Goal: Task Accomplishment & Management: Manage account settings

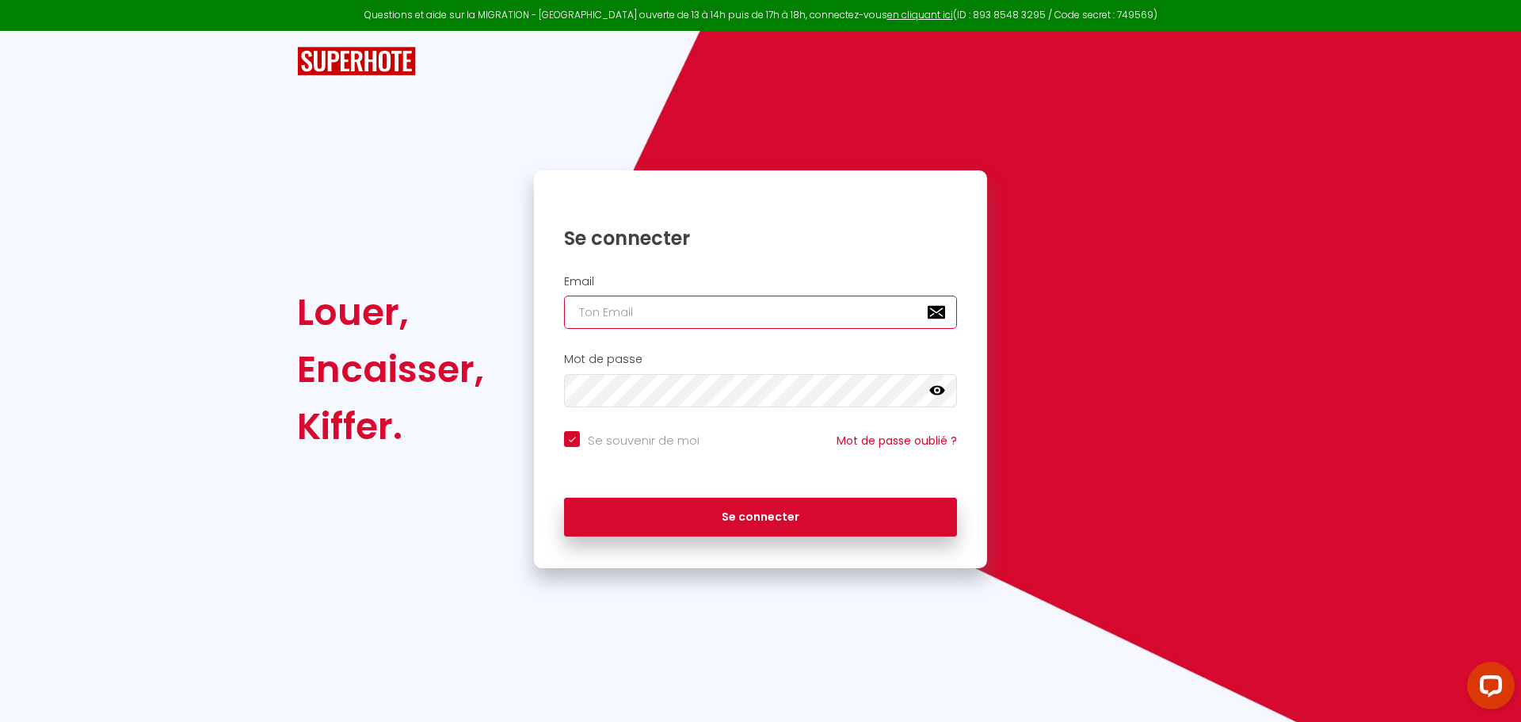
click at [600, 310] on input "email" at bounding box center [760, 311] width 393 height 33
type input "l"
checkbox input "true"
type input "la"
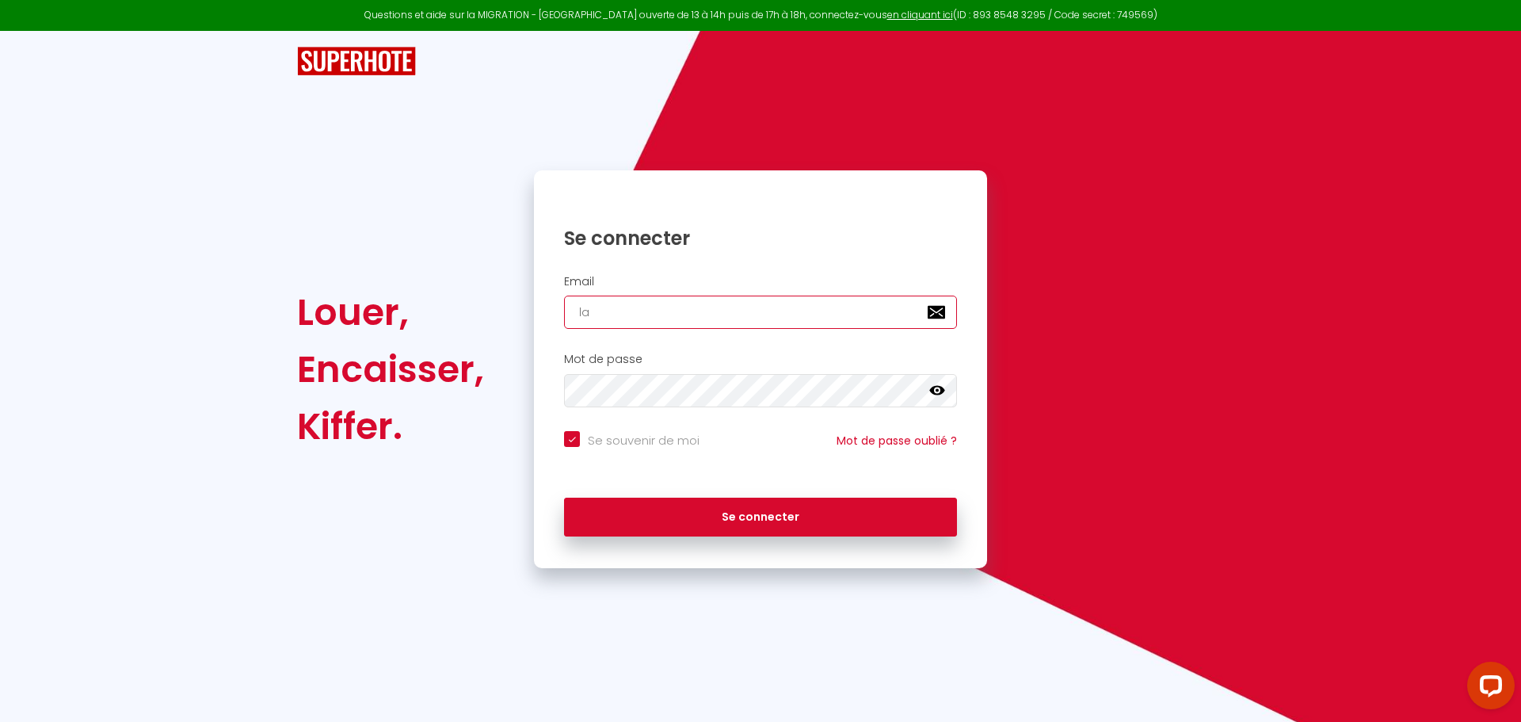
checkbox input "true"
type input "lau"
checkbox input "true"
type input "laur"
checkbox input "true"
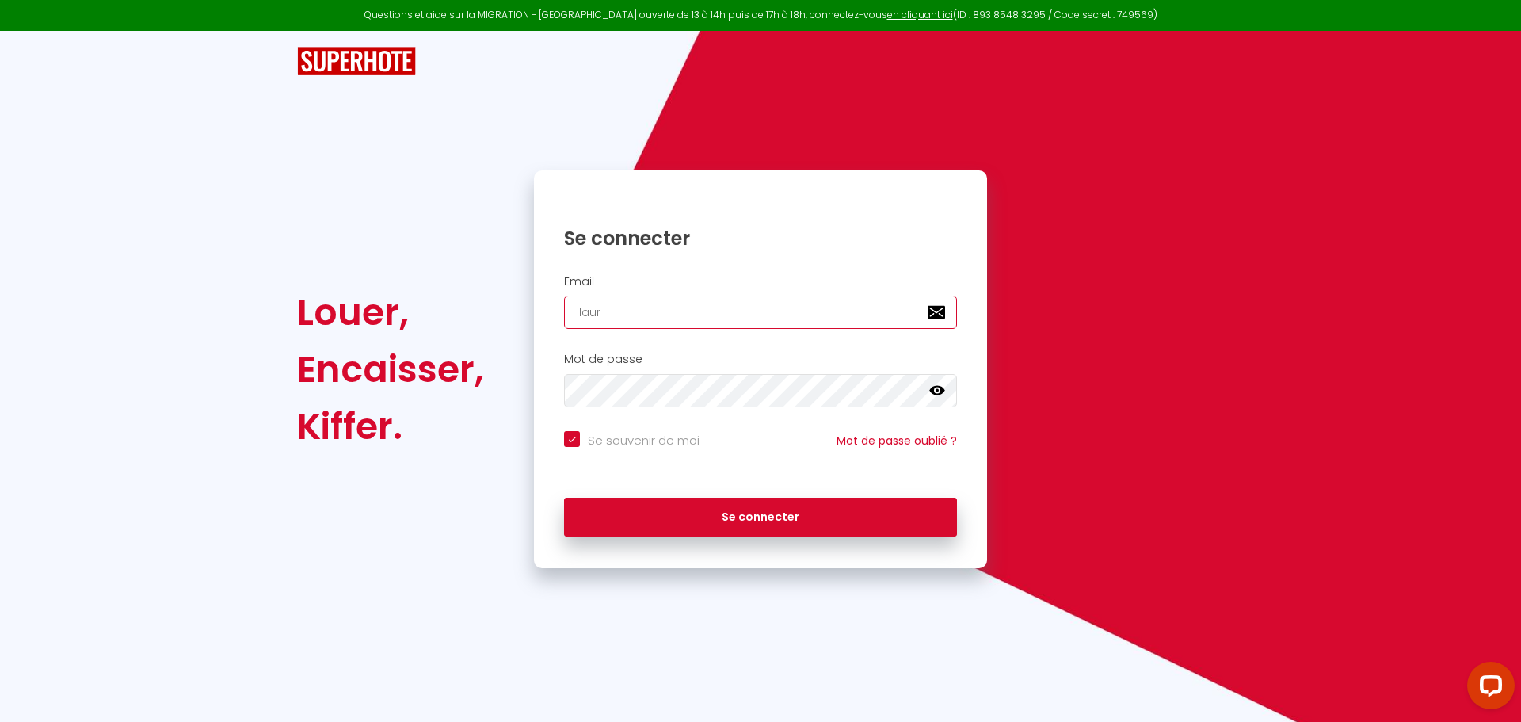
type input "laure"
checkbox input "true"
type input "laure5"
checkbox input "true"
type input "laure5a"
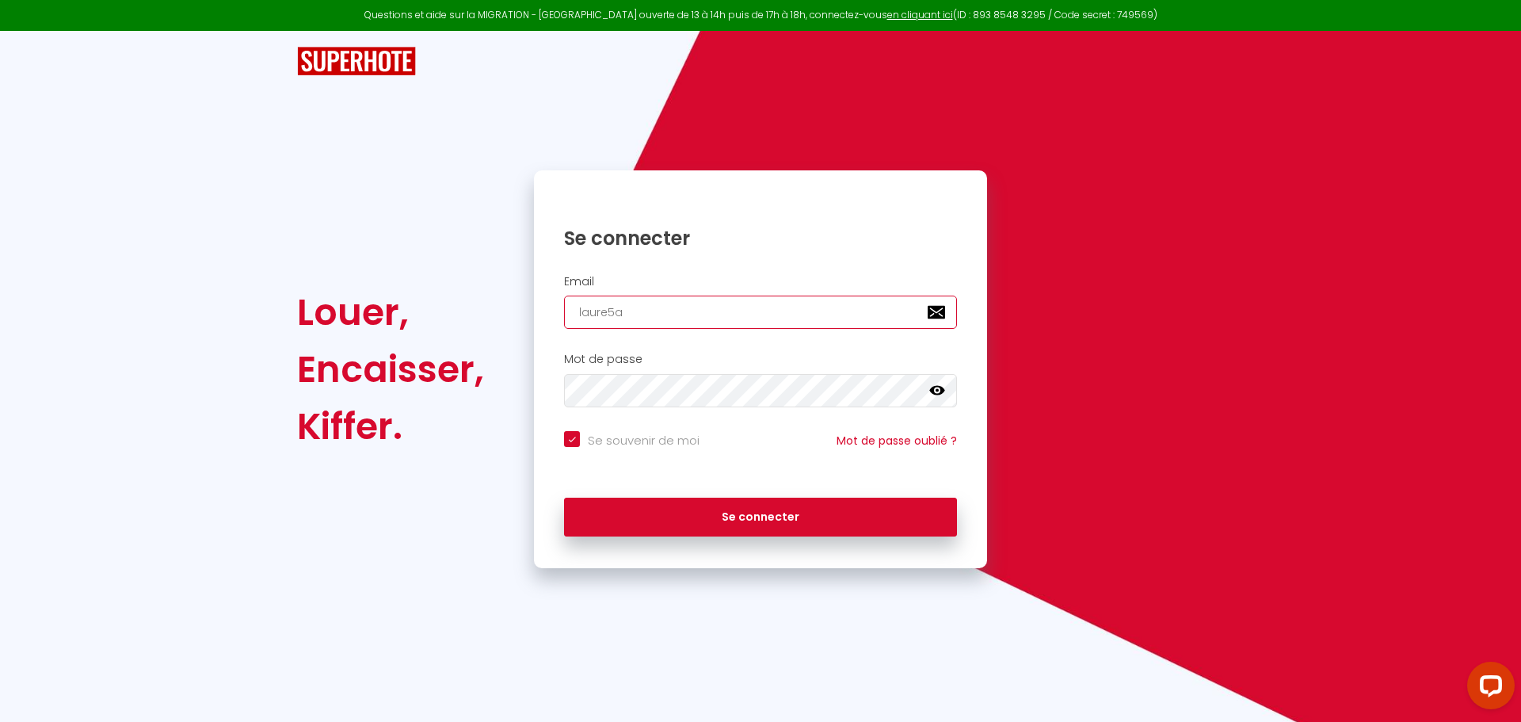
checkbox input "true"
type input "laure5an"
checkbox input "true"
type input "laure5ant"
checkbox input "true"
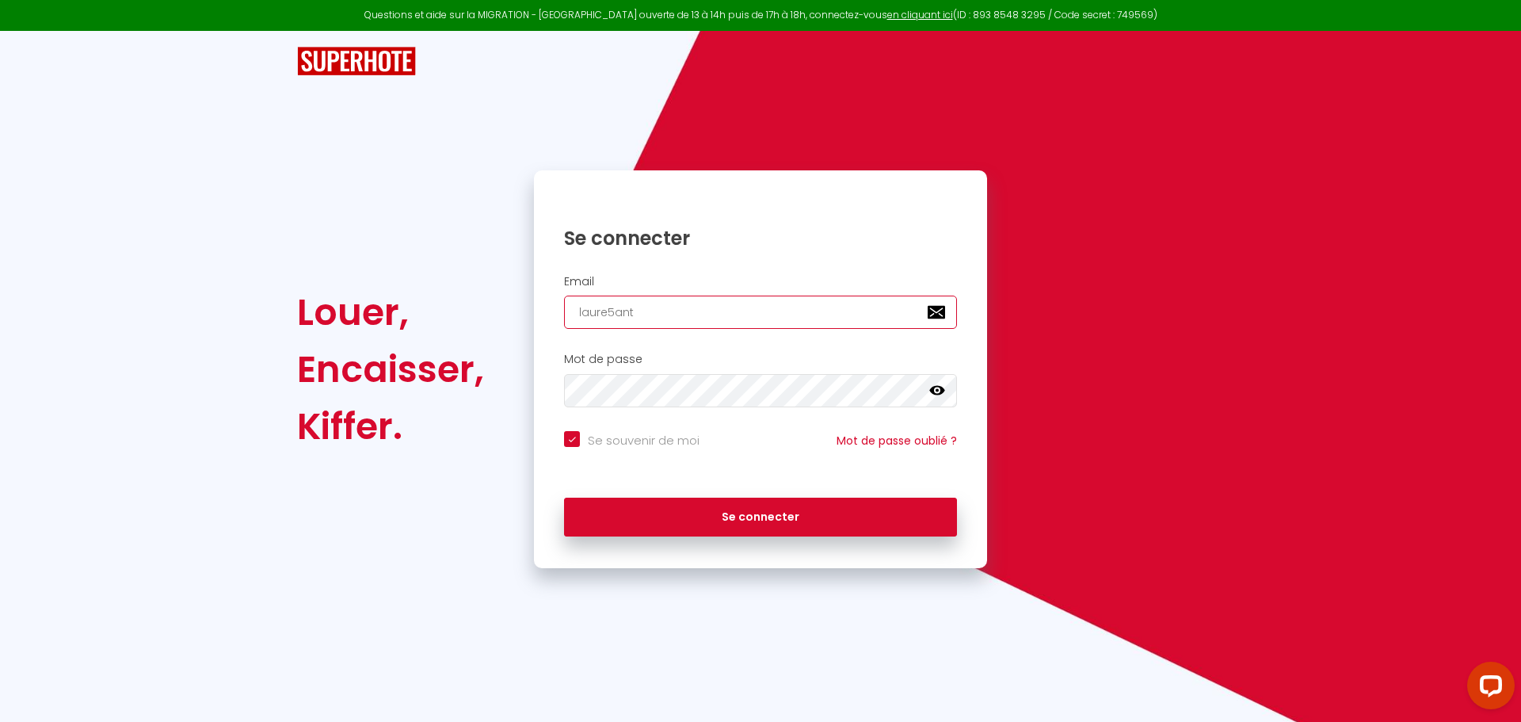
type input "laure5anth"
checkbox input "true"
type input "laure5antho"
checkbox input "true"
type input "laure5anthon"
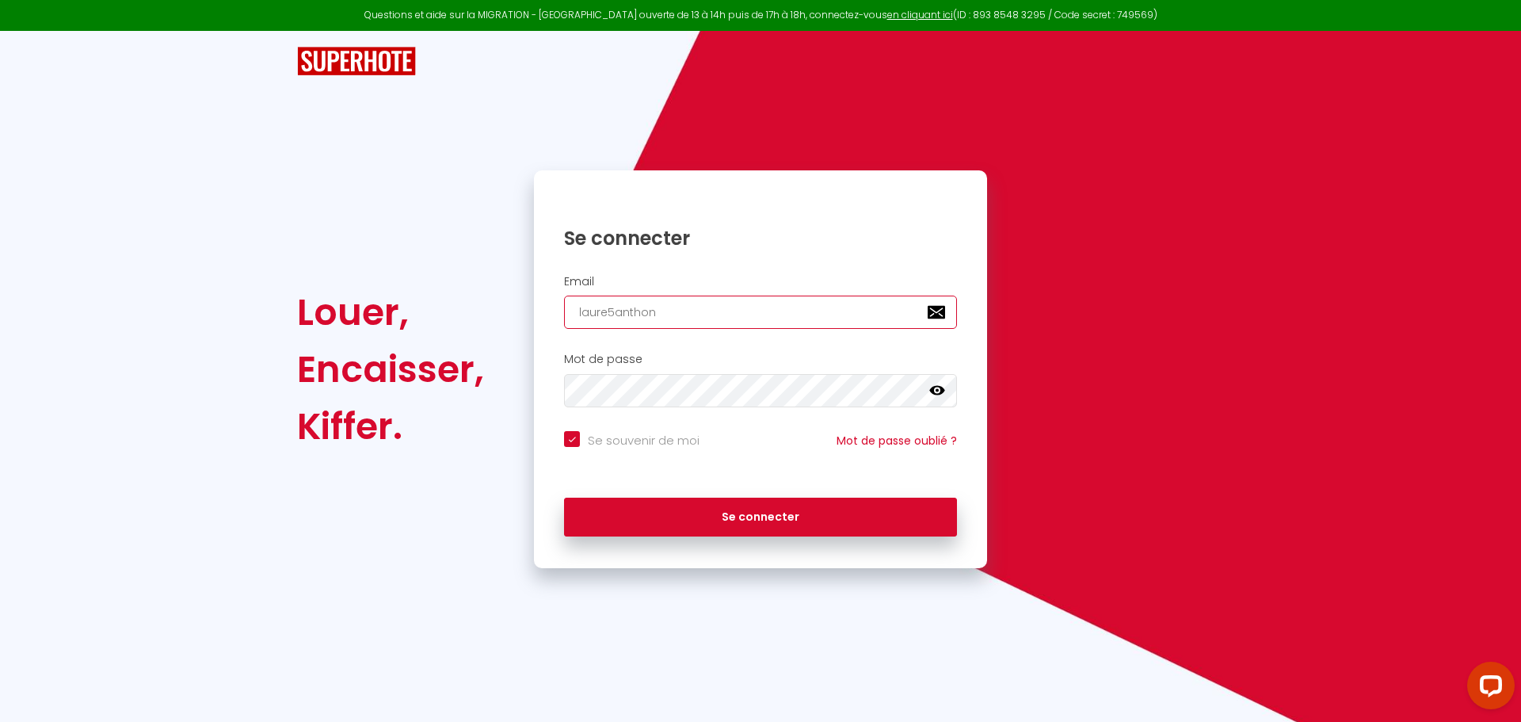
checkbox input "true"
type input "laure5anthony"
checkbox input "true"
type input "laure5anthony@"
checkbox input "true"
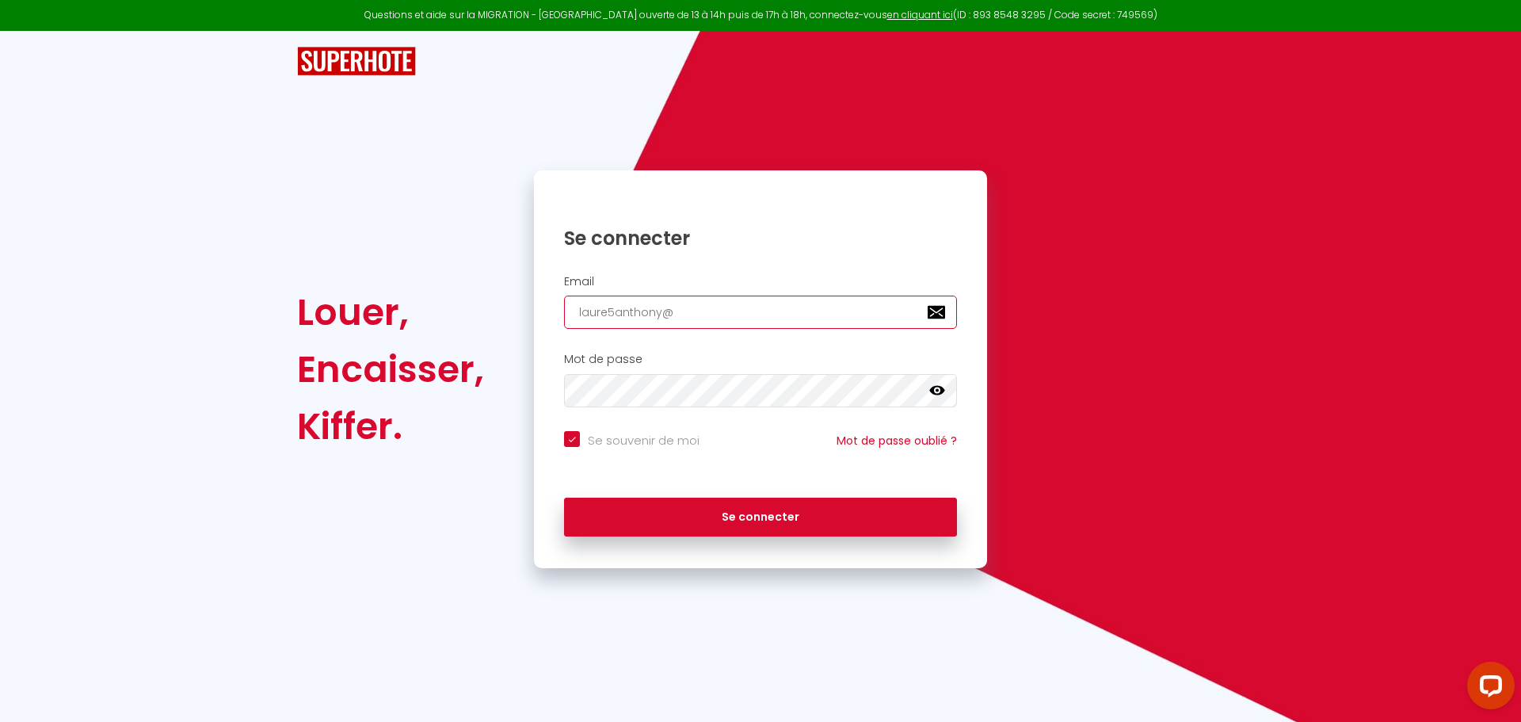
type input "laure5anthony@g"
checkbox input "true"
type input "laure5anthony@gm"
checkbox input "true"
type input "laure5anthony@gma"
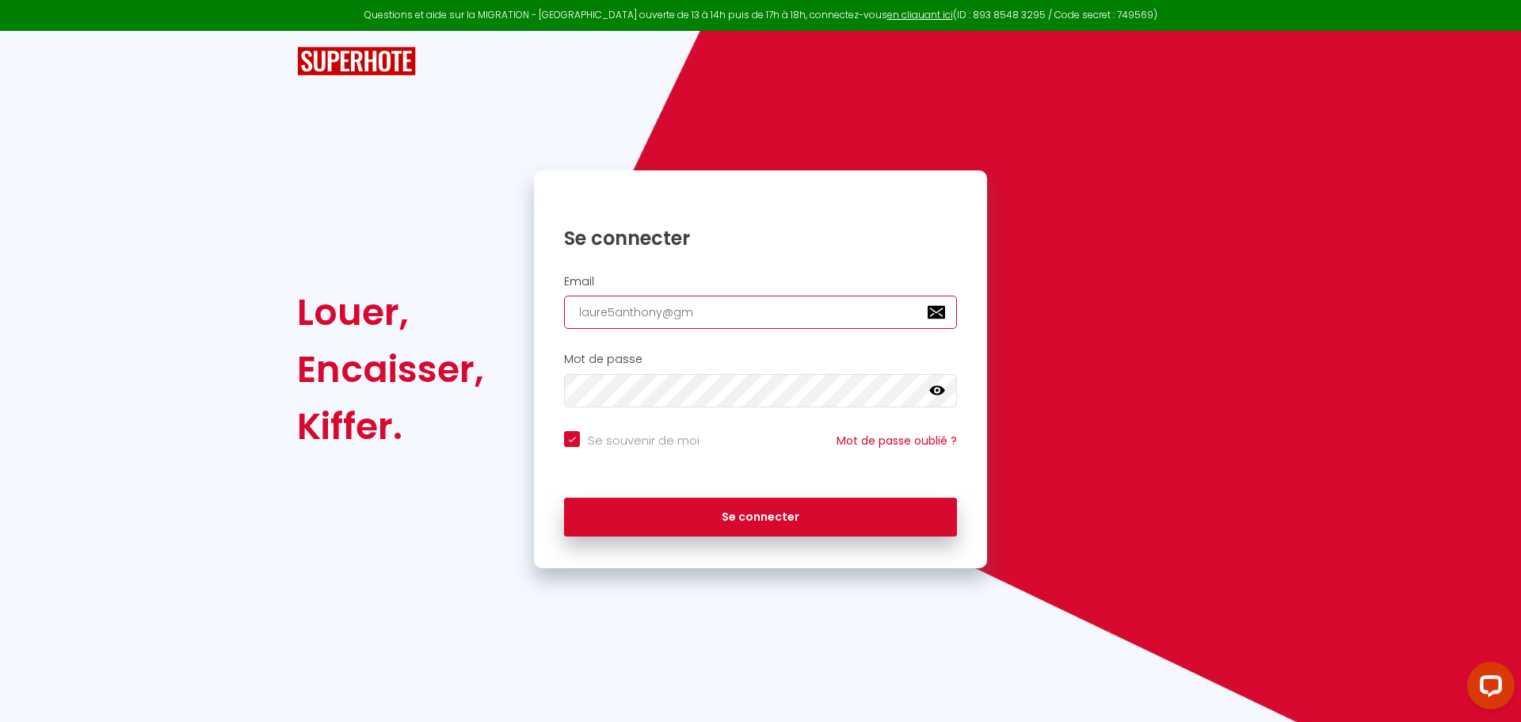
checkbox input "true"
type input "laure5anthony@gmai"
checkbox input "true"
type input "[EMAIL_ADDRESS]"
checkbox input "true"
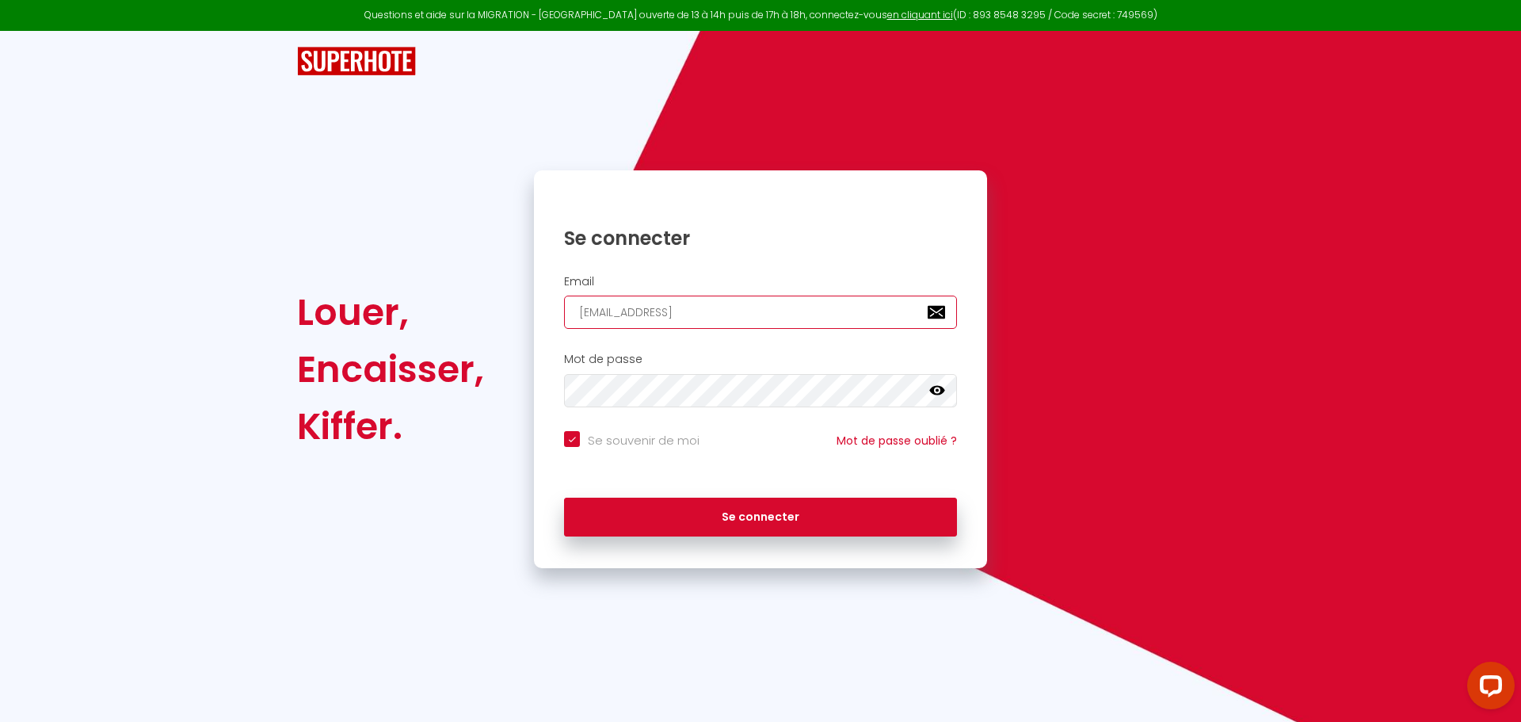
type input "[EMAIL_ADDRESS]."
checkbox input "true"
type input "laure5anthony@gmail.c"
checkbox input "true"
type input "[EMAIL_ADDRESS][DOMAIN_NAME]"
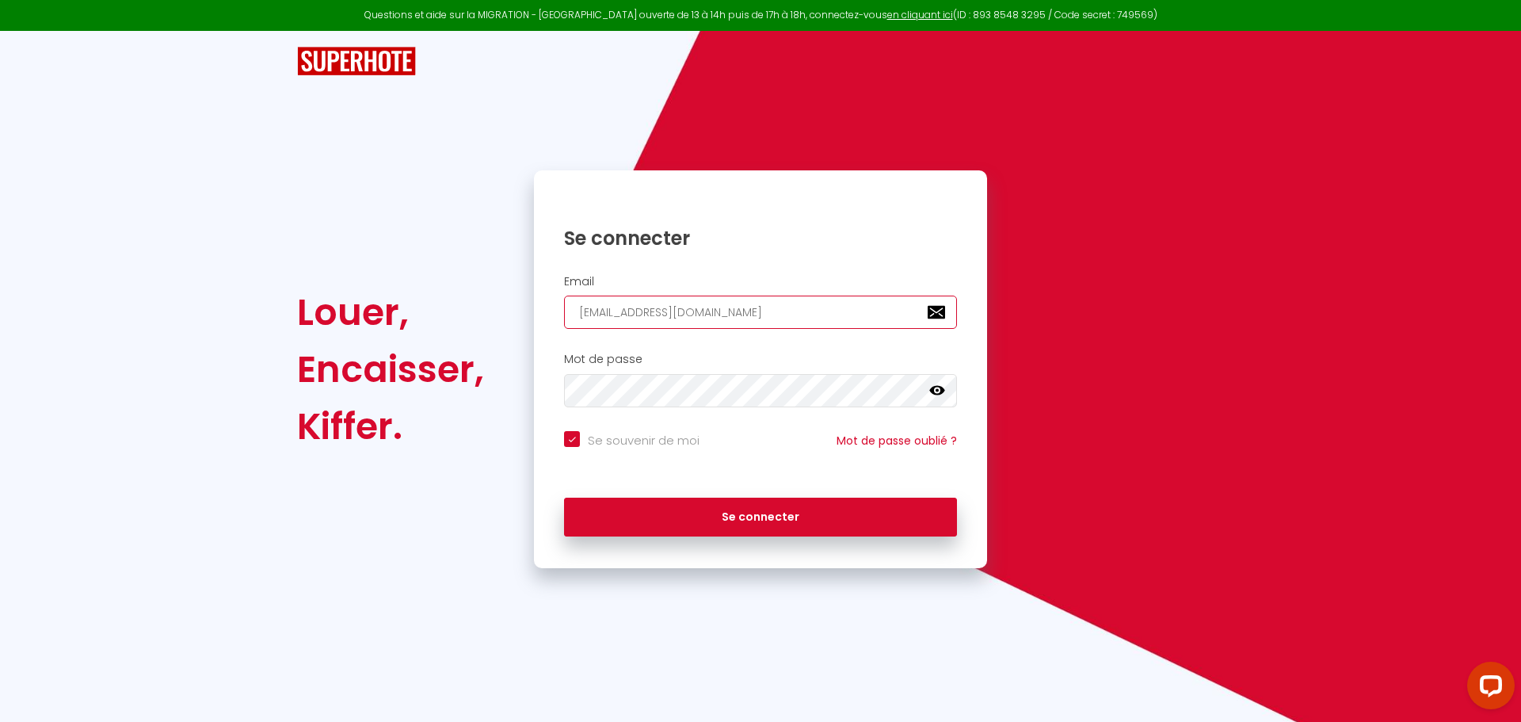
checkbox input "true"
type input "[EMAIL_ADDRESS][DOMAIN_NAME]"
checkbox input "true"
type input "[EMAIL_ADDRESS][DOMAIN_NAME]"
click at [564, 497] on button "Se connecter" at bounding box center [760, 517] width 393 height 40
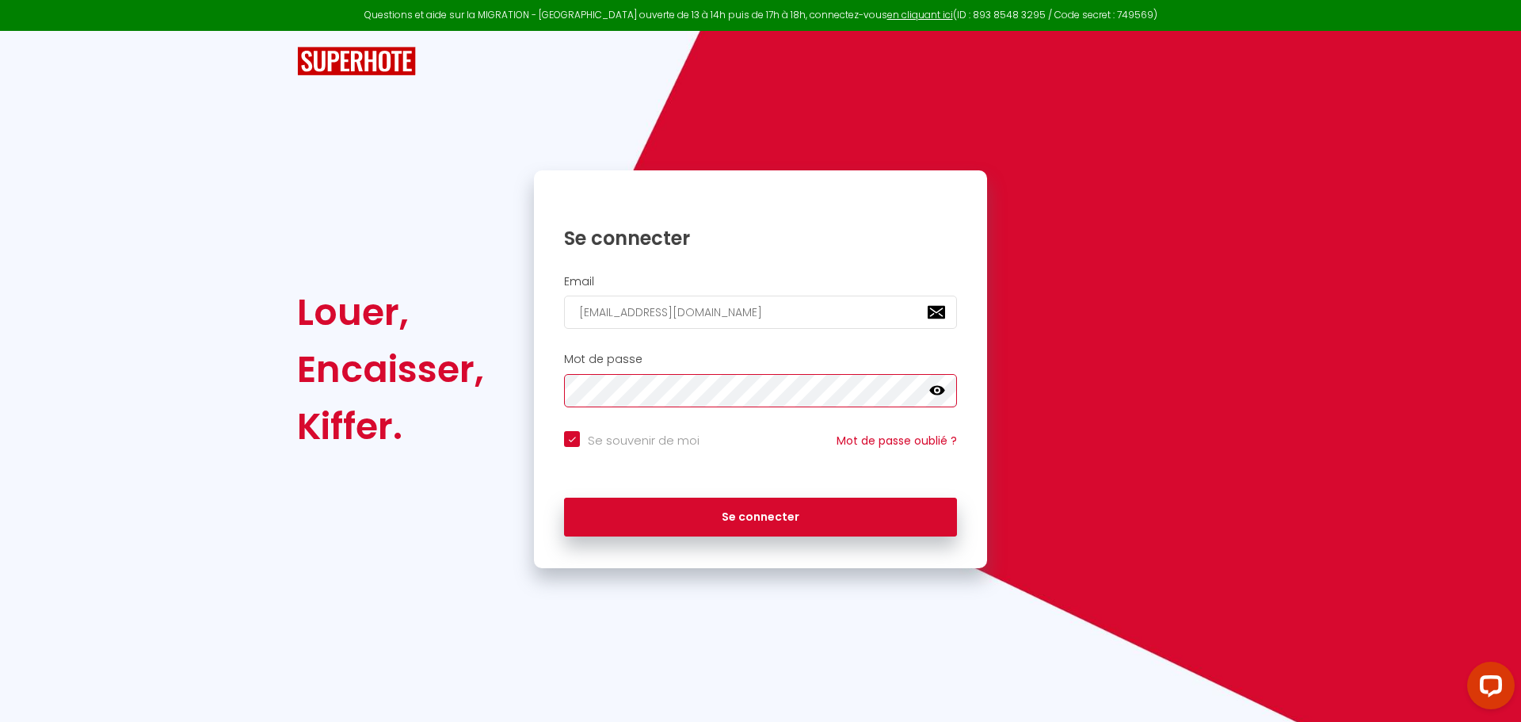
checkbox input "true"
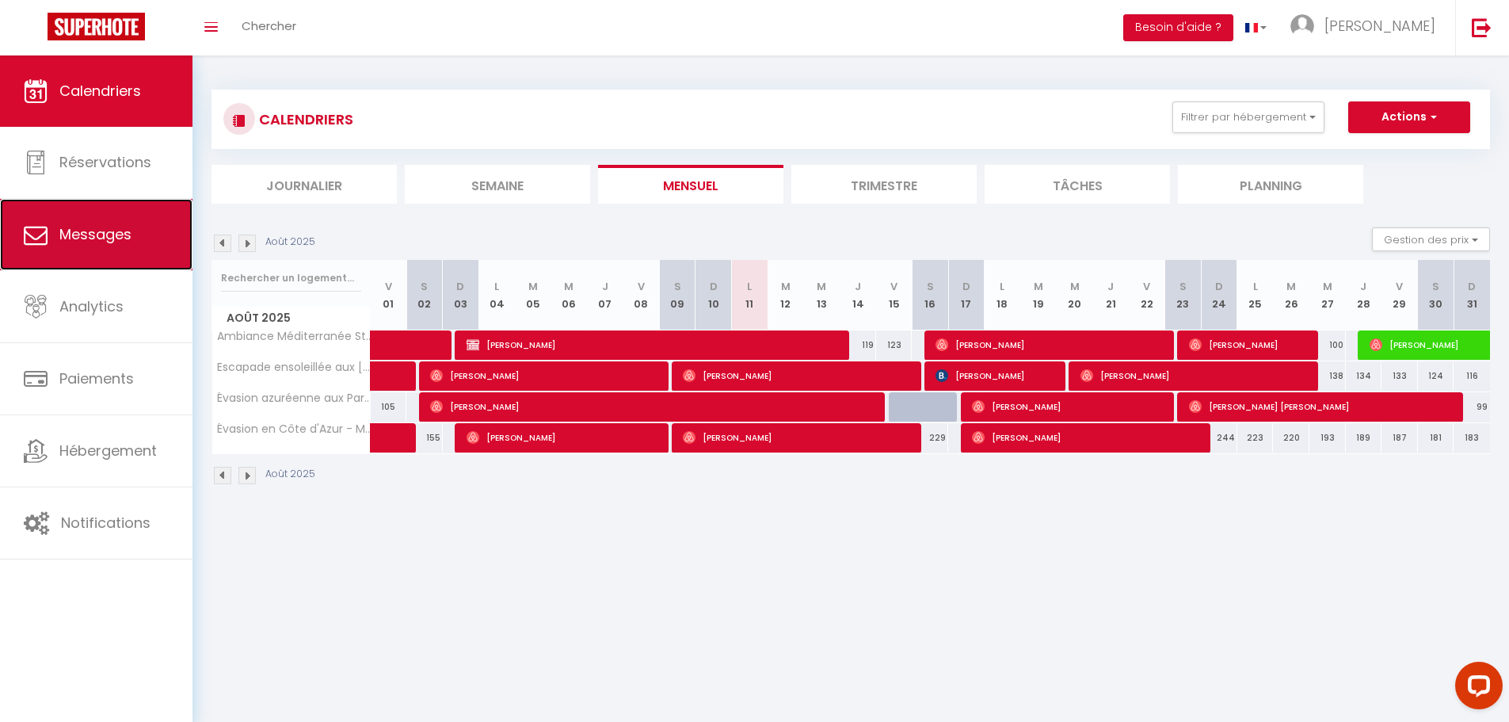
click at [79, 244] on span "Messages" at bounding box center [95, 234] width 72 height 20
select select "message"
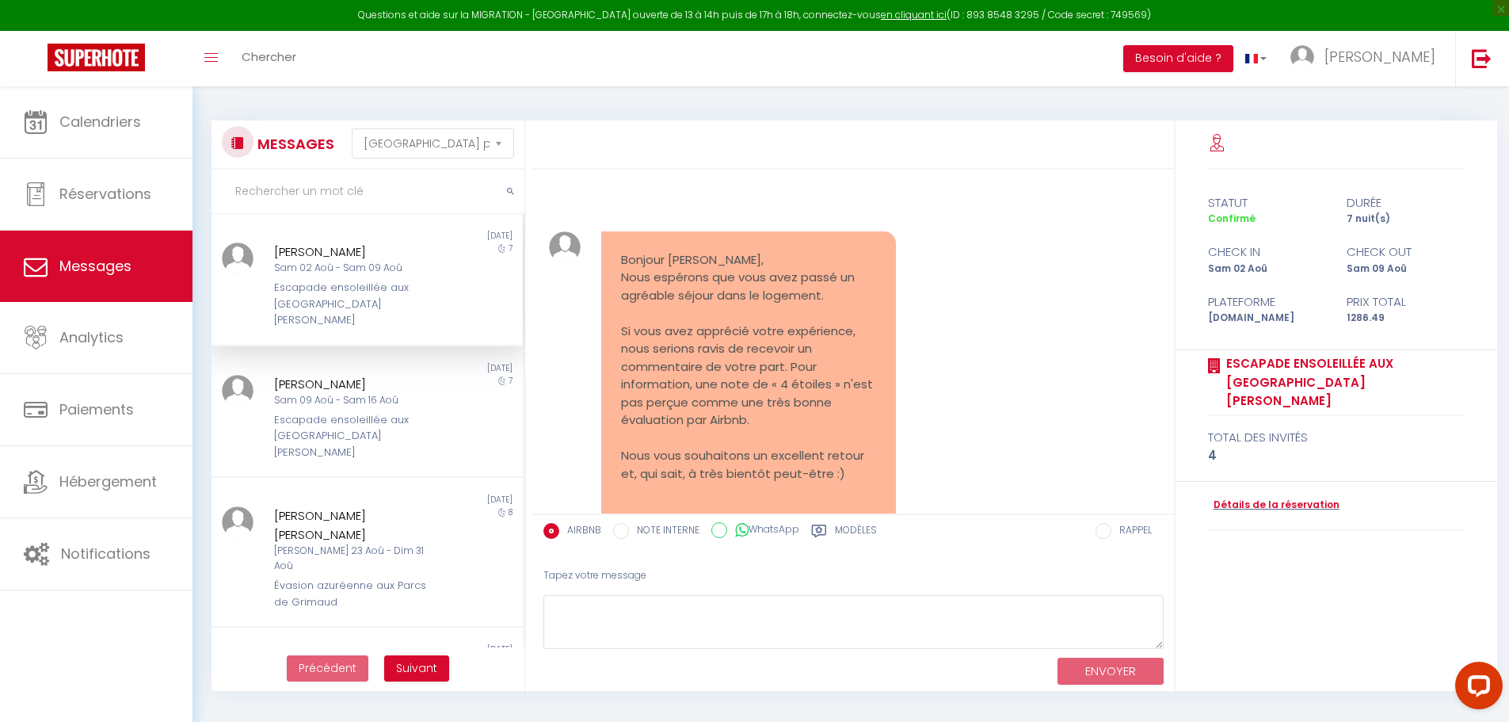
scroll to position [3727, 0]
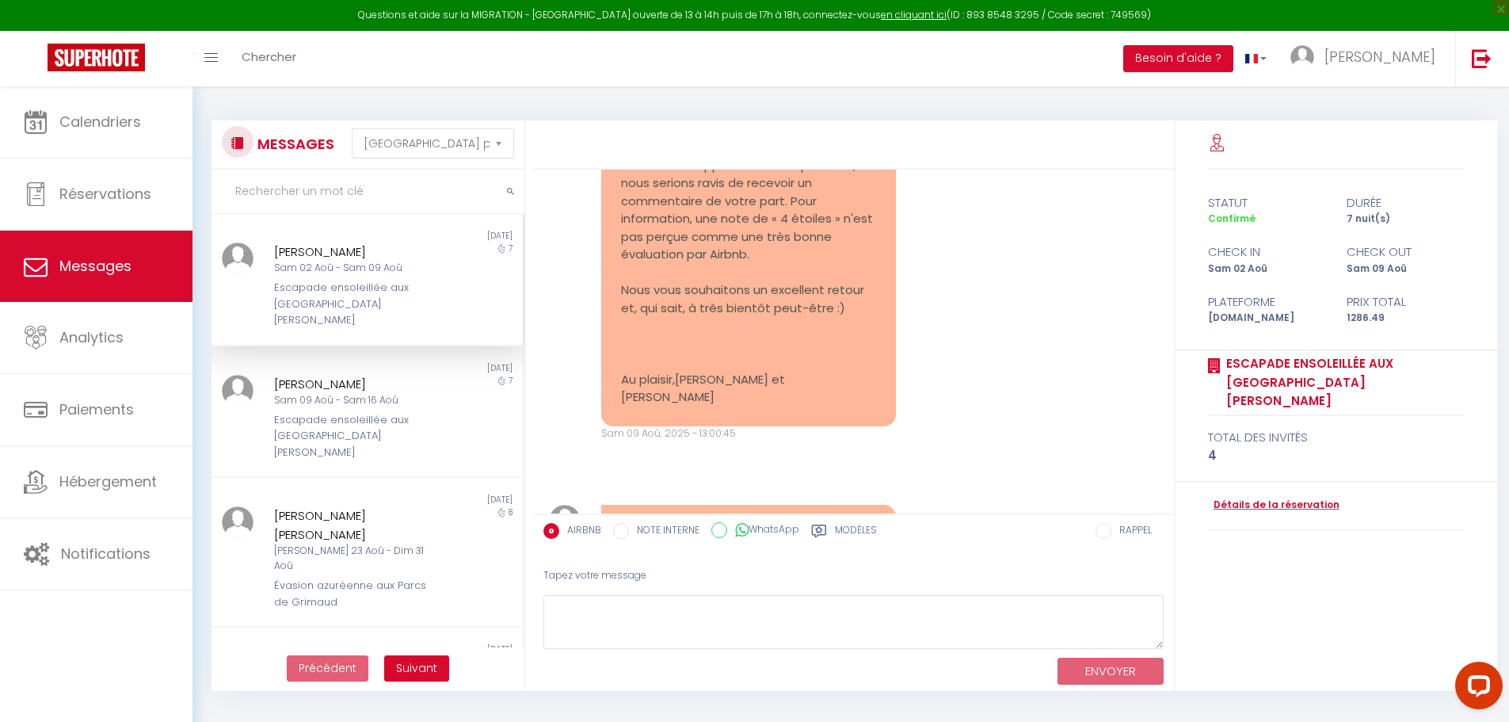
click at [323, 290] on div "Escapade ensoleillée aux [GEOGRAPHIC_DATA][PERSON_NAME]" at bounding box center [354, 304] width 161 height 48
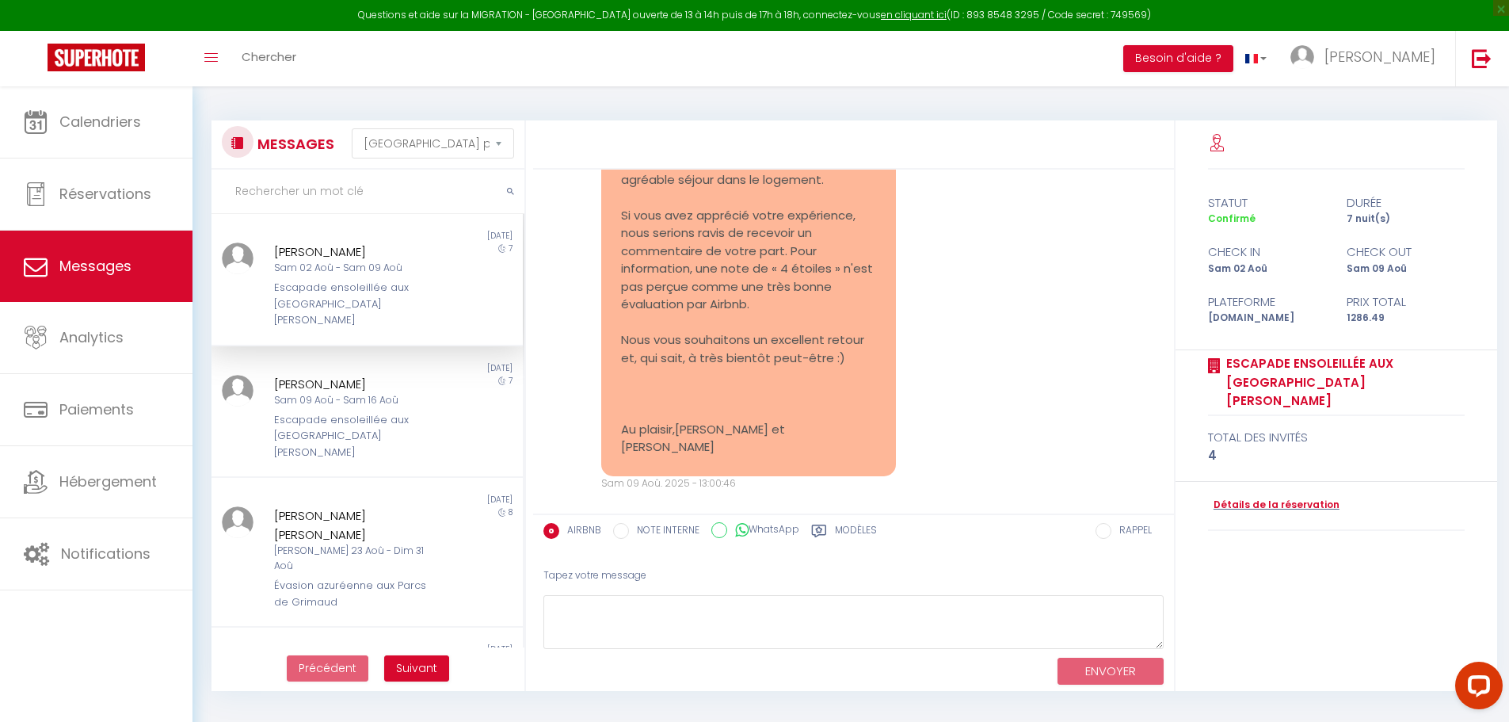
scroll to position [4123, 0]
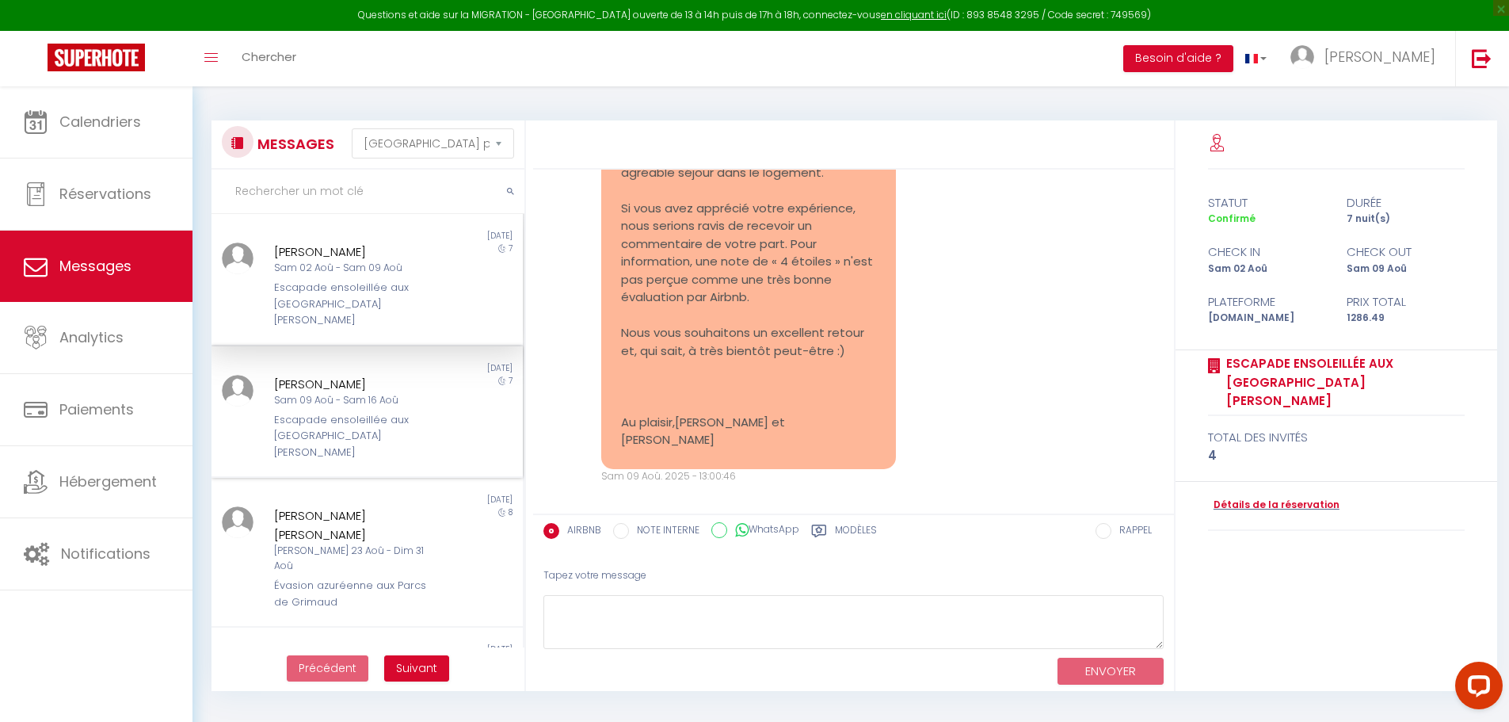
click at [299, 412] on div "Escapade ensoleillée aux [GEOGRAPHIC_DATA][PERSON_NAME]" at bounding box center [354, 436] width 161 height 48
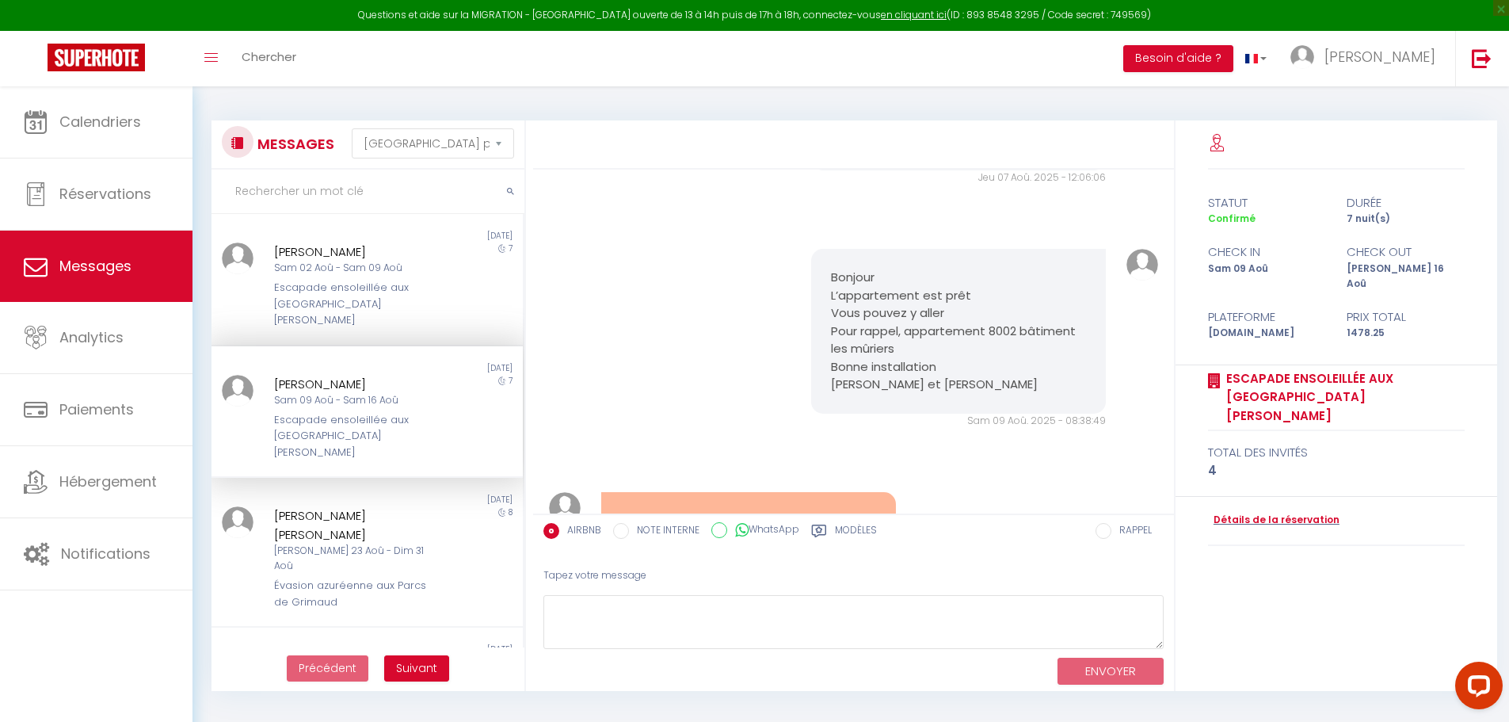
scroll to position [2352, 0]
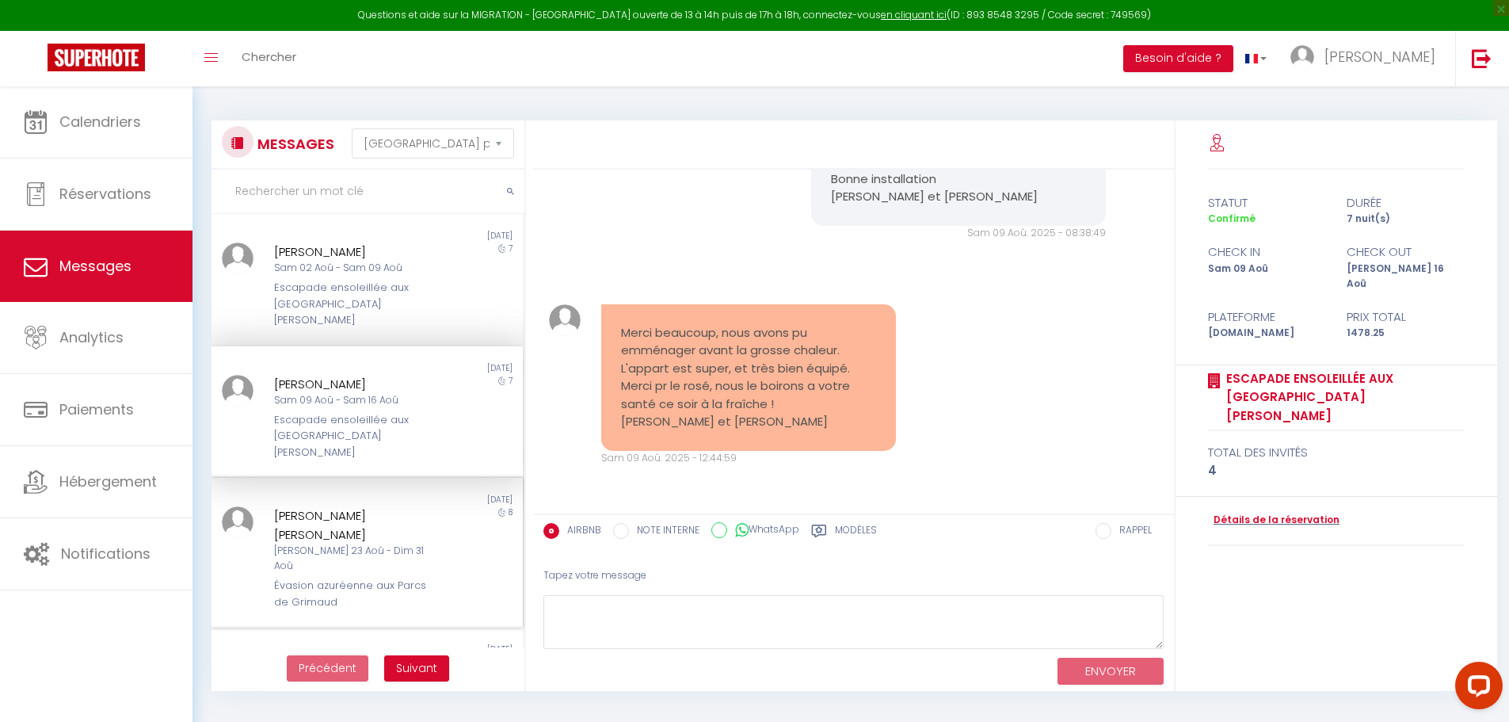
click at [327, 577] on div "Évasion azuréenne aux Parcs de Grimaud" at bounding box center [354, 593] width 161 height 32
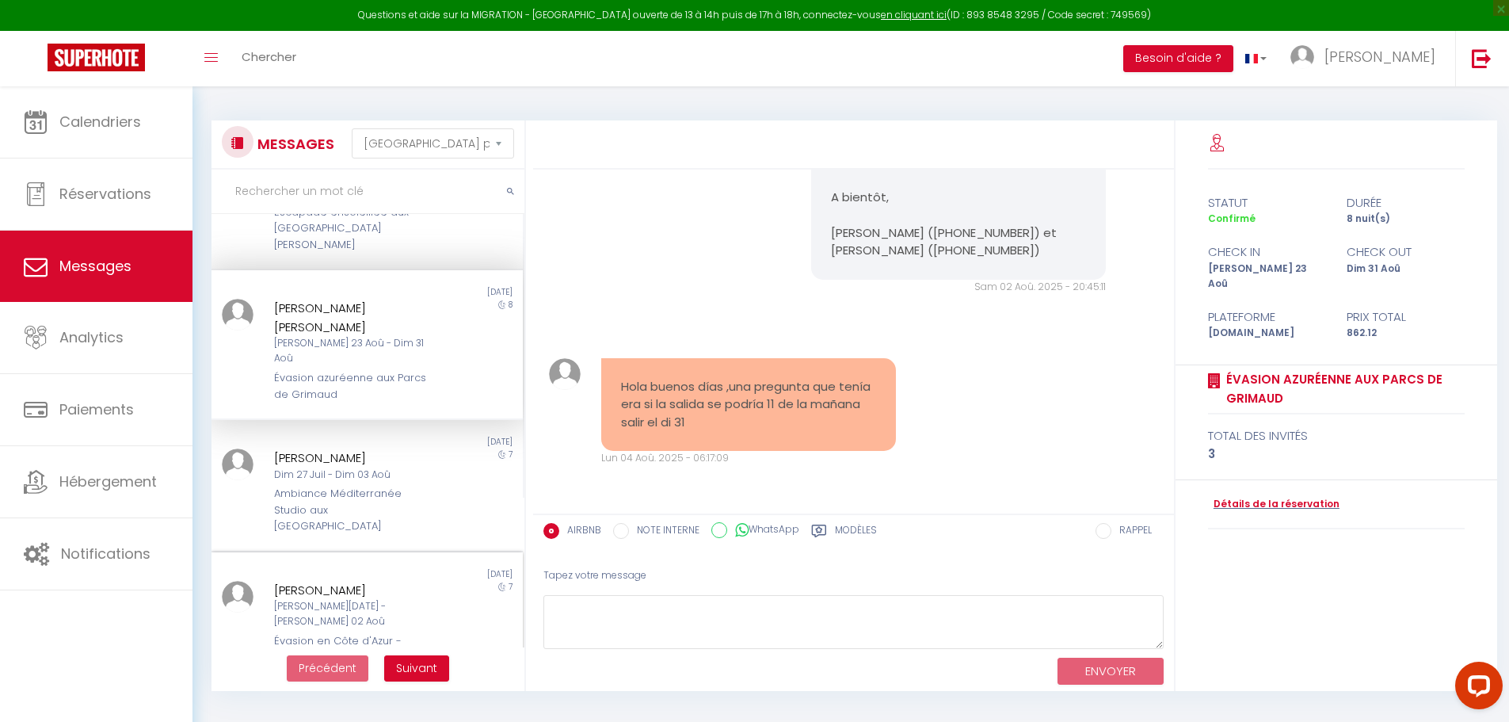
scroll to position [238, 0]
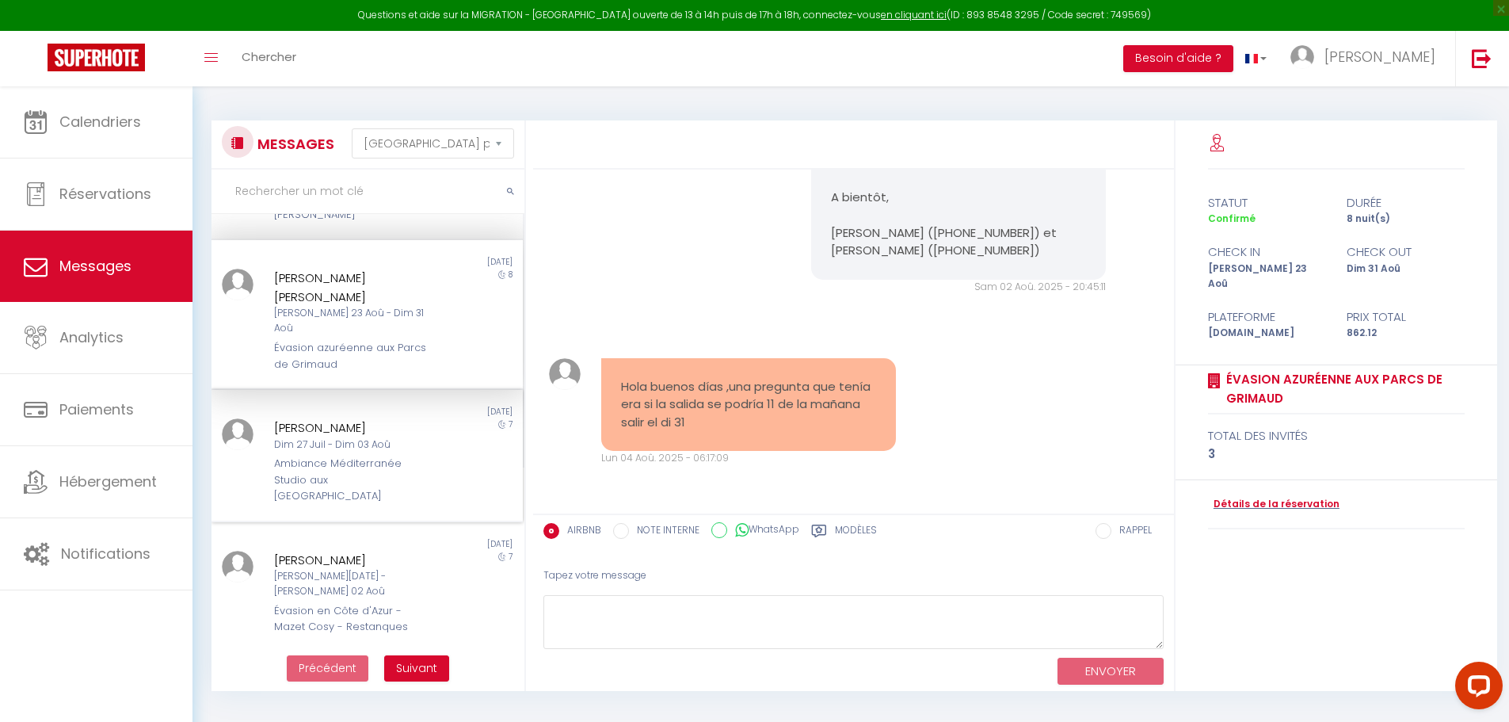
click at [326, 455] on div "Ambiance Méditerranée Studio aux [GEOGRAPHIC_DATA]" at bounding box center [354, 479] width 161 height 48
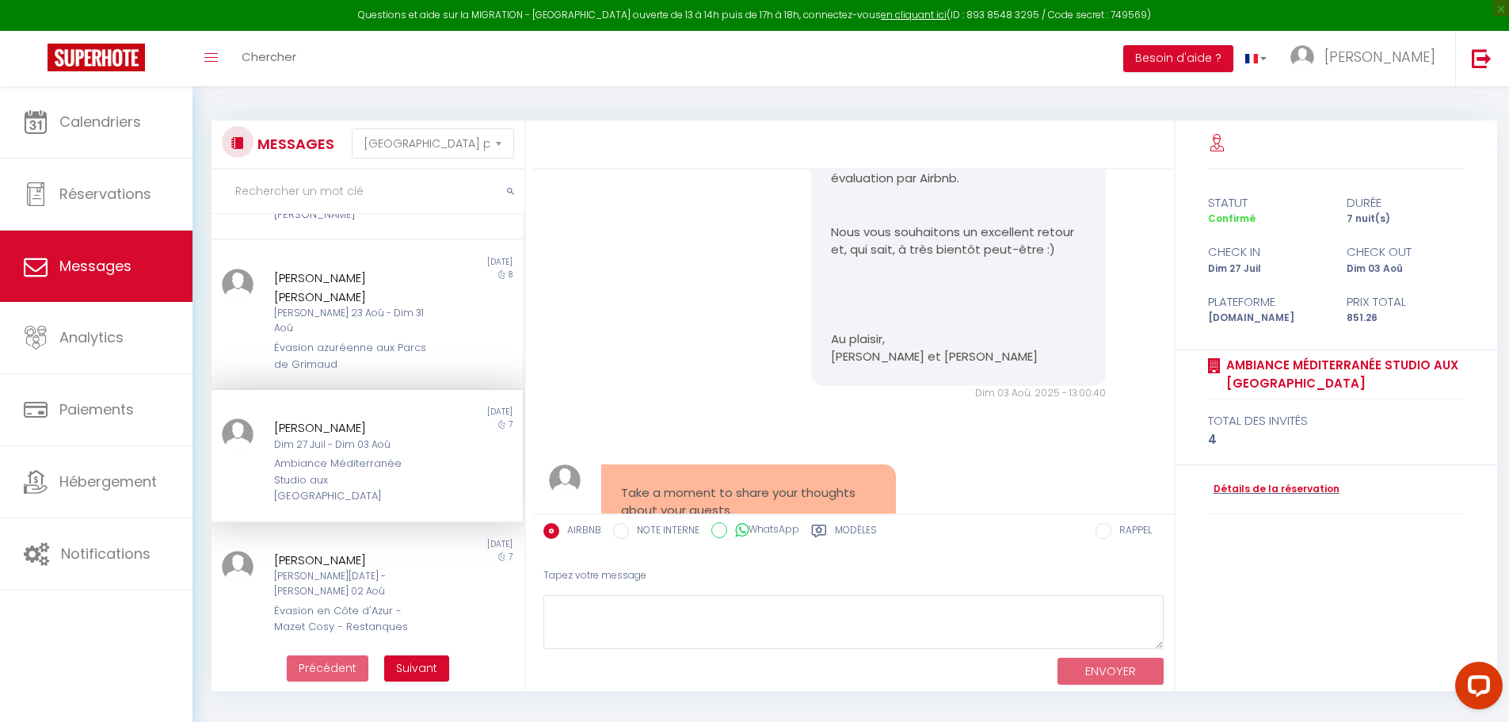
scroll to position [4207, 0]
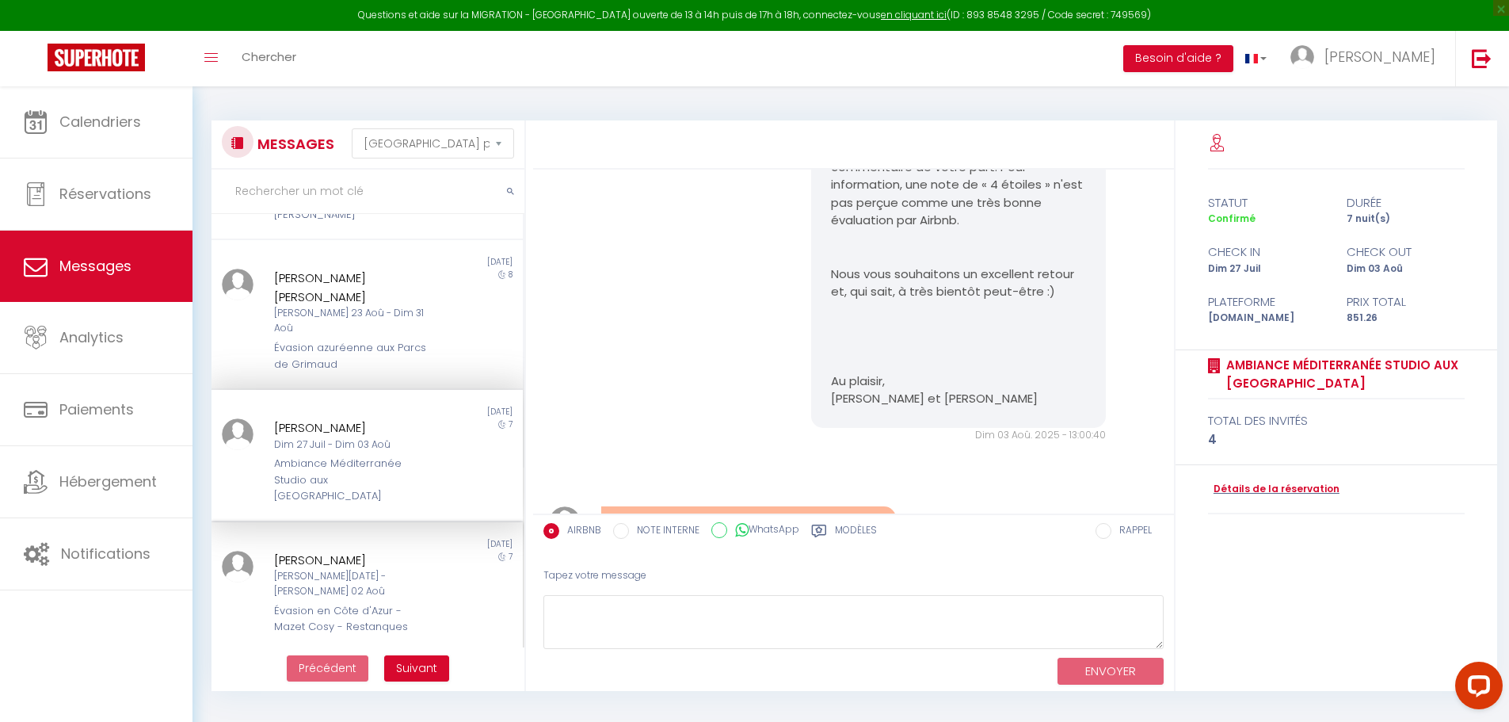
click at [338, 603] on div "Évasion en Côte d'Azur - Mazet Cosy - Restanques" at bounding box center [354, 619] width 161 height 32
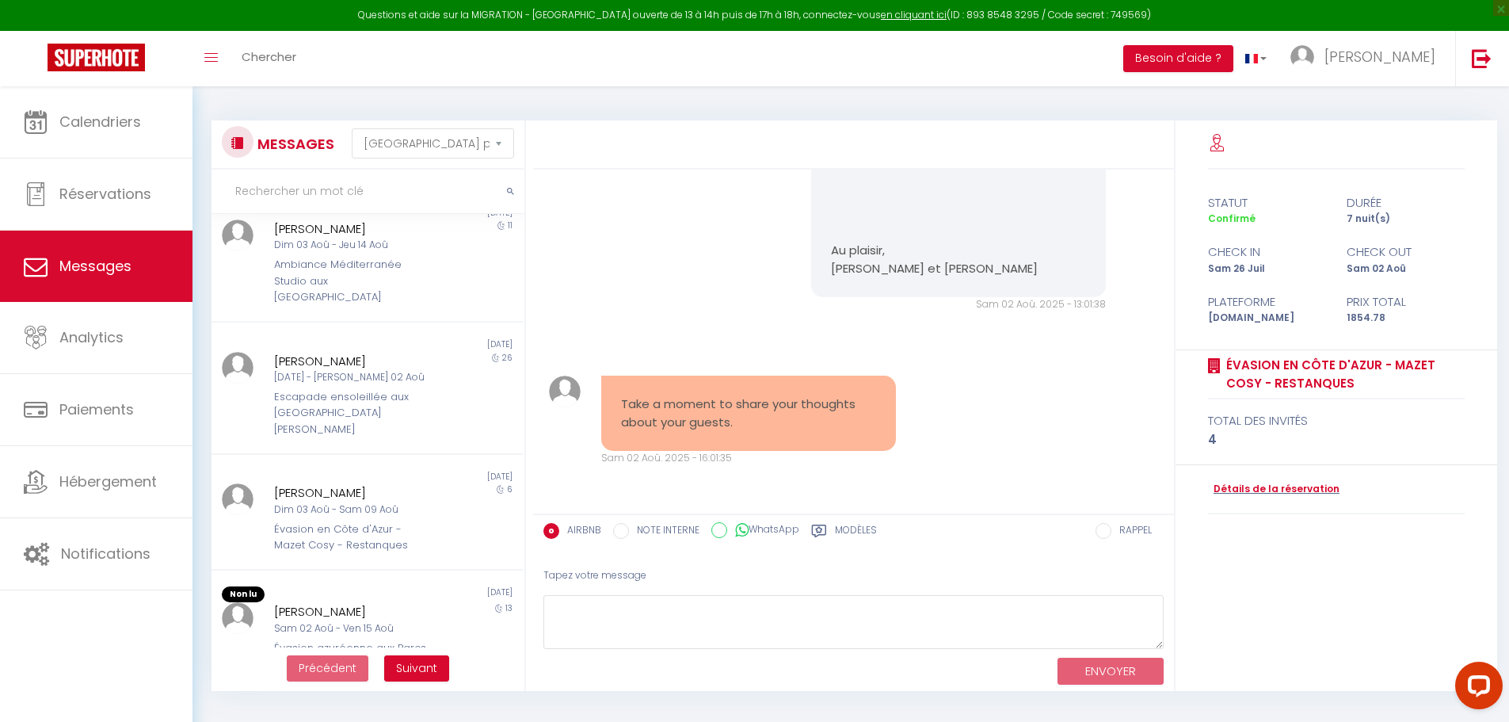
scroll to position [713, 0]
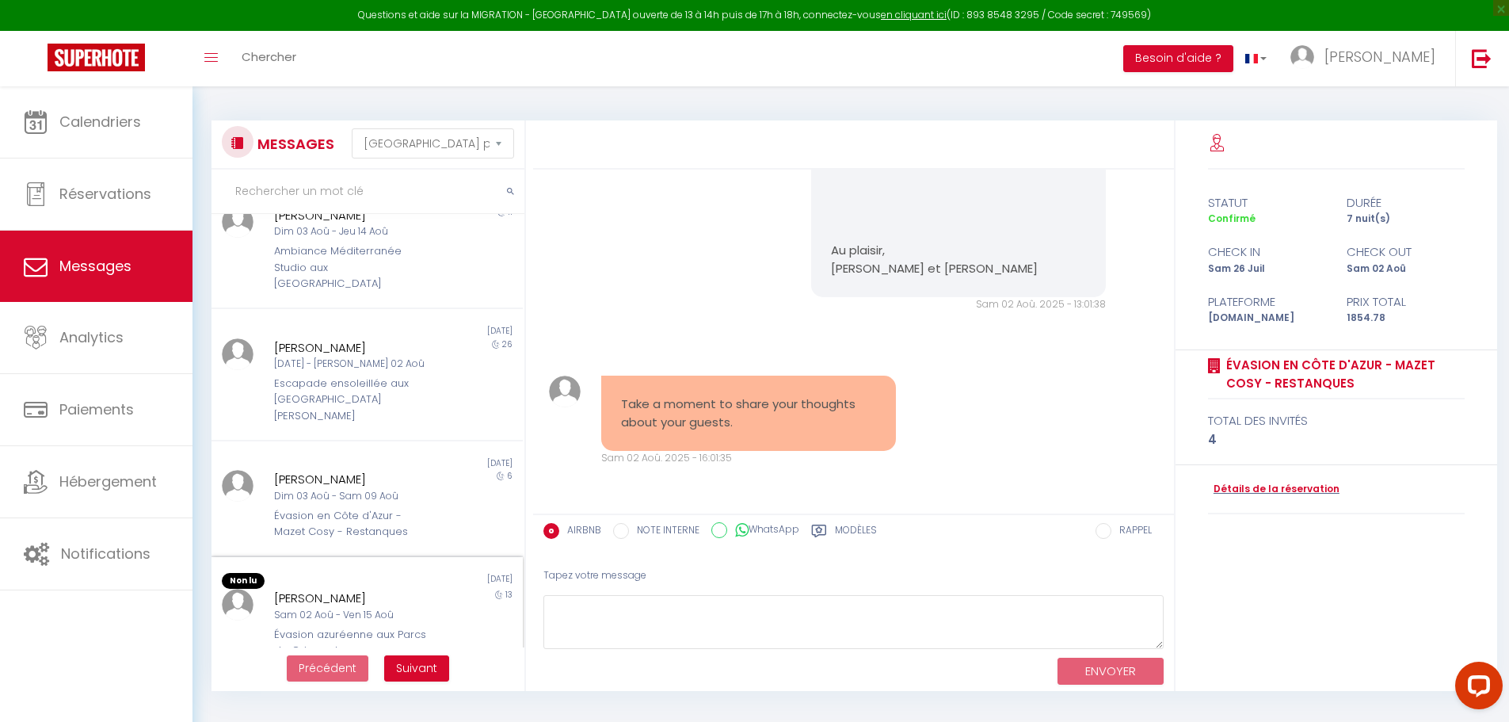
click at [349, 627] on div "Évasion azuréenne aux Parcs de Grimaud" at bounding box center [354, 643] width 161 height 32
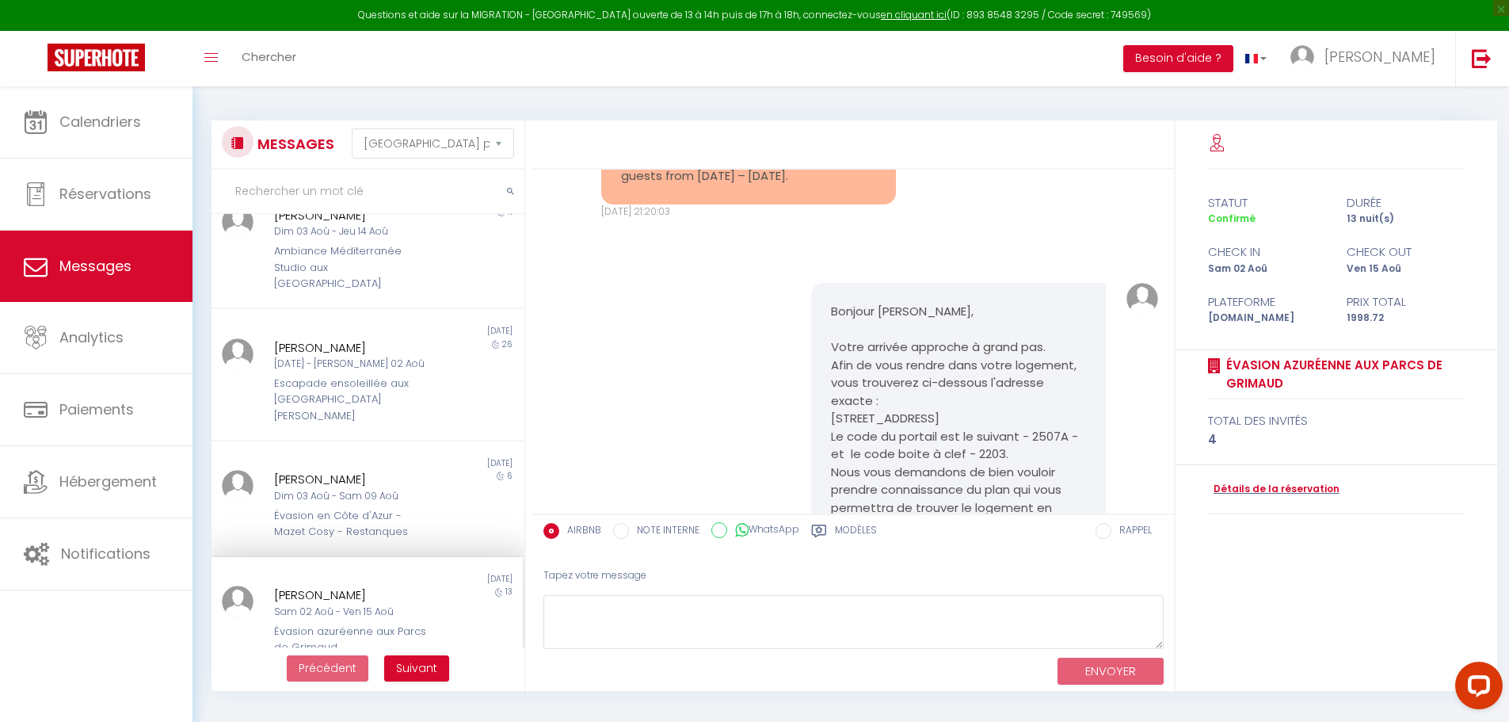
scroll to position [3857, 0]
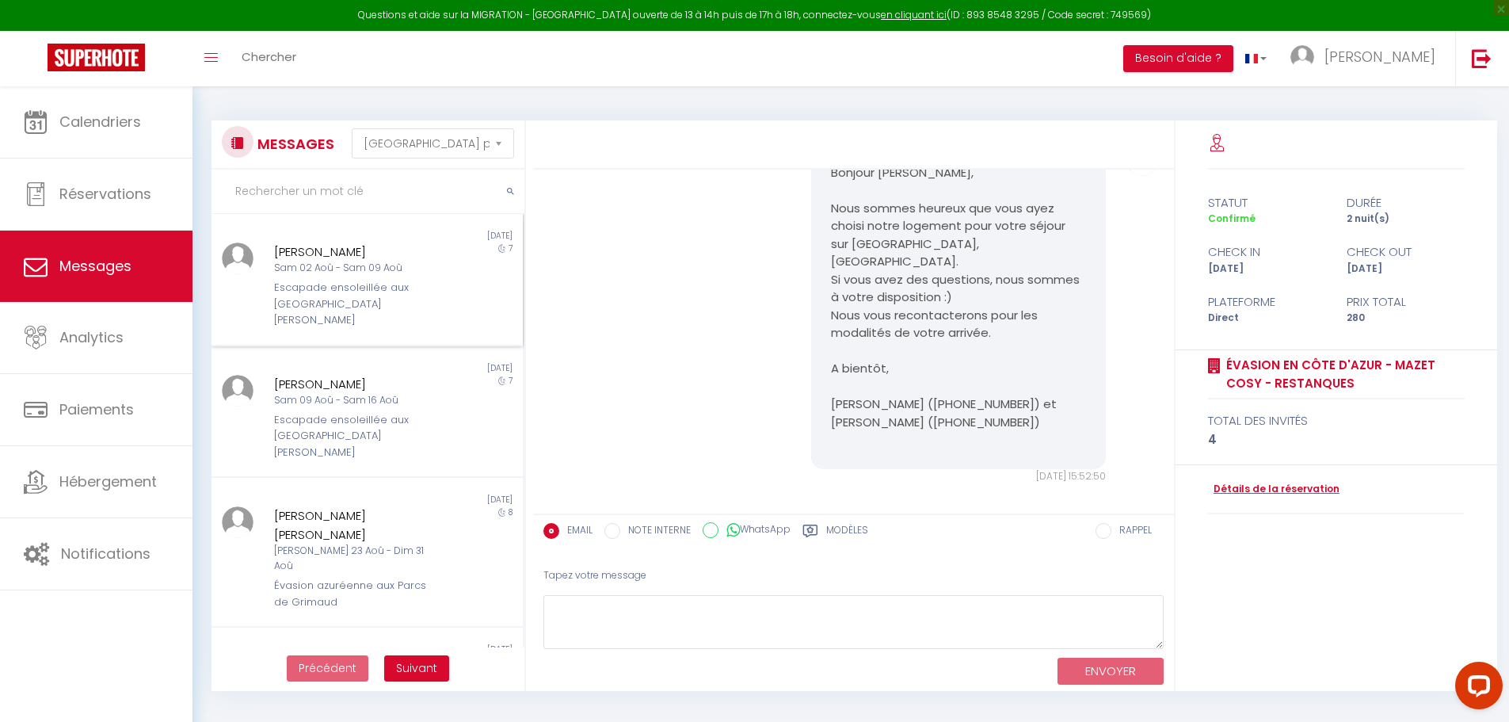
click at [319, 294] on div "Escapade ensoleillée aux [GEOGRAPHIC_DATA][PERSON_NAME]" at bounding box center [354, 304] width 161 height 48
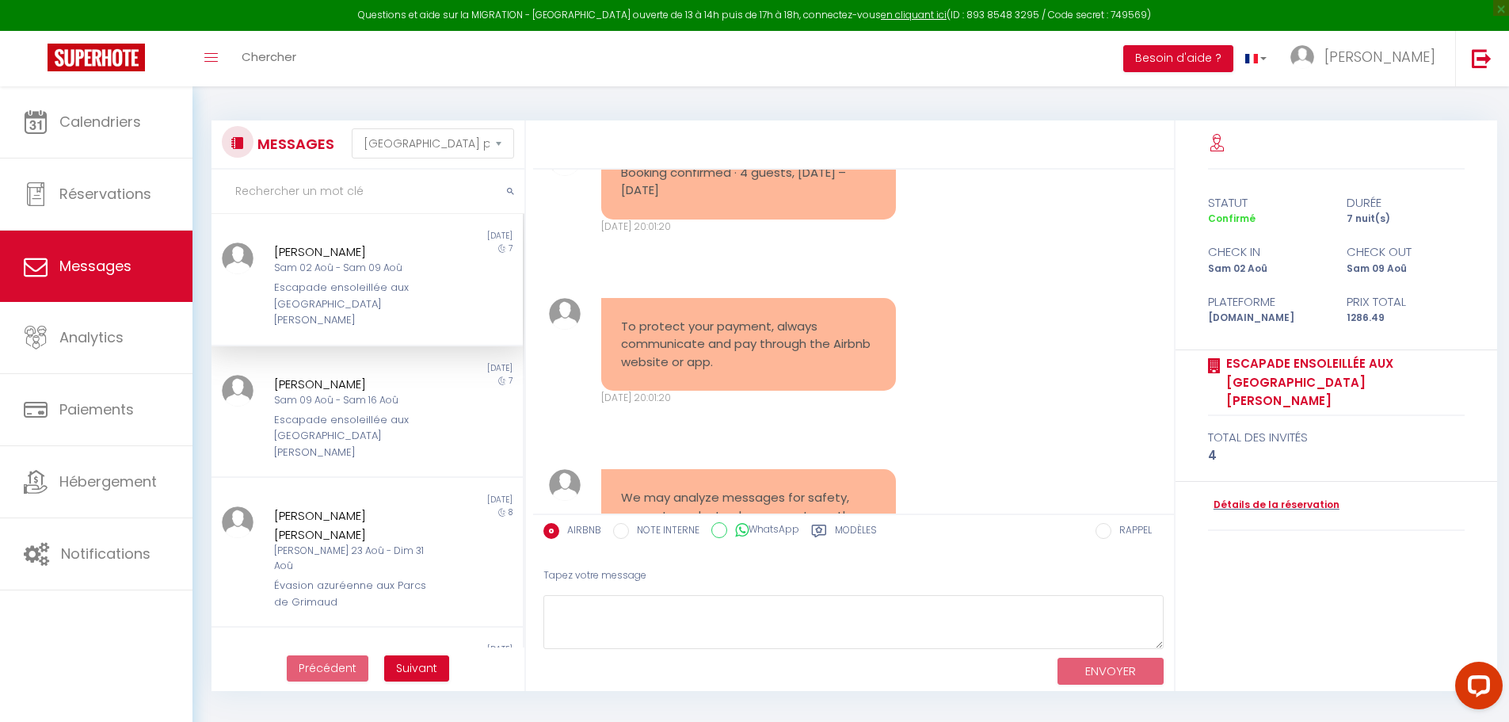
scroll to position [4123, 0]
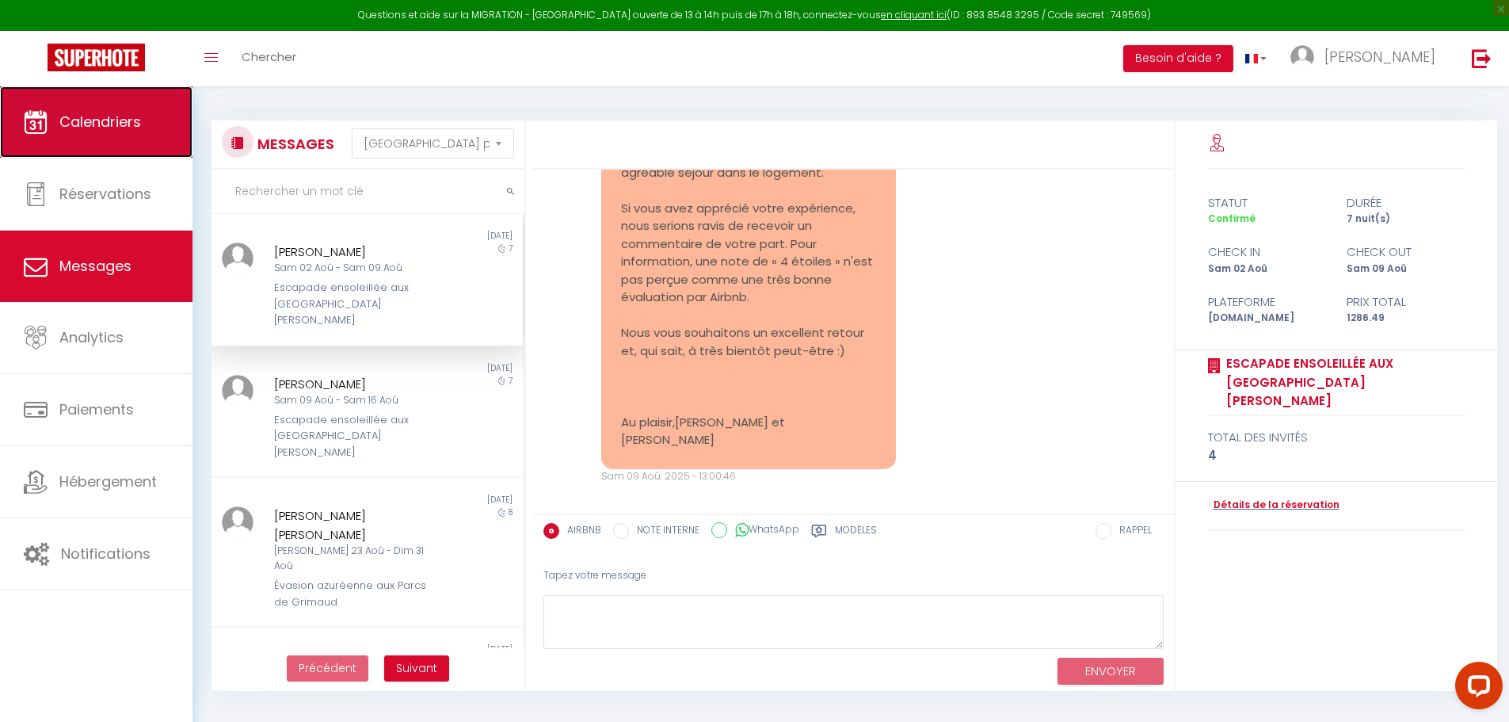
click at [118, 122] on span "Calendriers" at bounding box center [100, 122] width 82 height 20
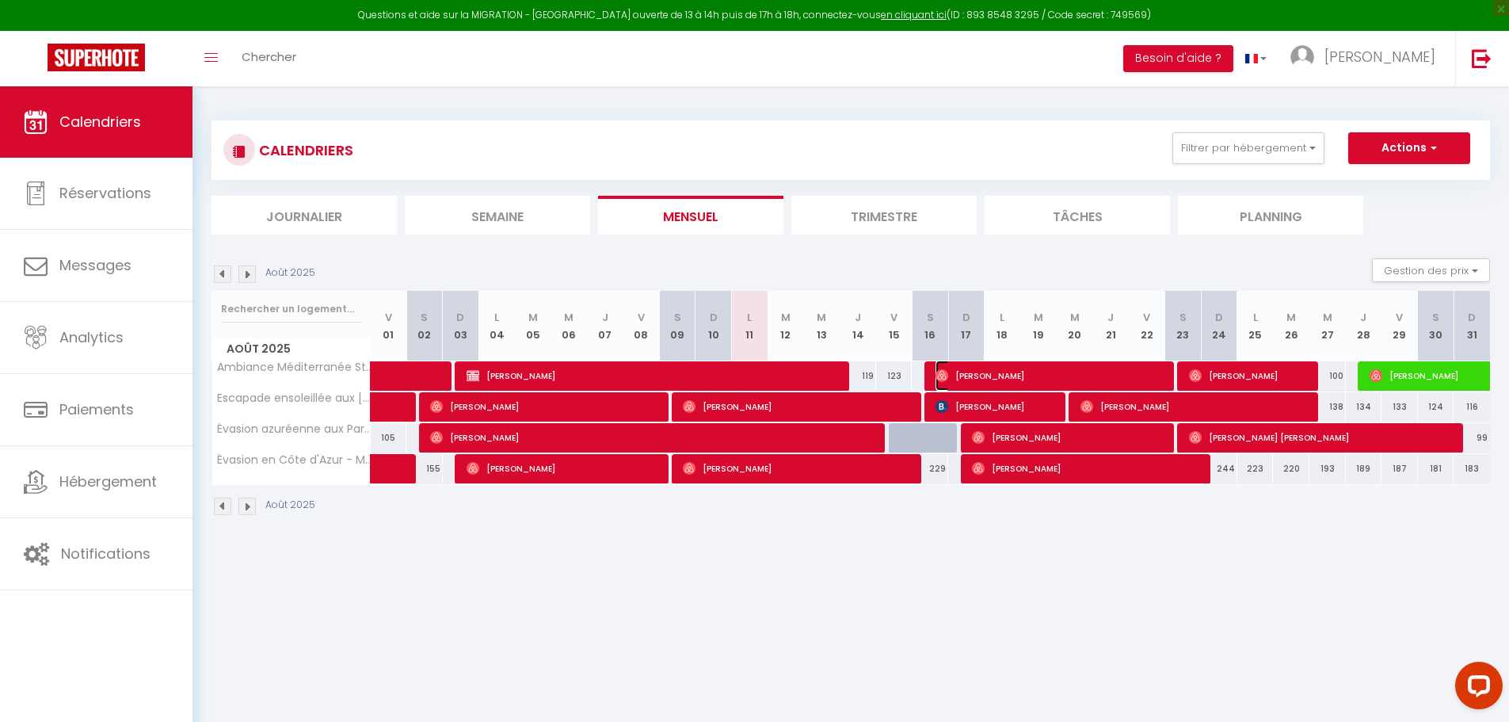
click at [981, 377] on span "[PERSON_NAME]" at bounding box center [1050, 375] width 230 height 30
select select "OK"
select select "0"
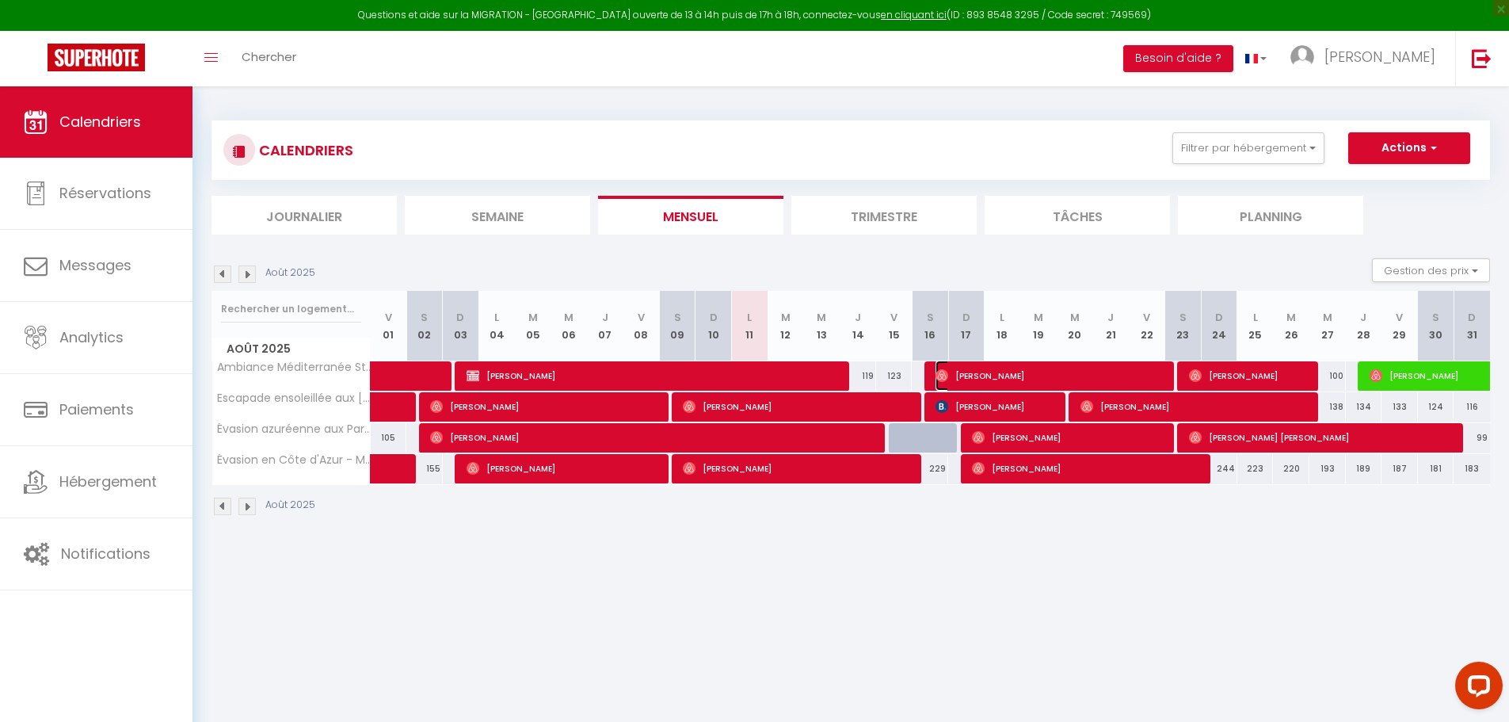
select select "1"
select select
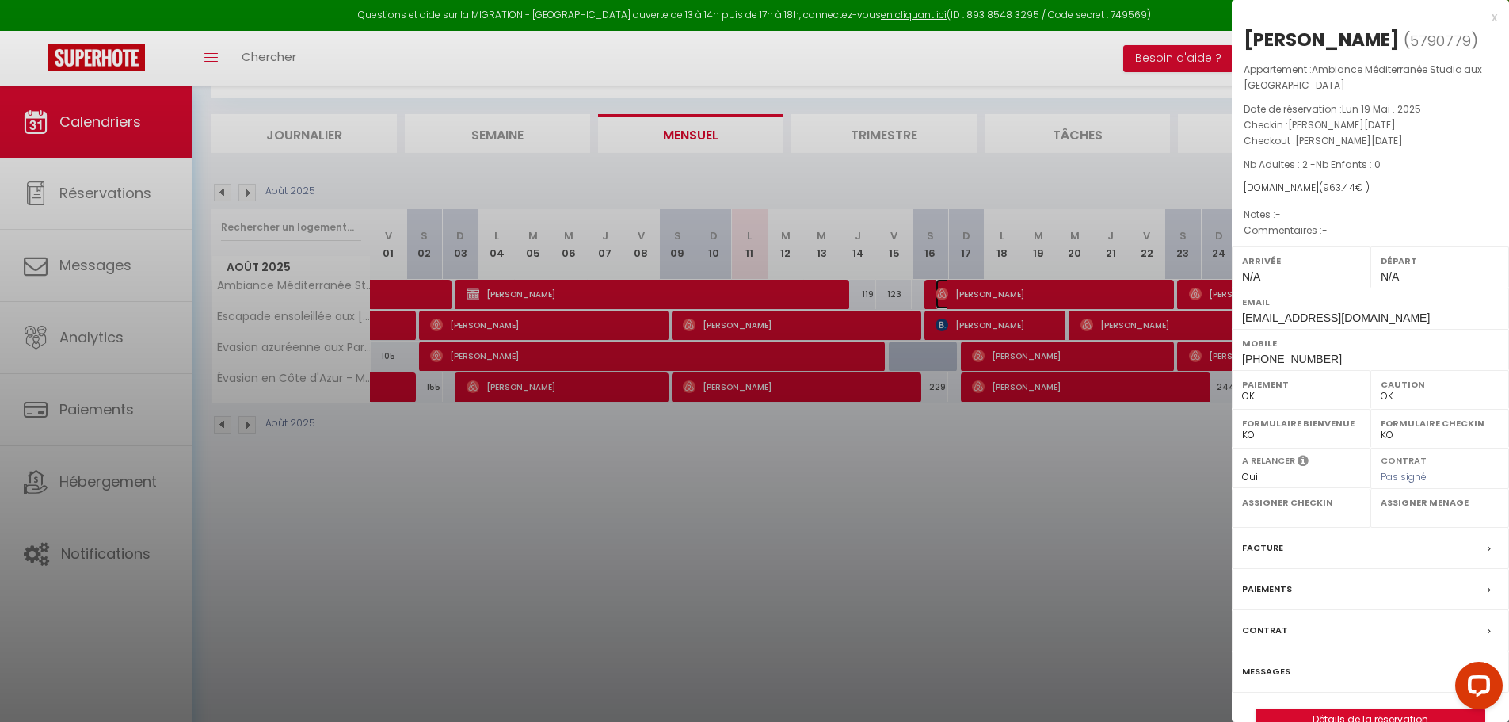
scroll to position [86, 0]
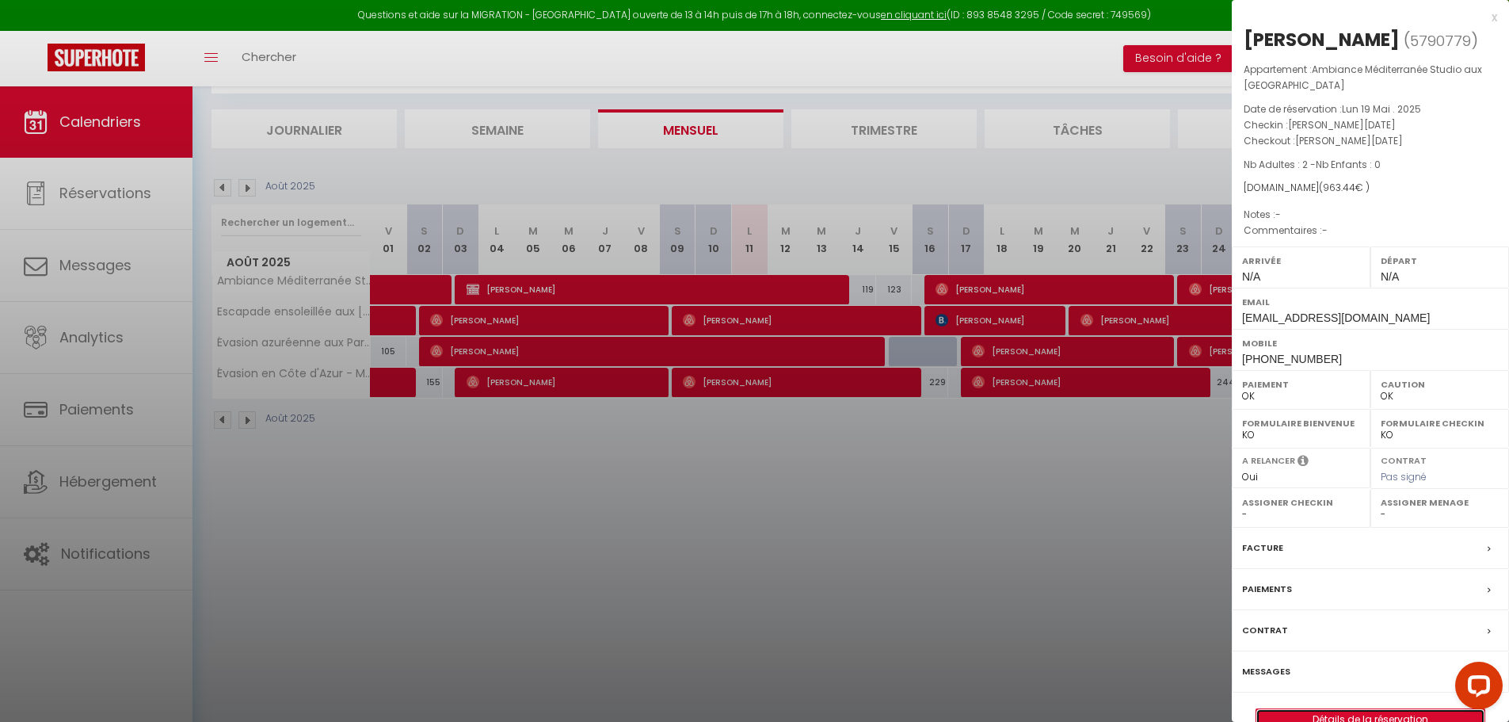
click at [1333, 714] on link "Détails de la réservation" at bounding box center [1370, 719] width 228 height 21
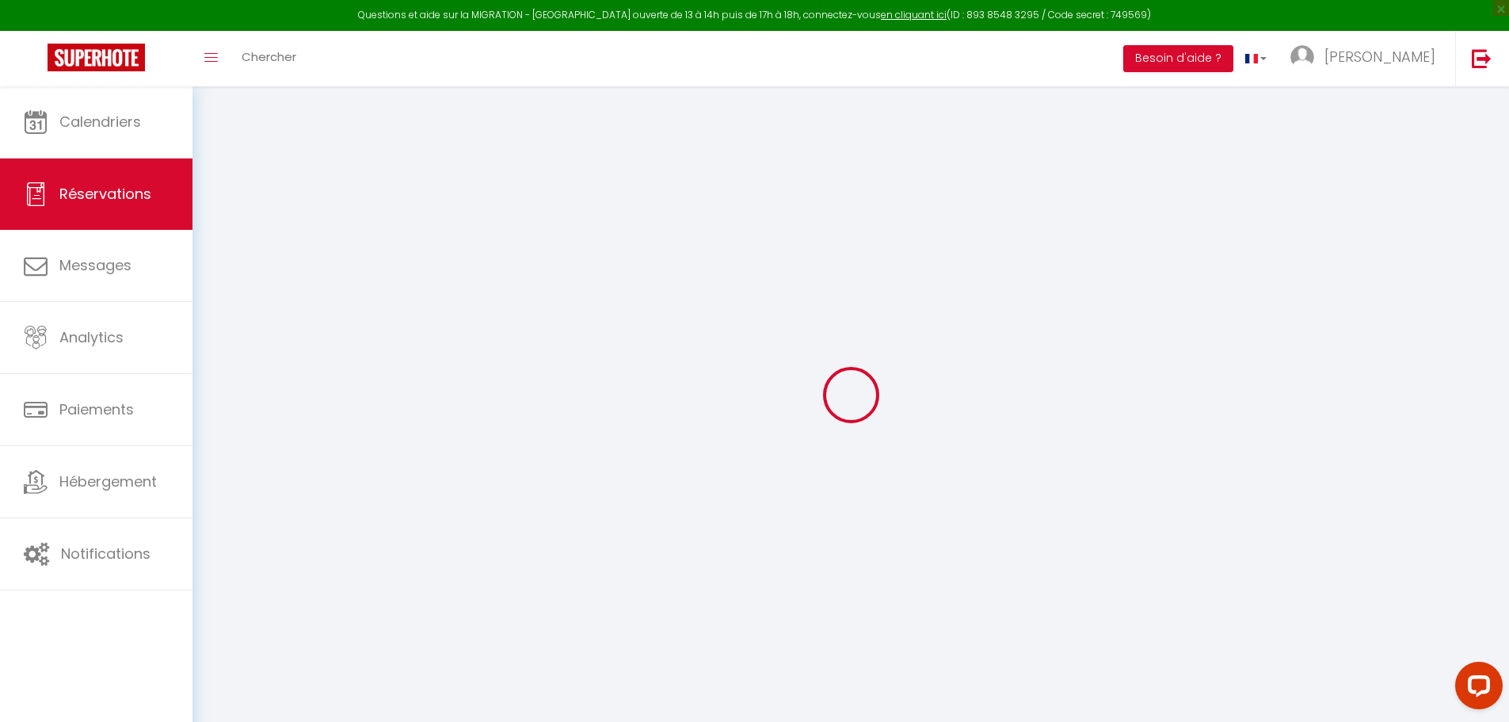
select select
checkbox input "false"
type input "16.13"
select select
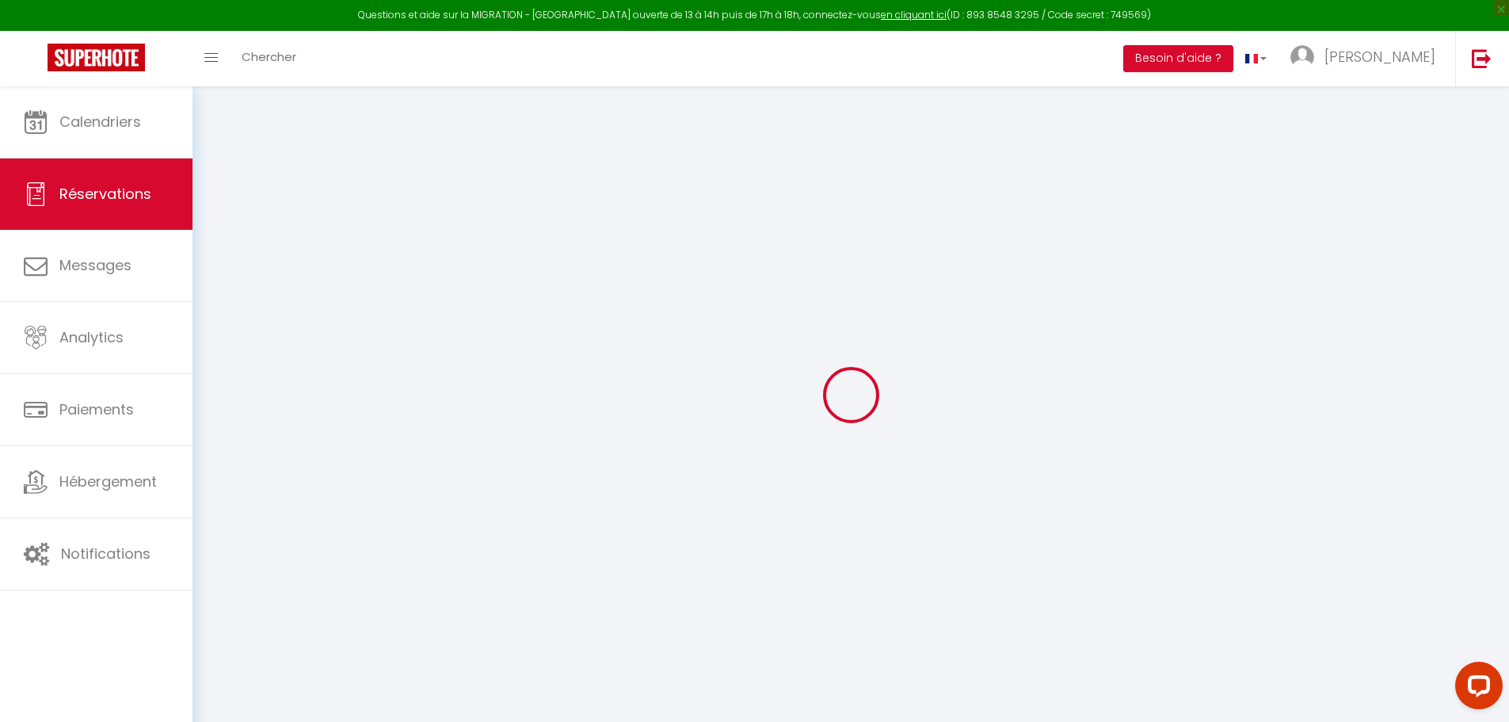
select select
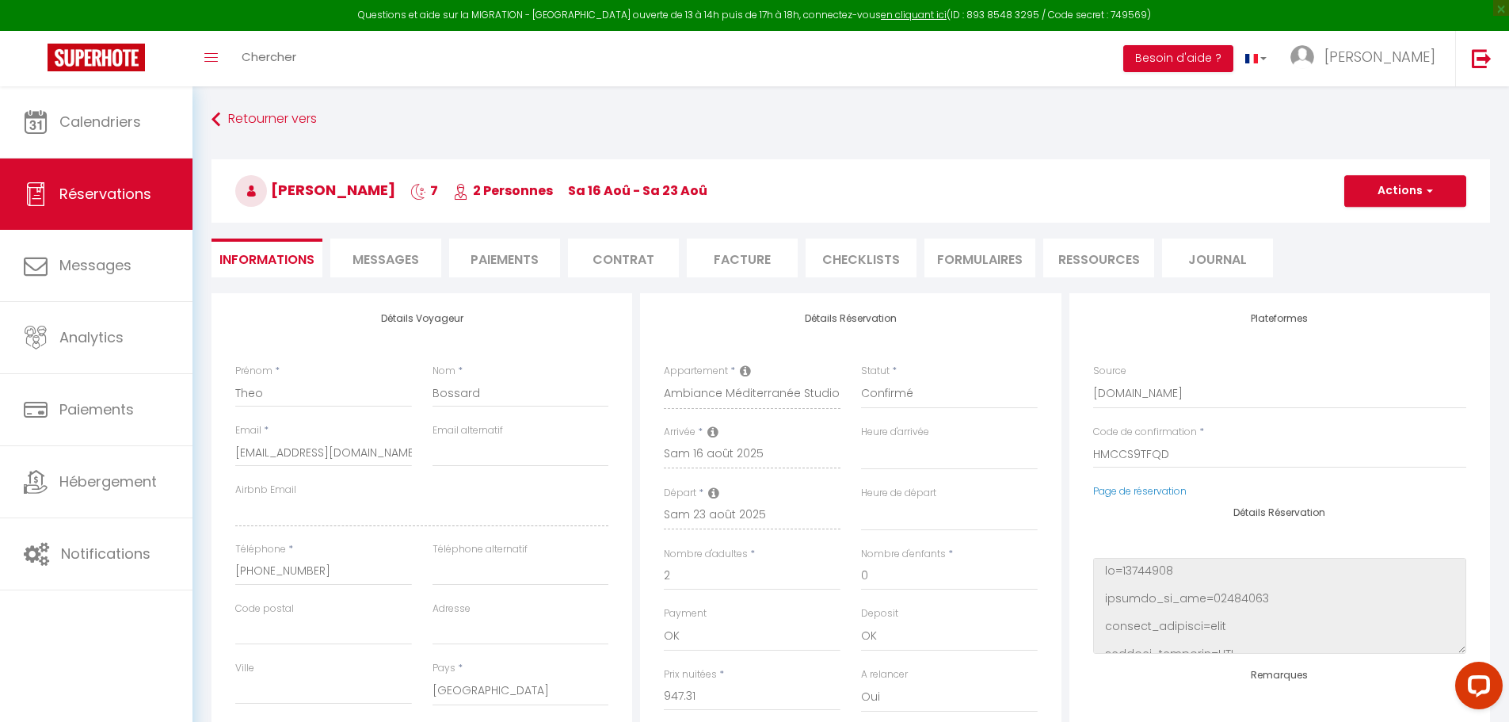
checkbox input "false"
select select
click at [379, 265] on span "Messages" at bounding box center [385, 259] width 67 height 18
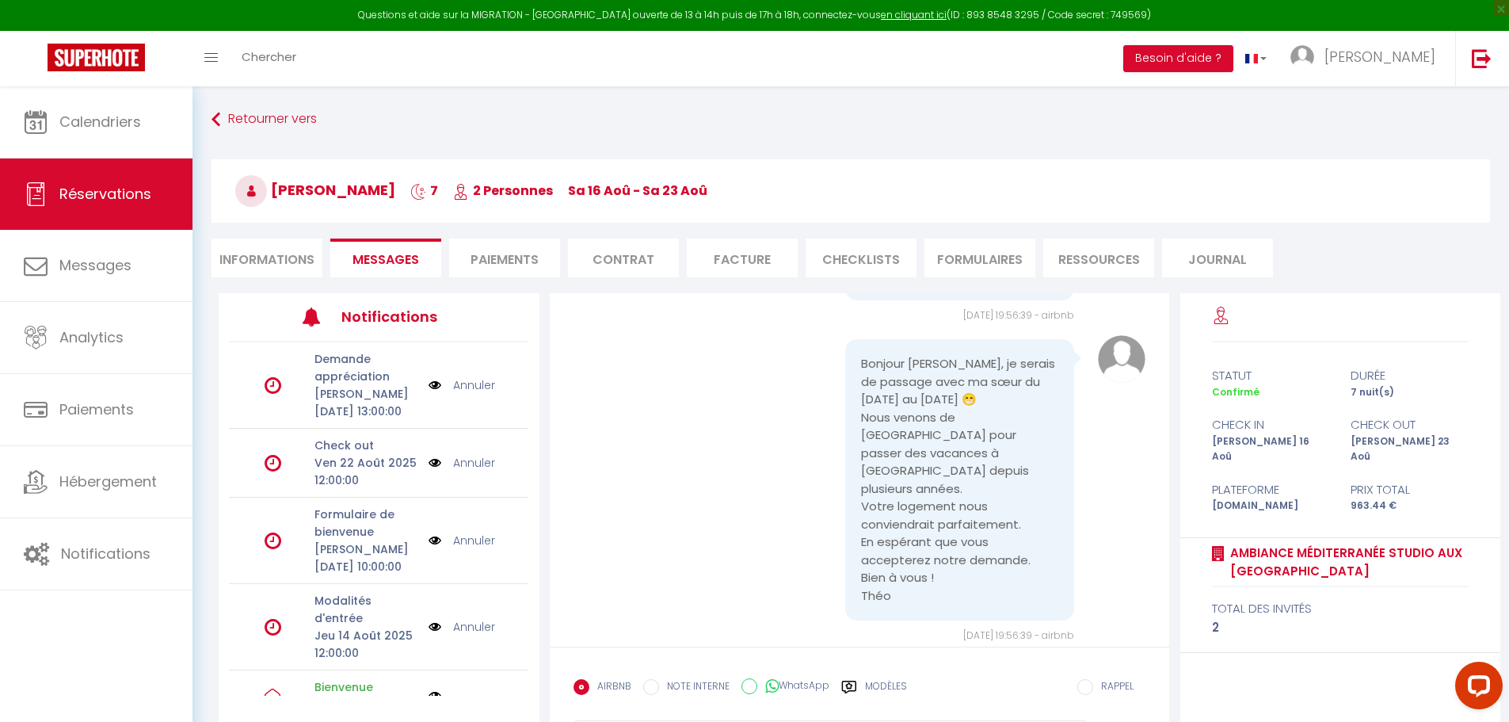
scroll to position [634, 0]
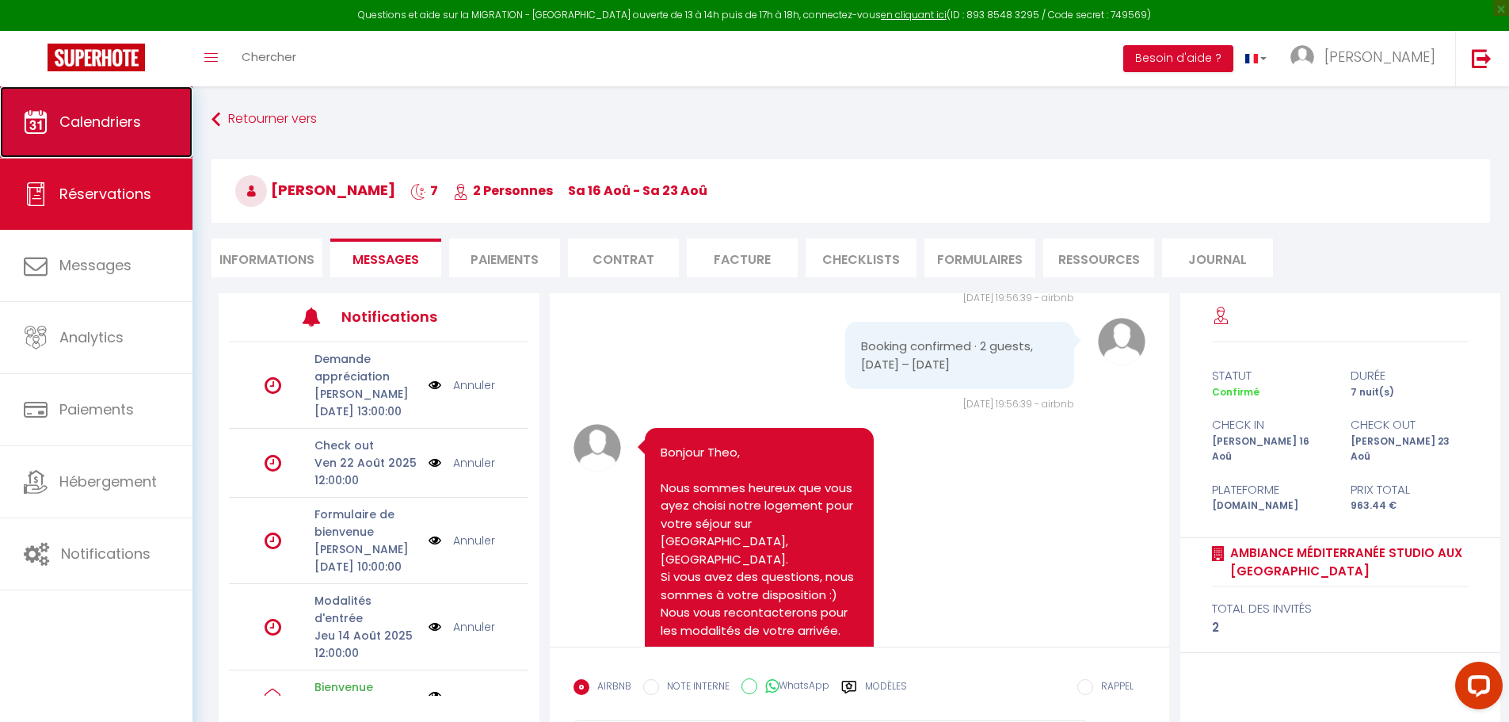
click at [92, 114] on span "Calendriers" at bounding box center [100, 122] width 82 height 20
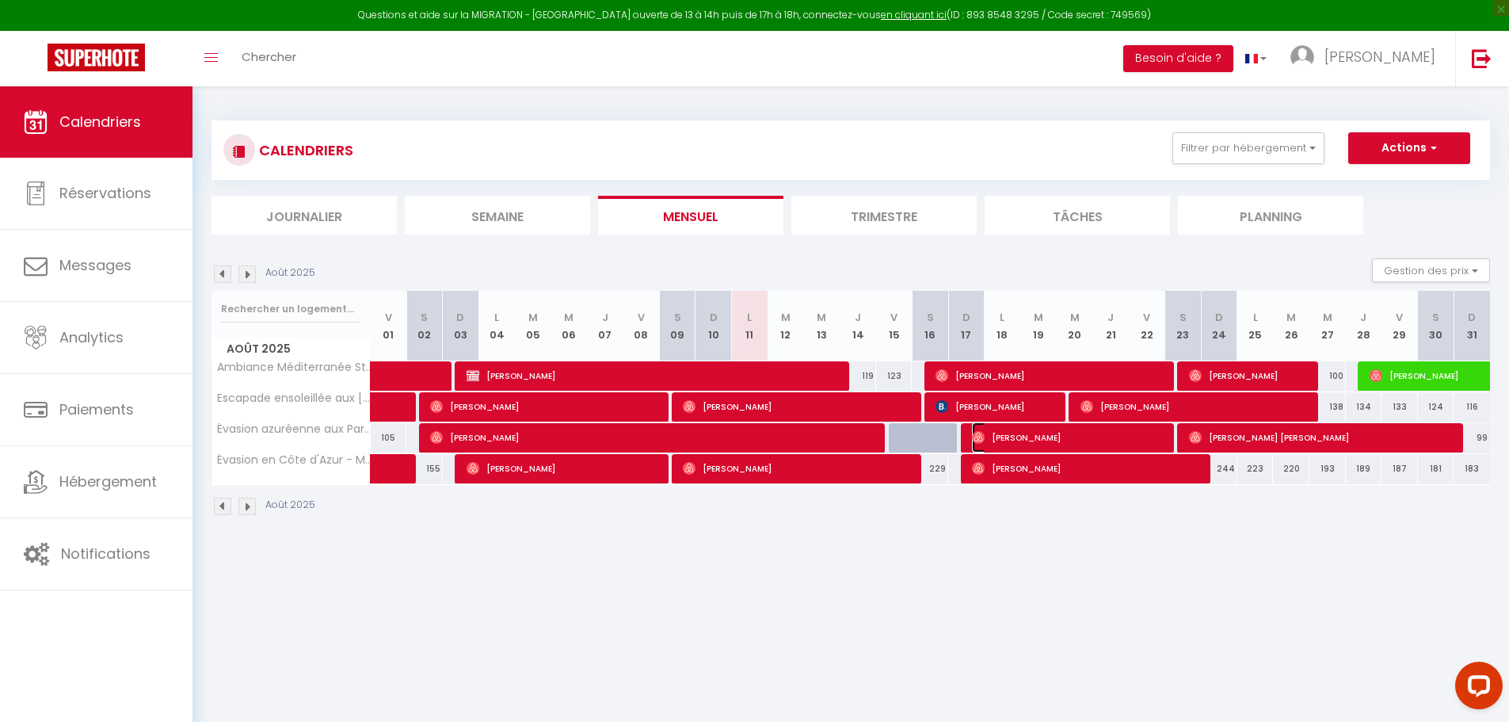
click at [1034, 436] on span "[PERSON_NAME]" at bounding box center [1069, 437] width 194 height 30
select select "OK"
select select "0"
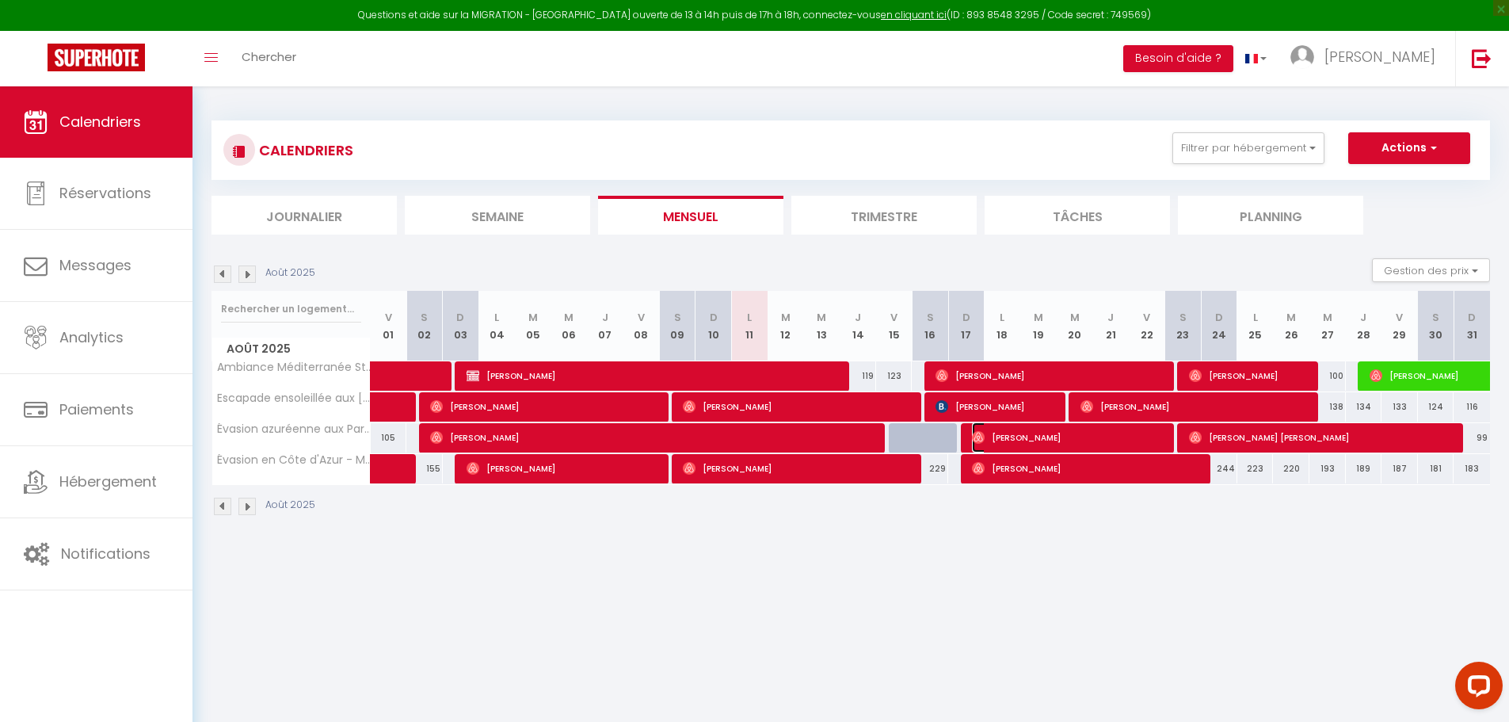
select select "1"
select select
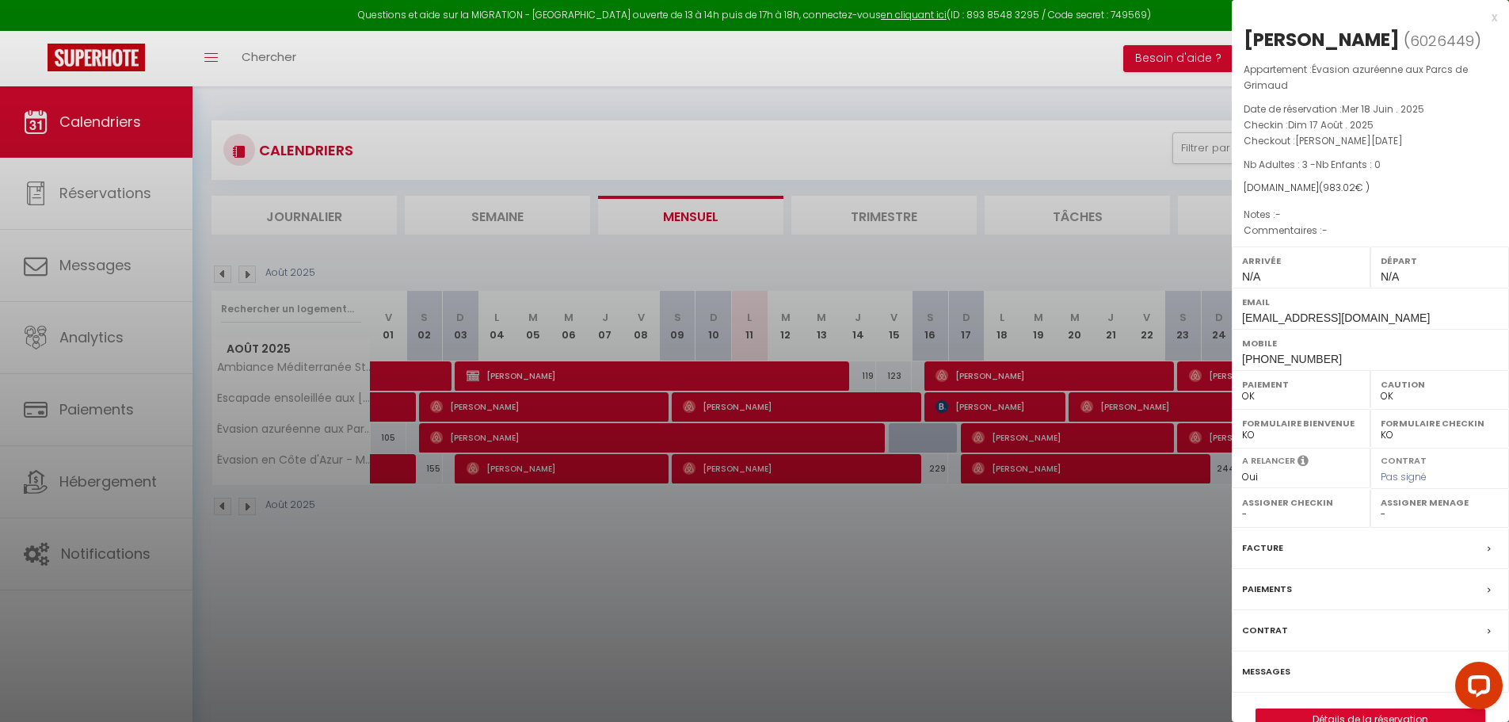
click at [1495, 19] on div "x" at bounding box center [1364, 17] width 265 height 19
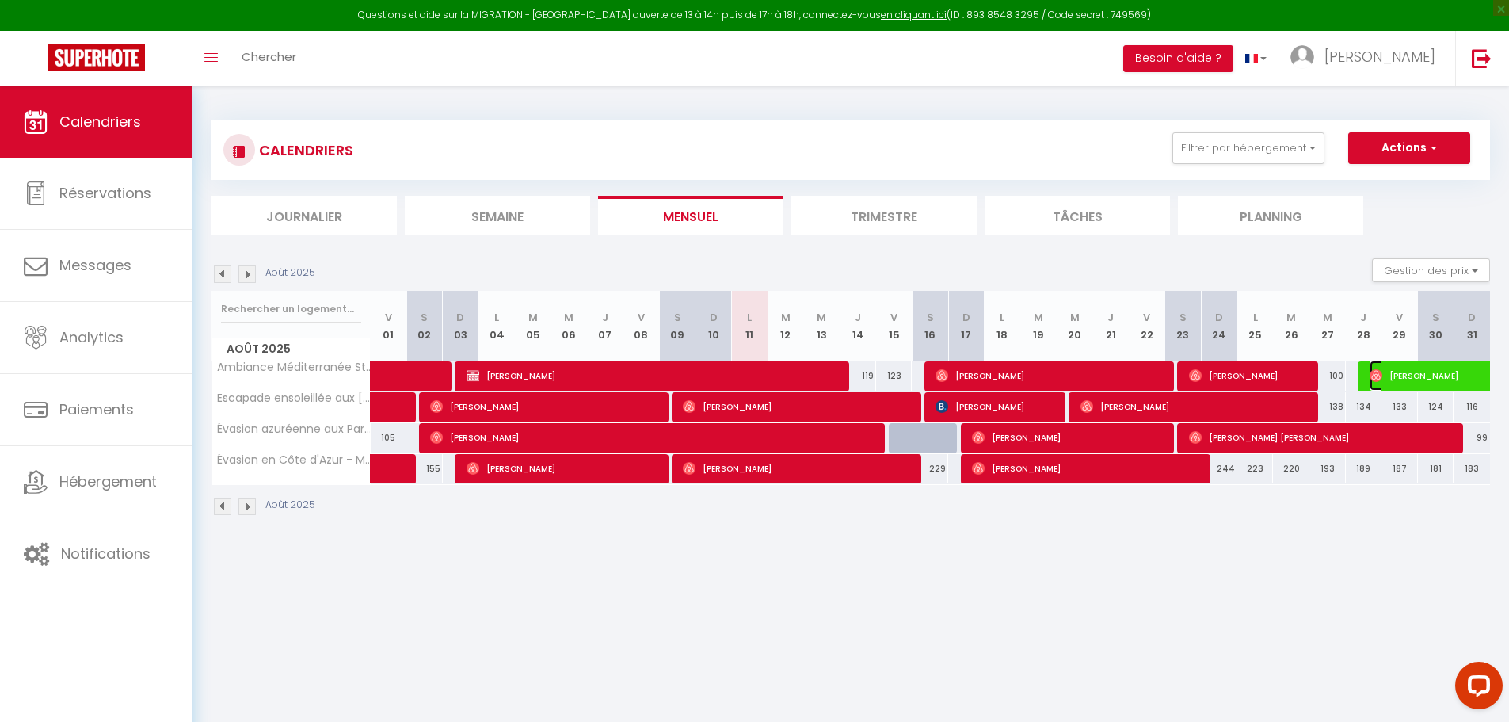
click at [1415, 374] on span "[PERSON_NAME]" at bounding box center [1442, 375] width 146 height 30
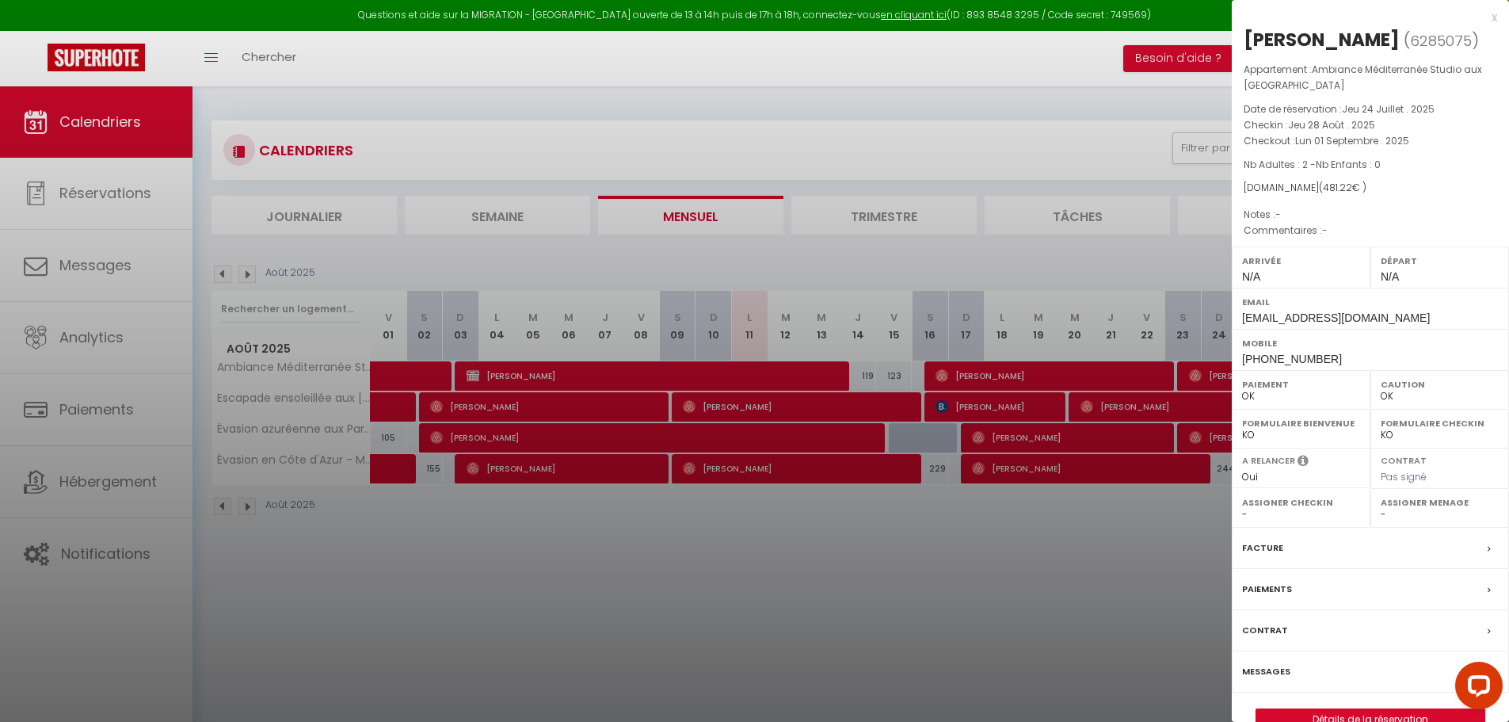
click at [1495, 17] on div "x" at bounding box center [1364, 17] width 265 height 19
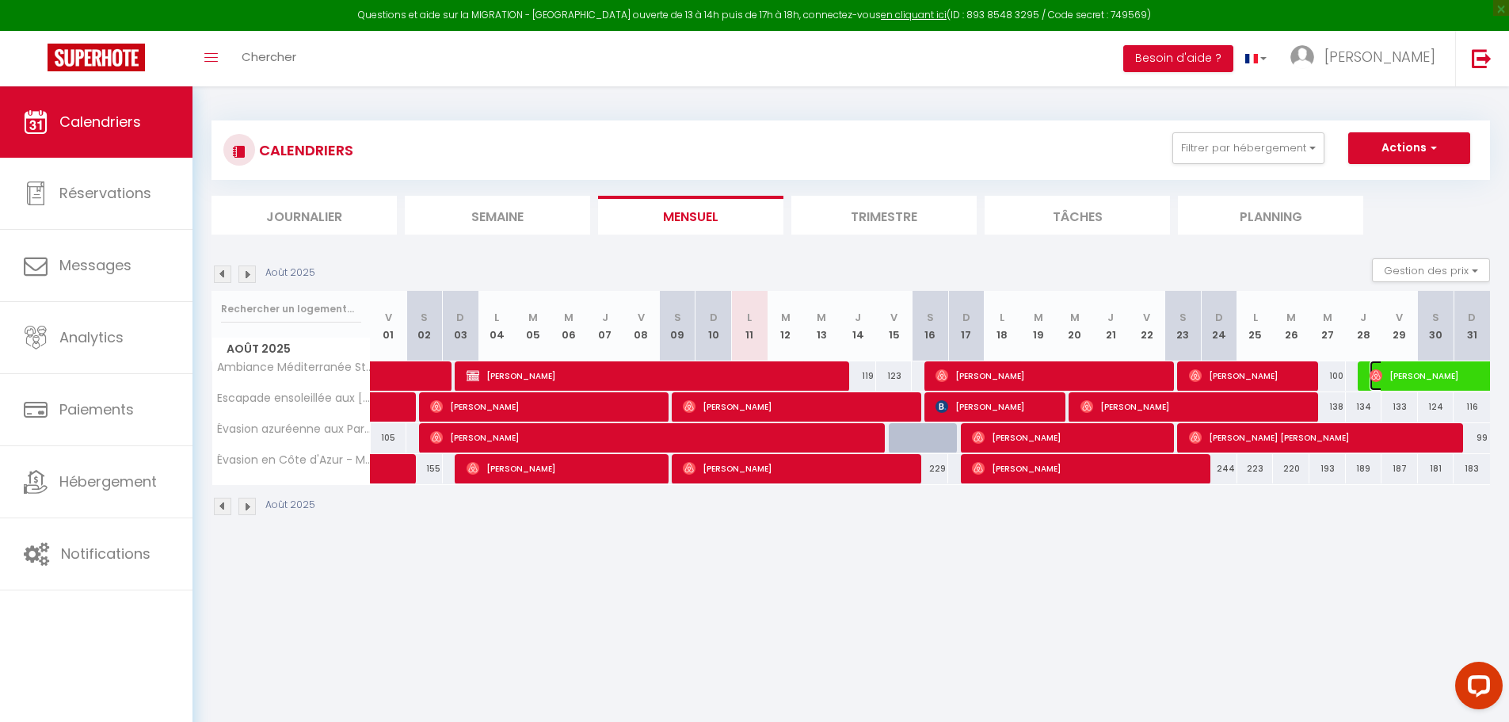
click at [1394, 374] on span "[PERSON_NAME]" at bounding box center [1442, 375] width 146 height 30
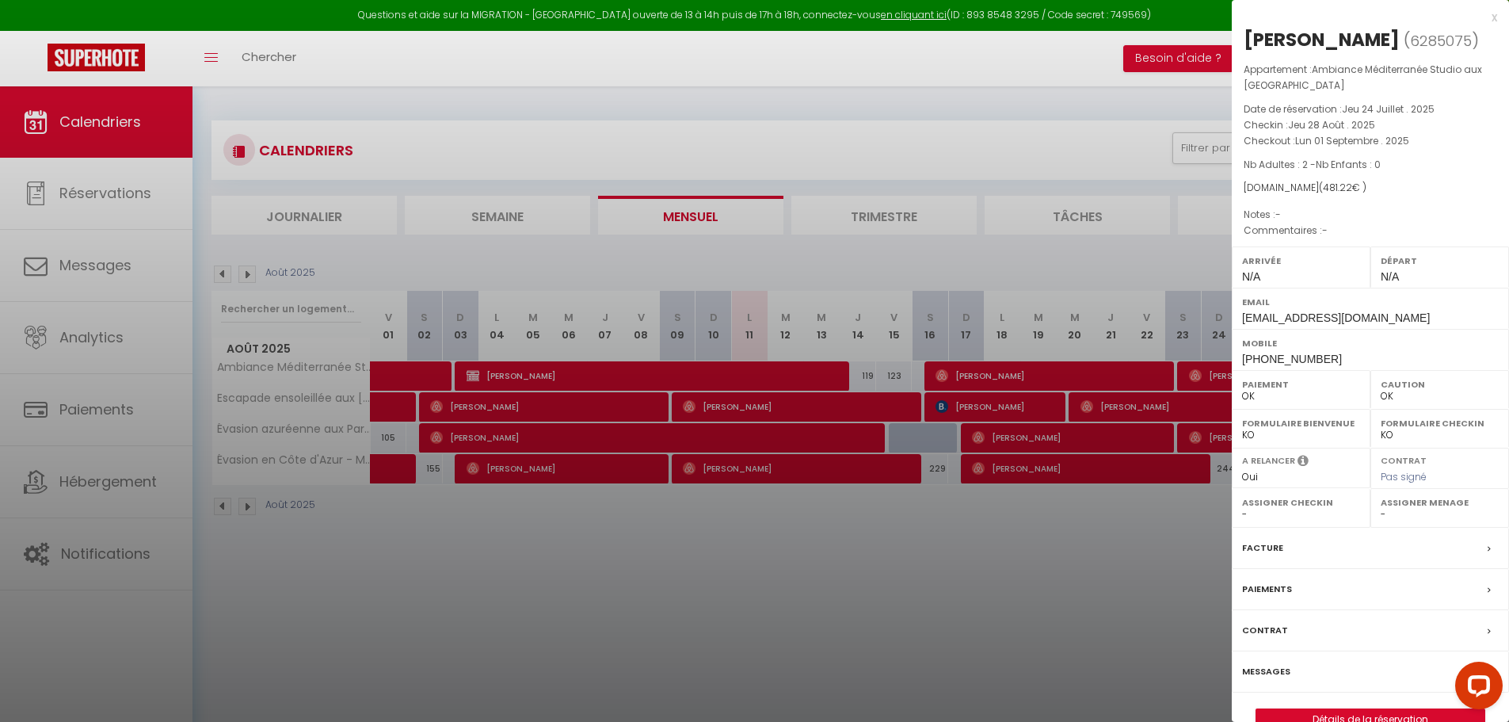
click at [1494, 18] on div "x" at bounding box center [1364, 17] width 265 height 19
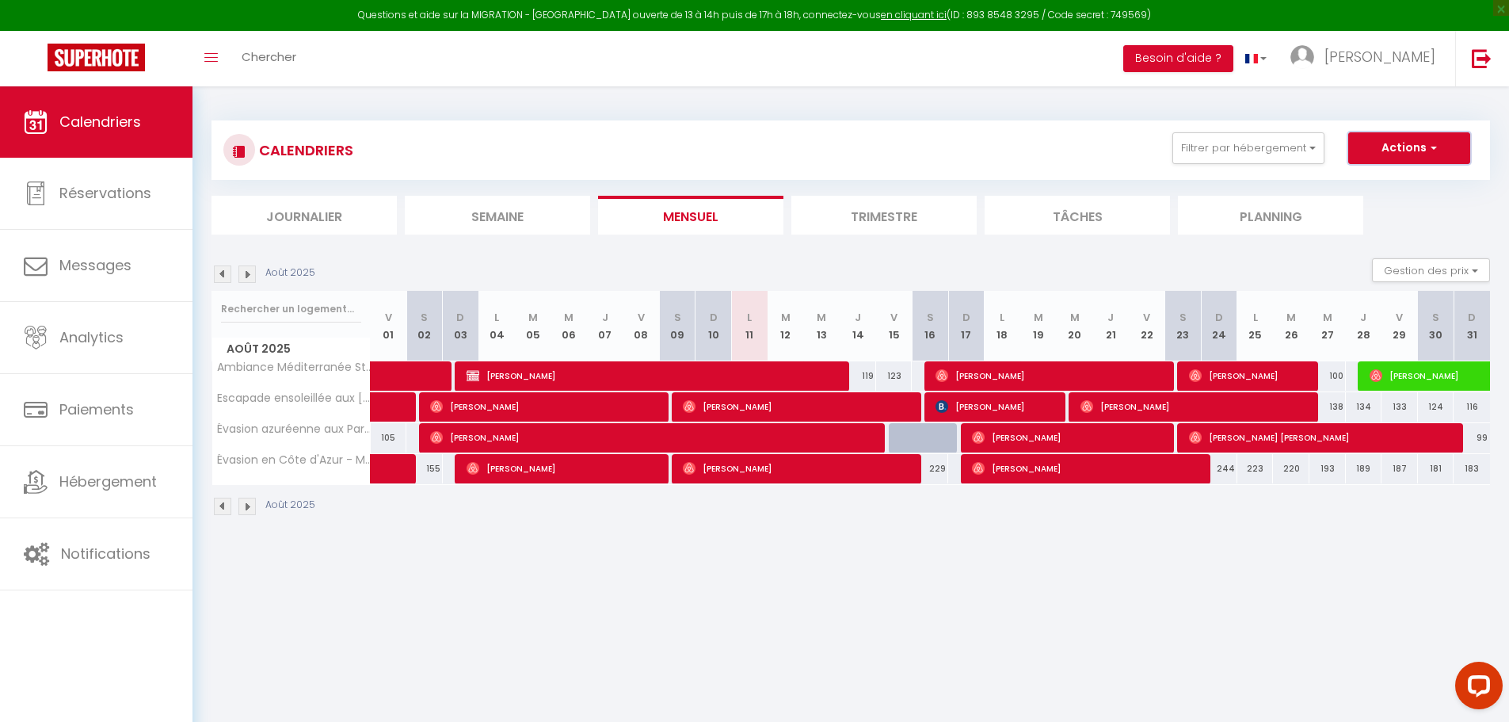
click at [1431, 149] on span "button" at bounding box center [1432, 147] width 10 height 16
click at [1433, 147] on span "button" at bounding box center [1432, 147] width 10 height 16
click at [1466, 373] on span "[PERSON_NAME]" at bounding box center [1442, 375] width 146 height 30
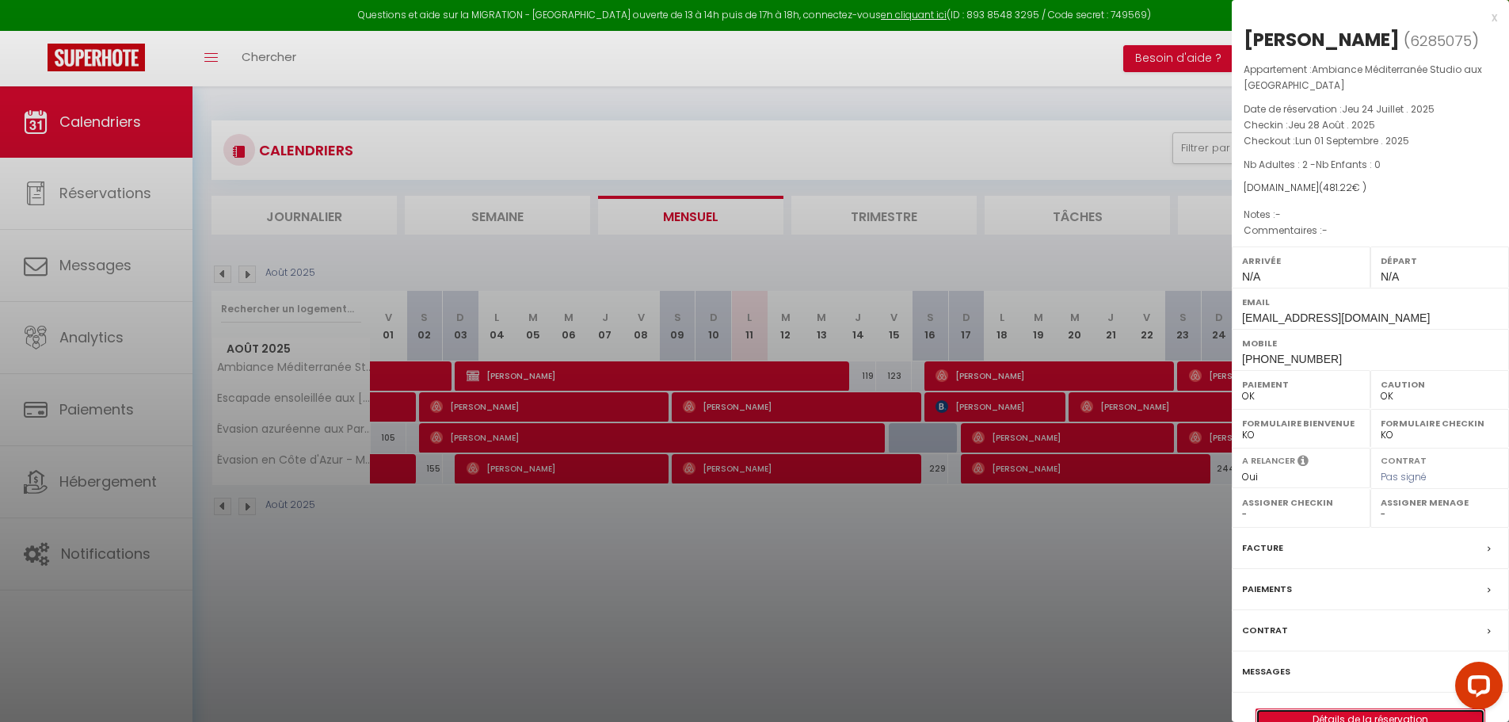
click at [1349, 714] on link "Détails de la réservation" at bounding box center [1370, 719] width 228 height 21
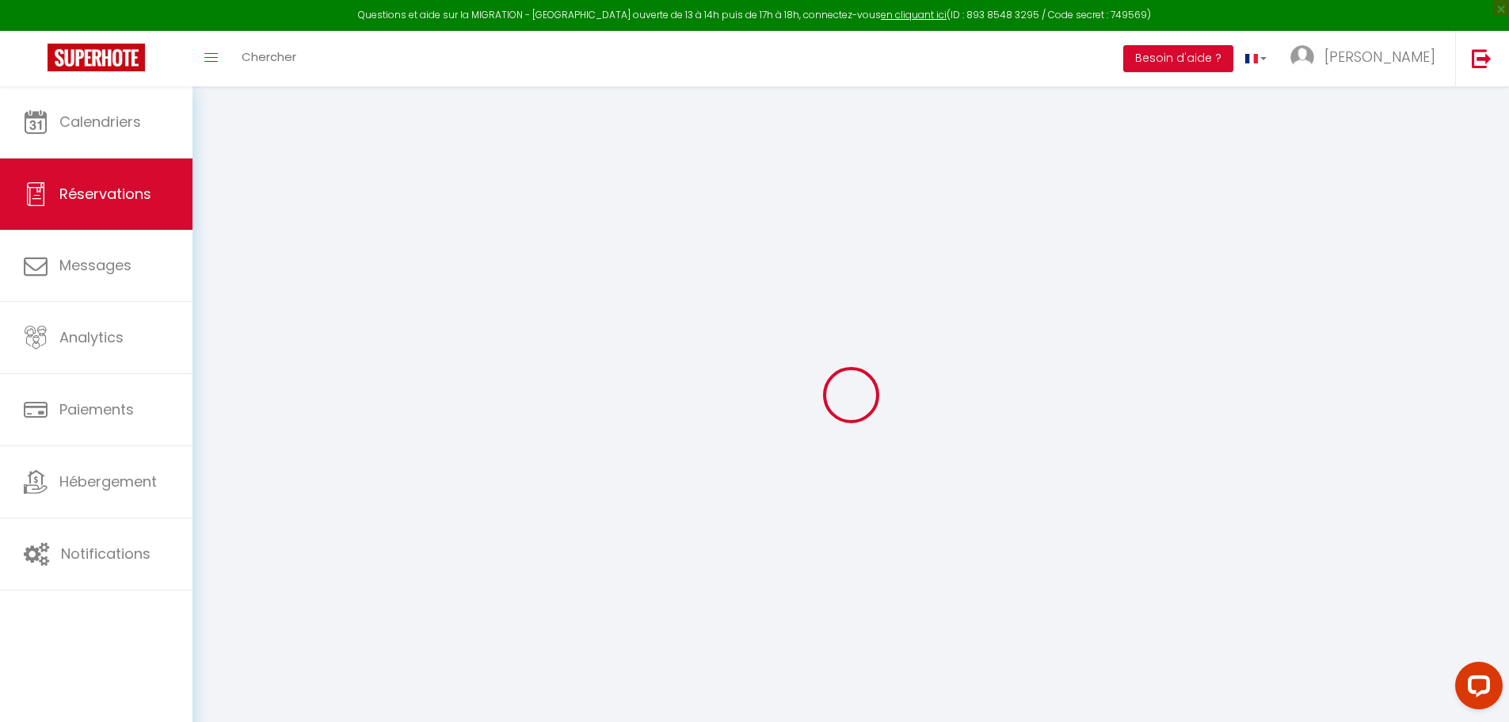
type input "[PERSON_NAME]"
type input "Knobová"
type input "[EMAIL_ADDRESS][DOMAIN_NAME]"
type input "[PHONE_NUMBER]"
type input "C"
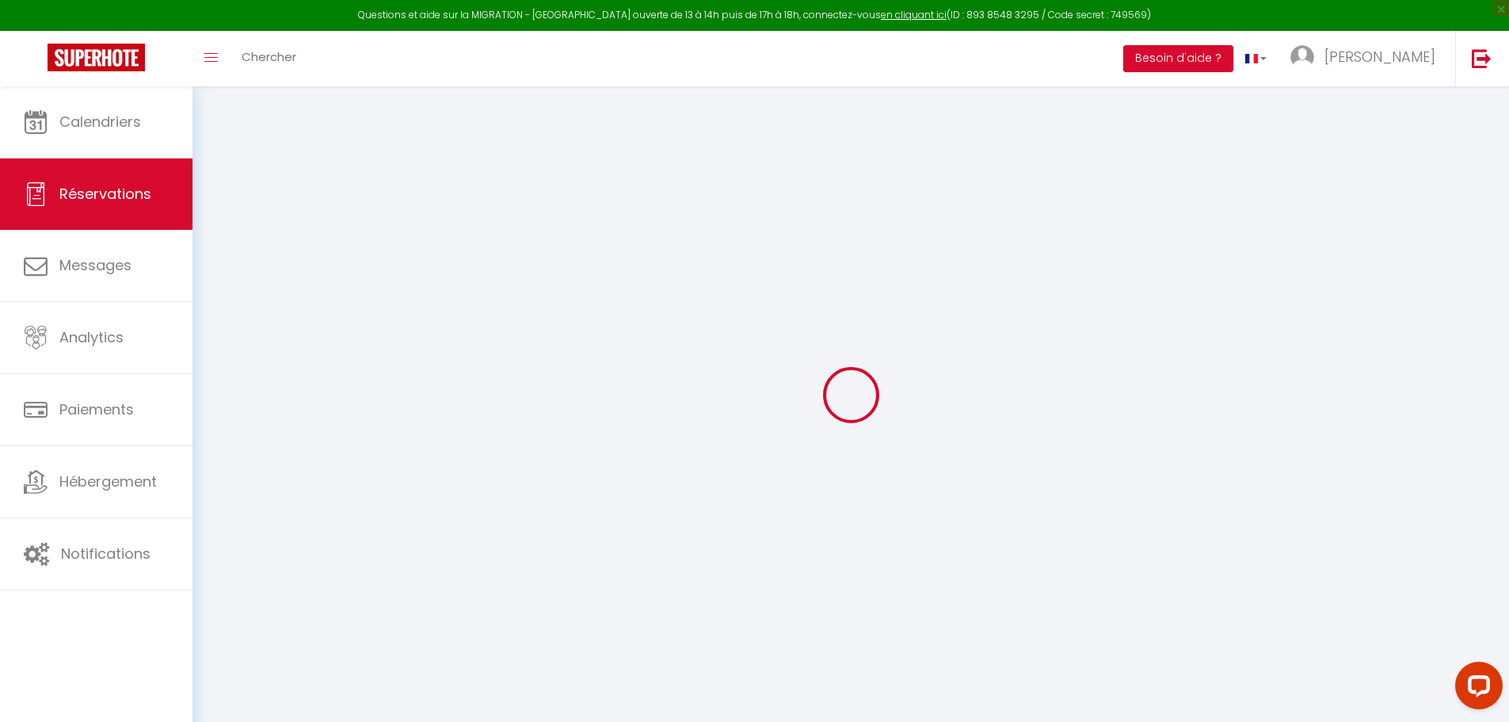
select select "CZ"
type input "84.96"
select select "67074"
select select "1"
select select
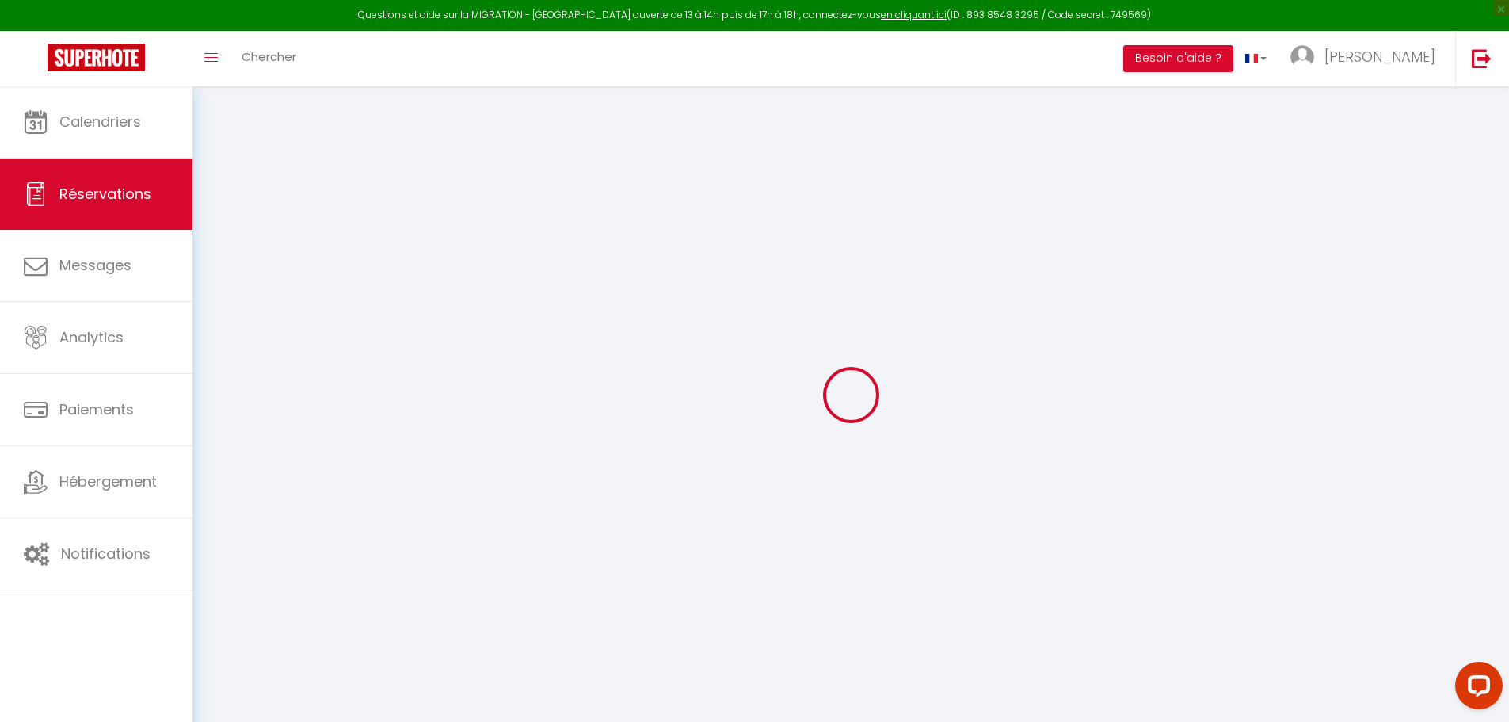
select select
type input "2"
select select "12"
select select
type input "472"
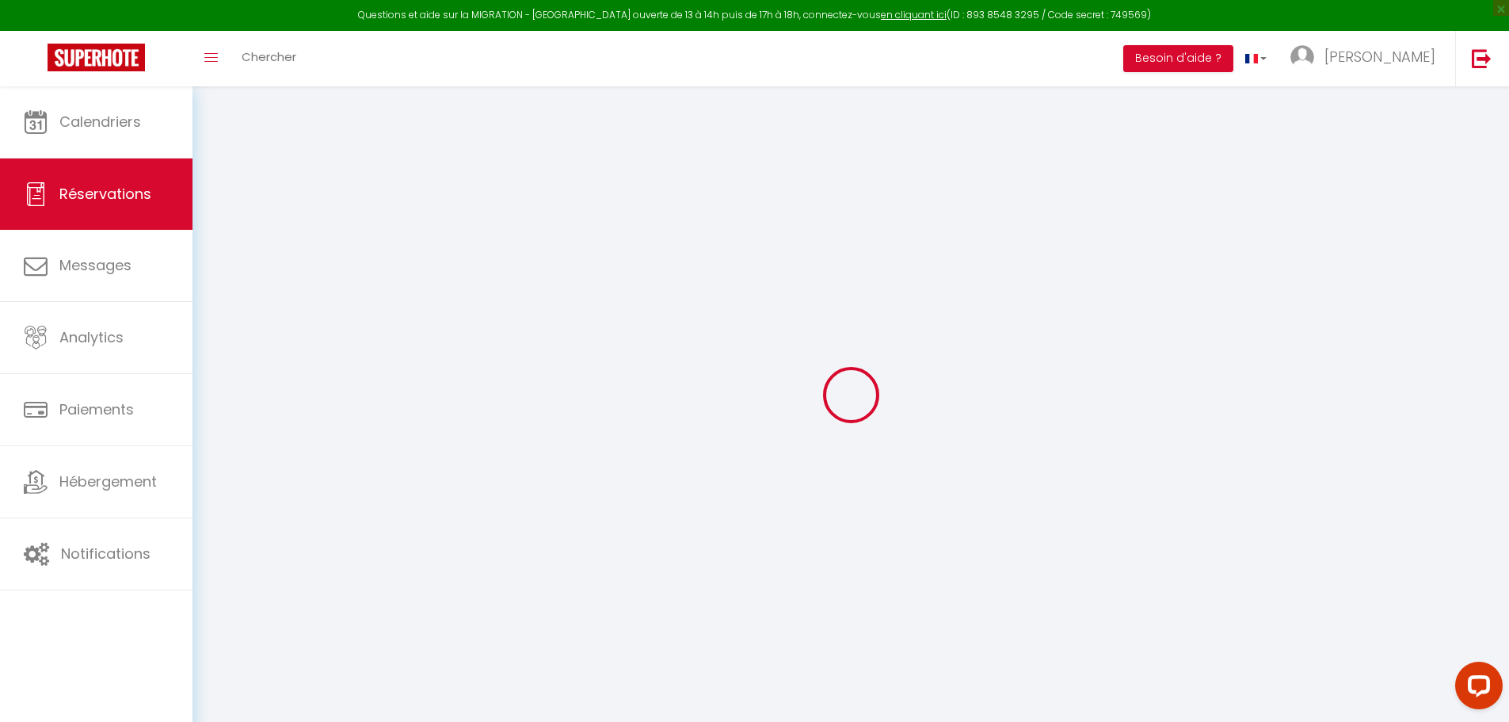
checkbox input "true"
type input "0"
select select "1"
type input "0"
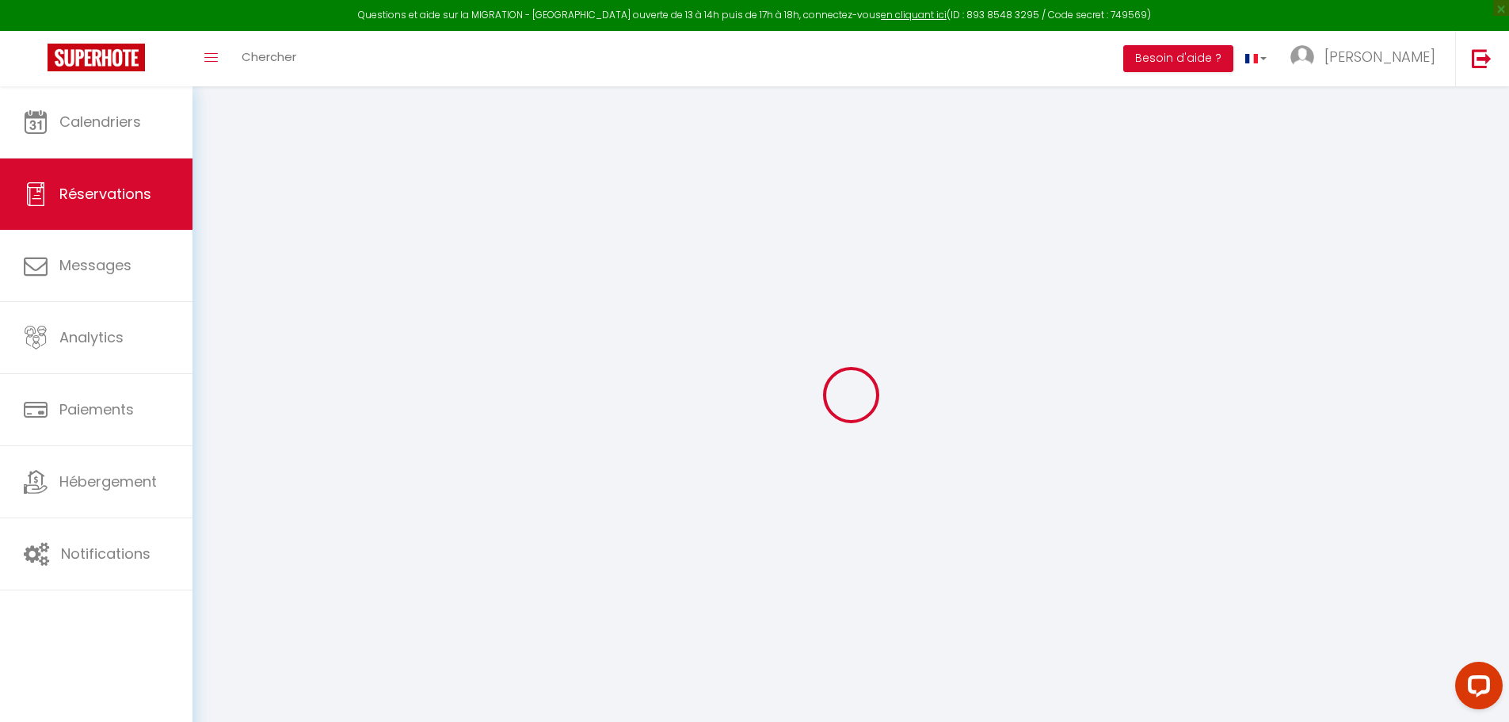
type input "0"
select select
select select "15"
checkbox input "true"
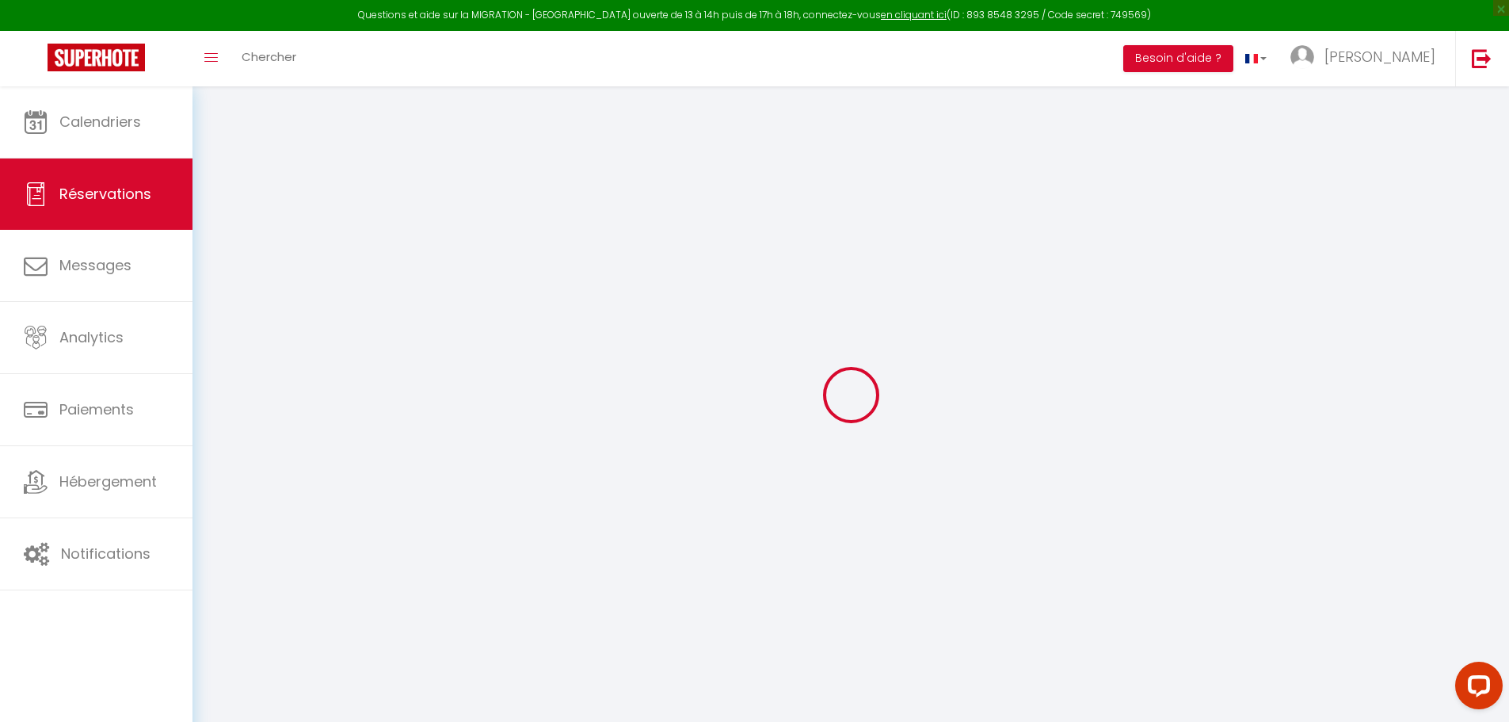
select select
checkbox input "true"
select select
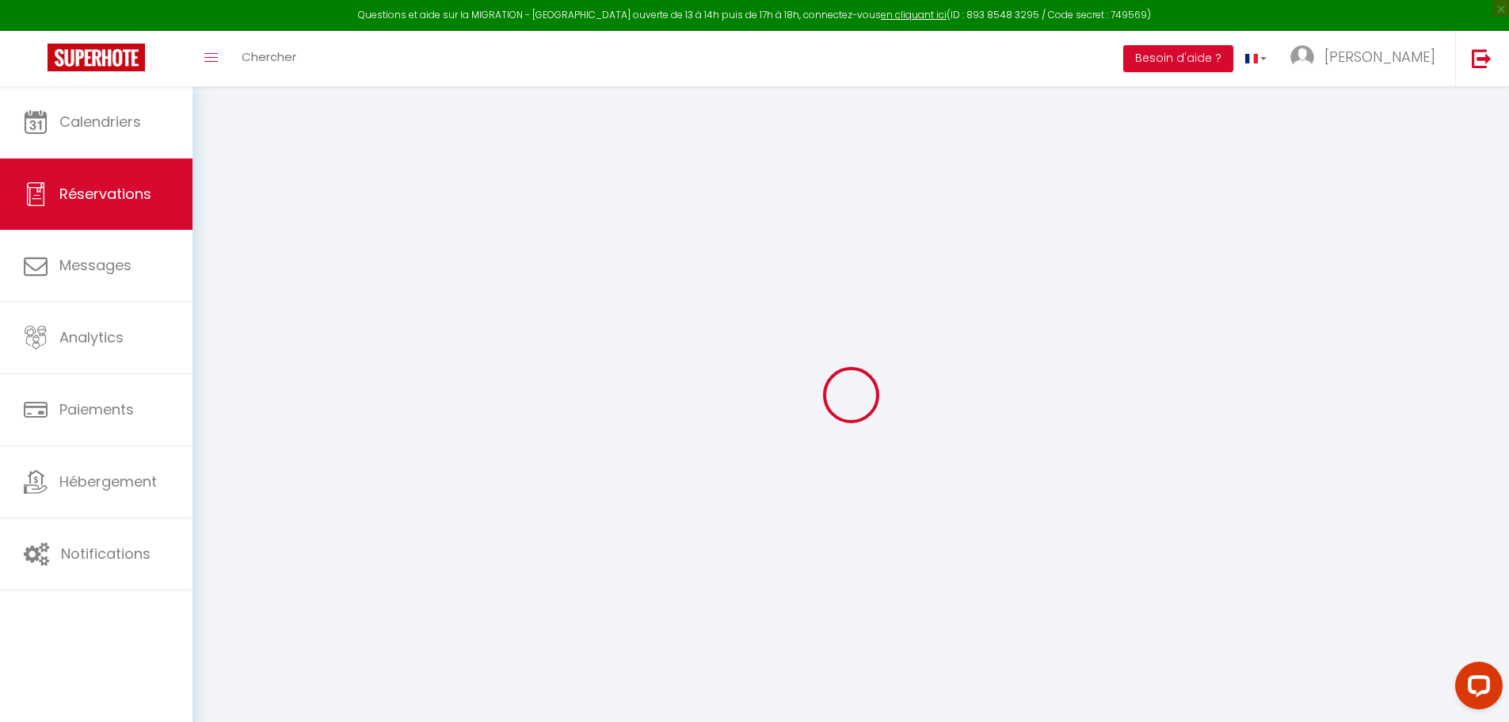
checkbox input "true"
select select
checkbox input "true"
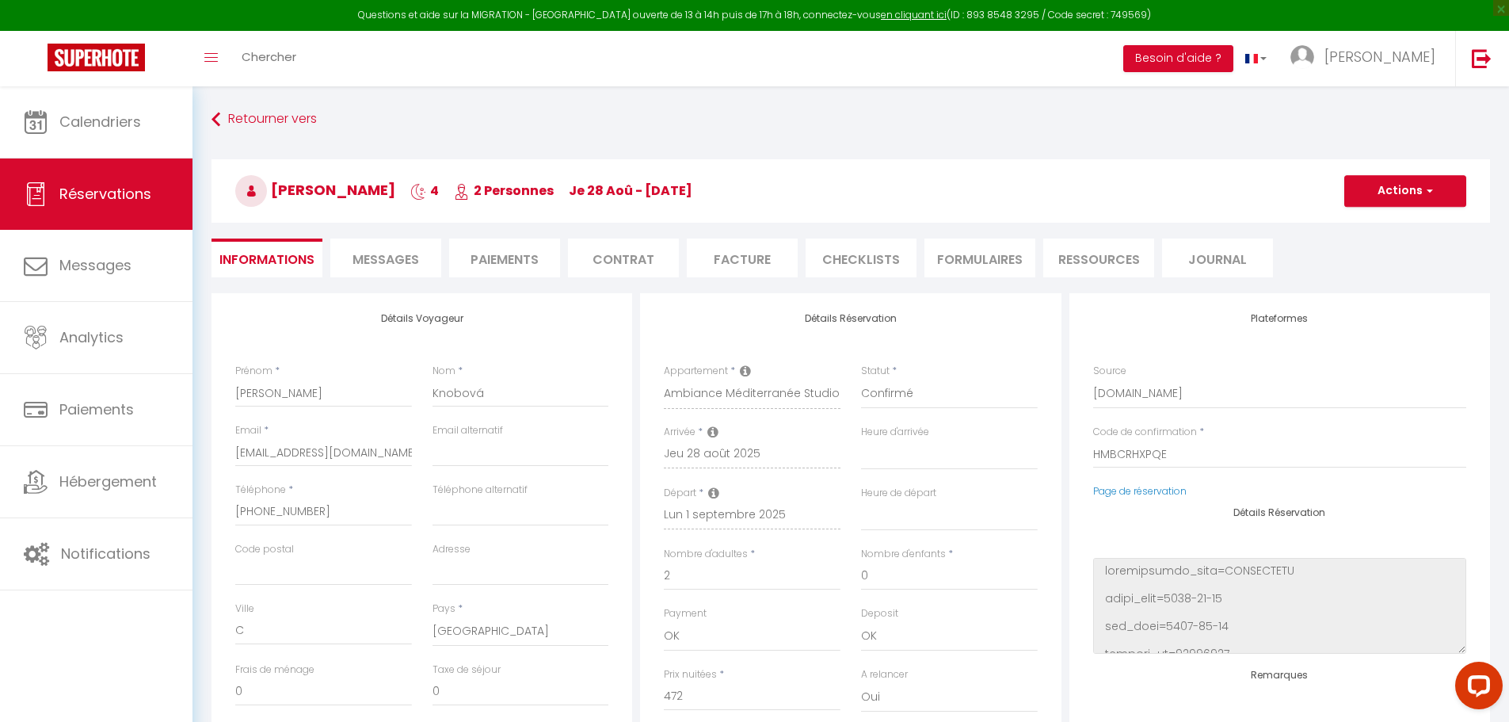
type input "9.22"
select select
checkbox input "true"
select select
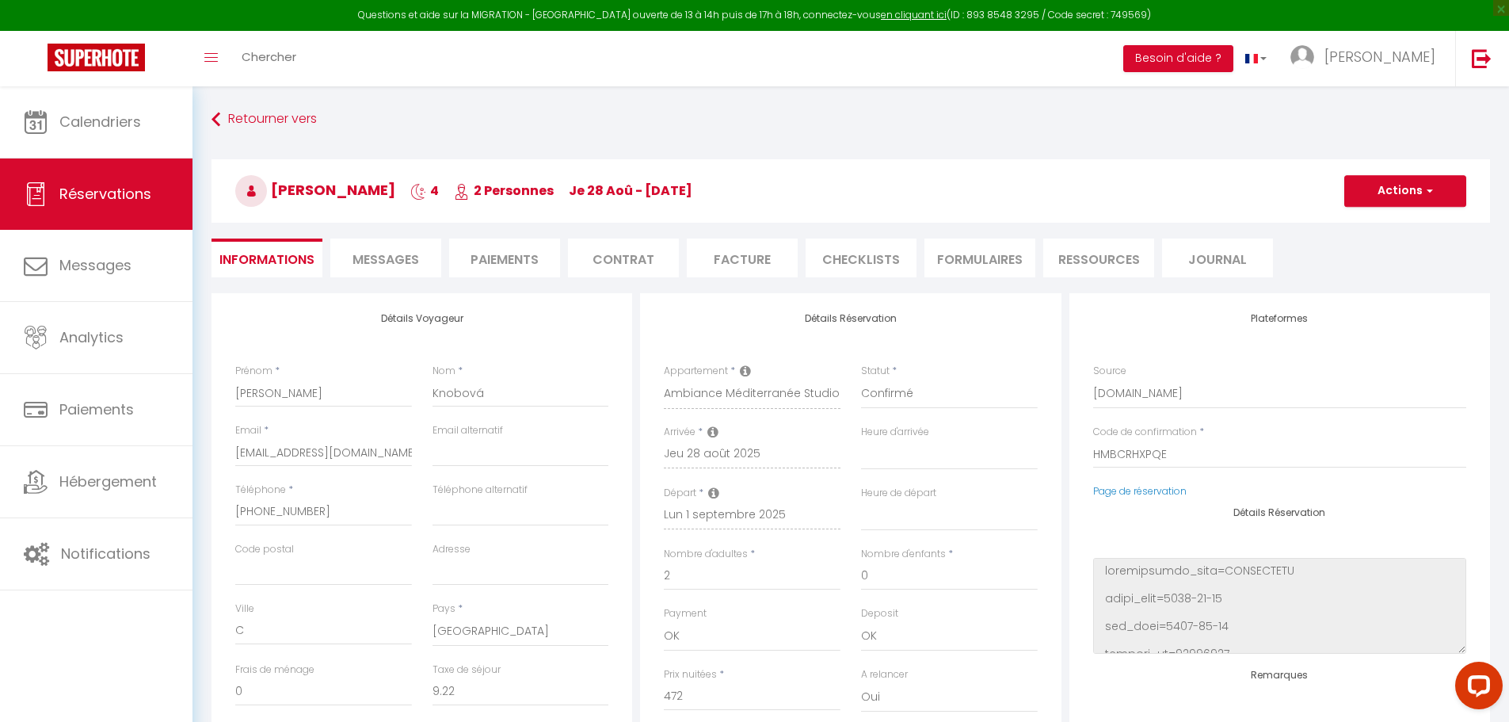
select select
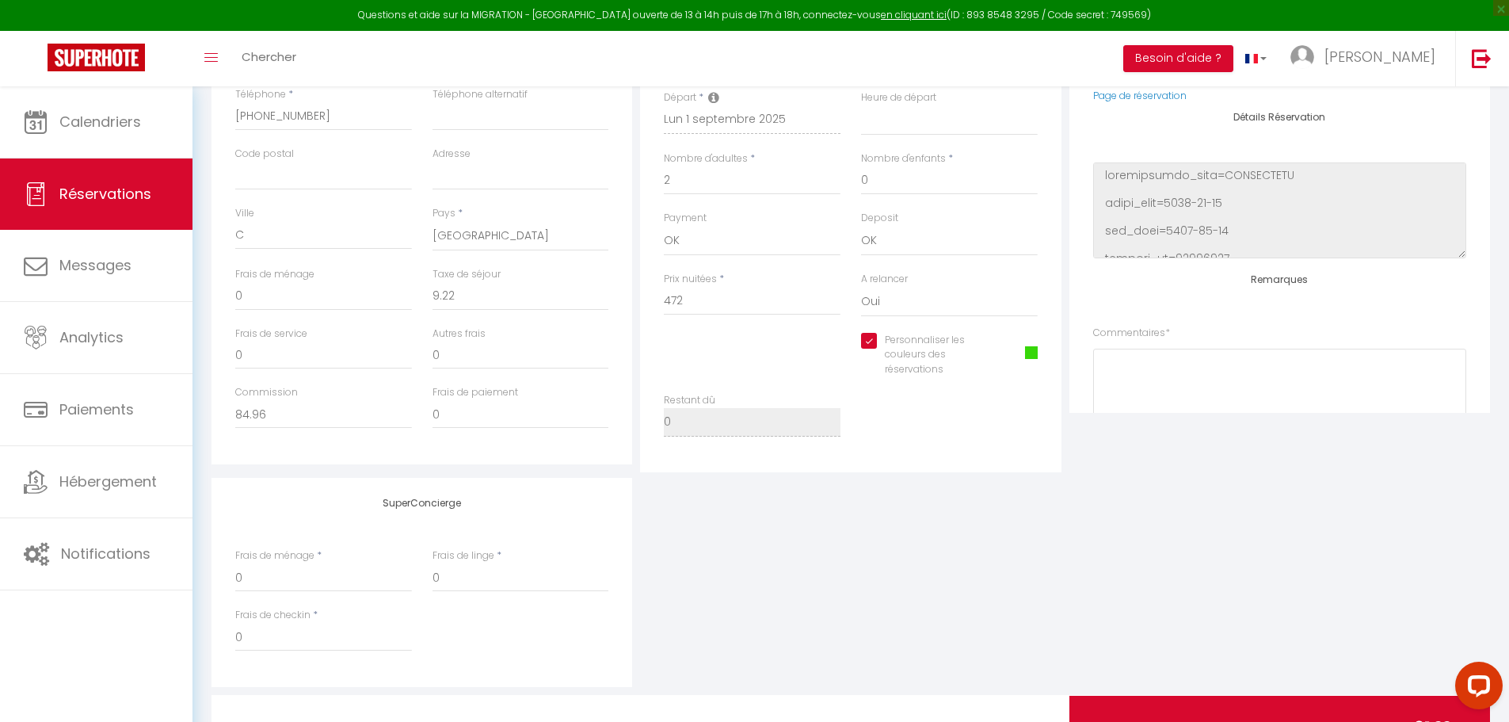
scroll to position [471, 0]
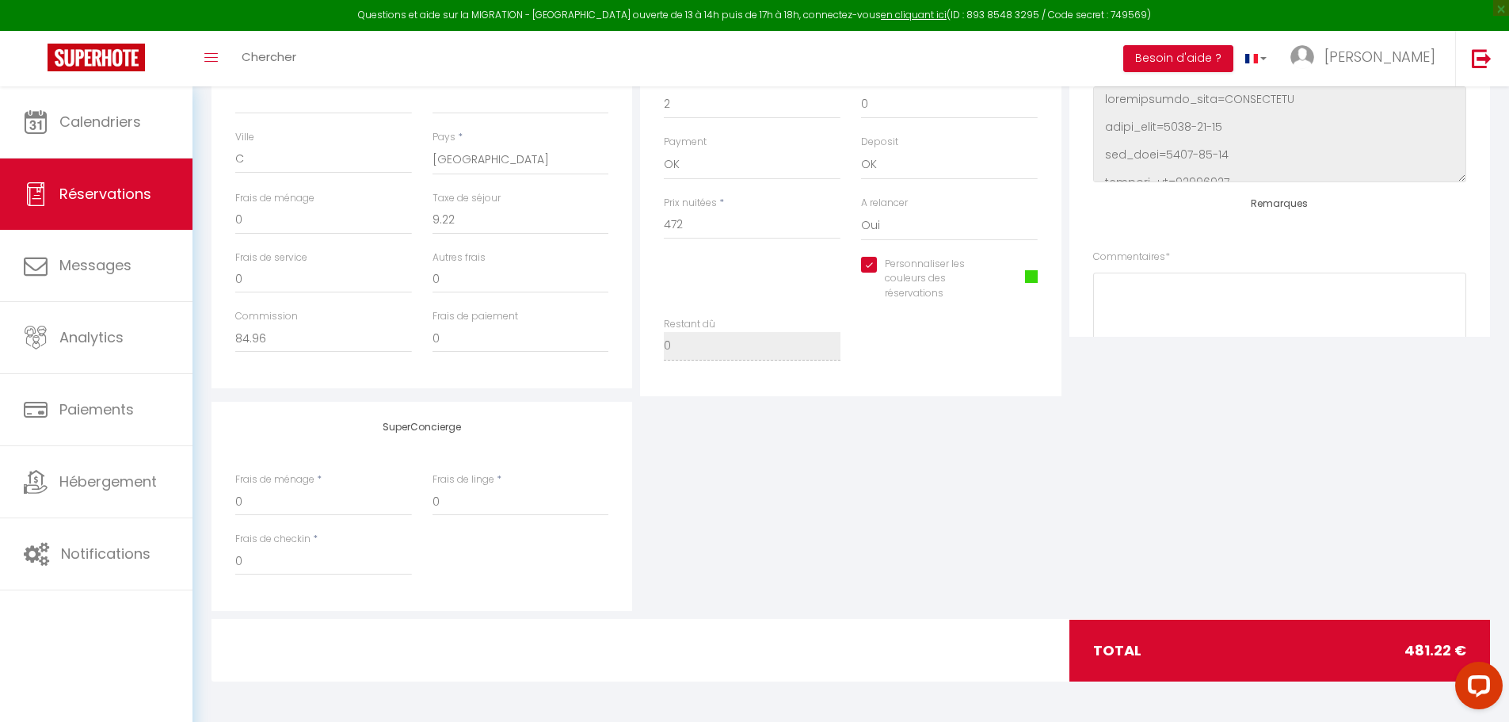
click at [869, 269] on input "Personnaliser les couleurs des réservations" at bounding box center [933, 265] width 144 height 16
checkbox input "false"
select select
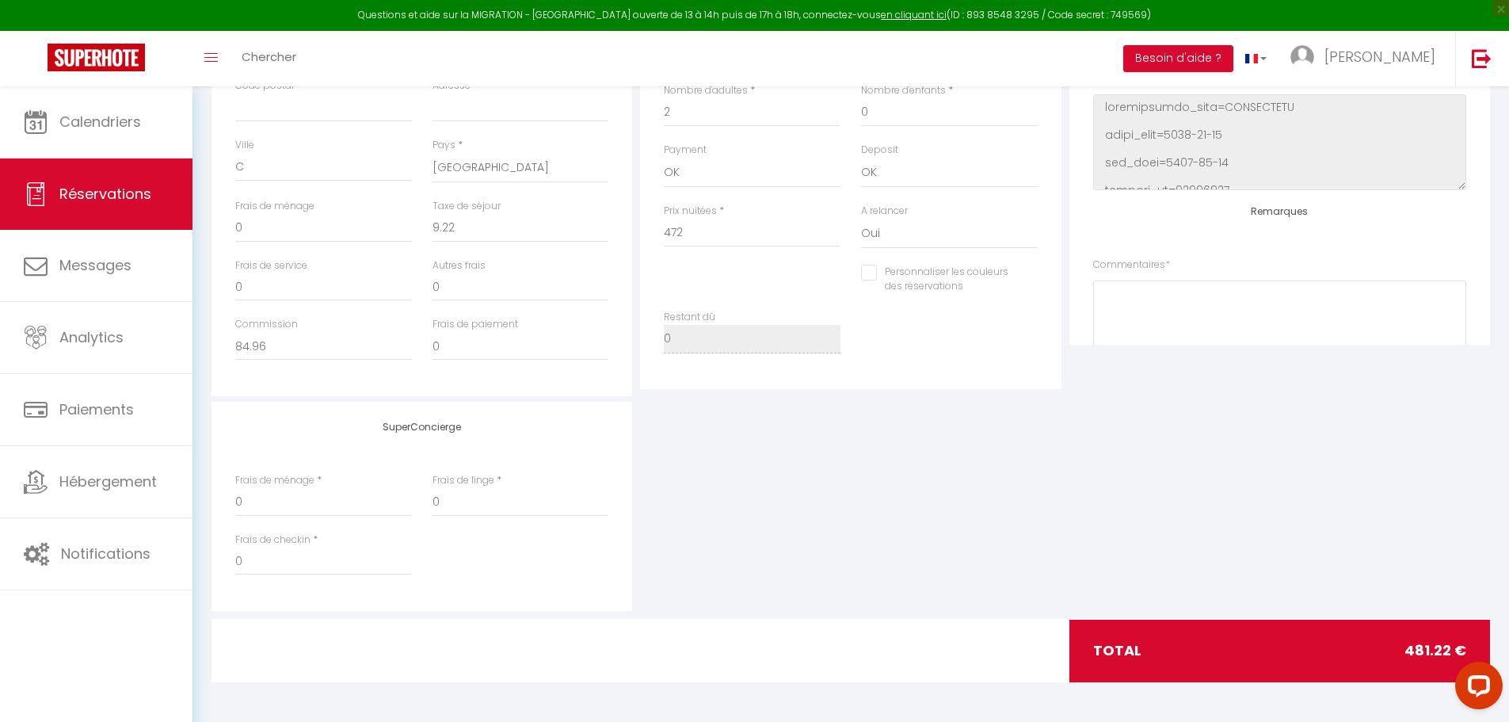
click at [869, 272] on input "Personnaliser les couleurs des réservations" at bounding box center [939, 273] width 157 height 16
checkbox input "true"
select select
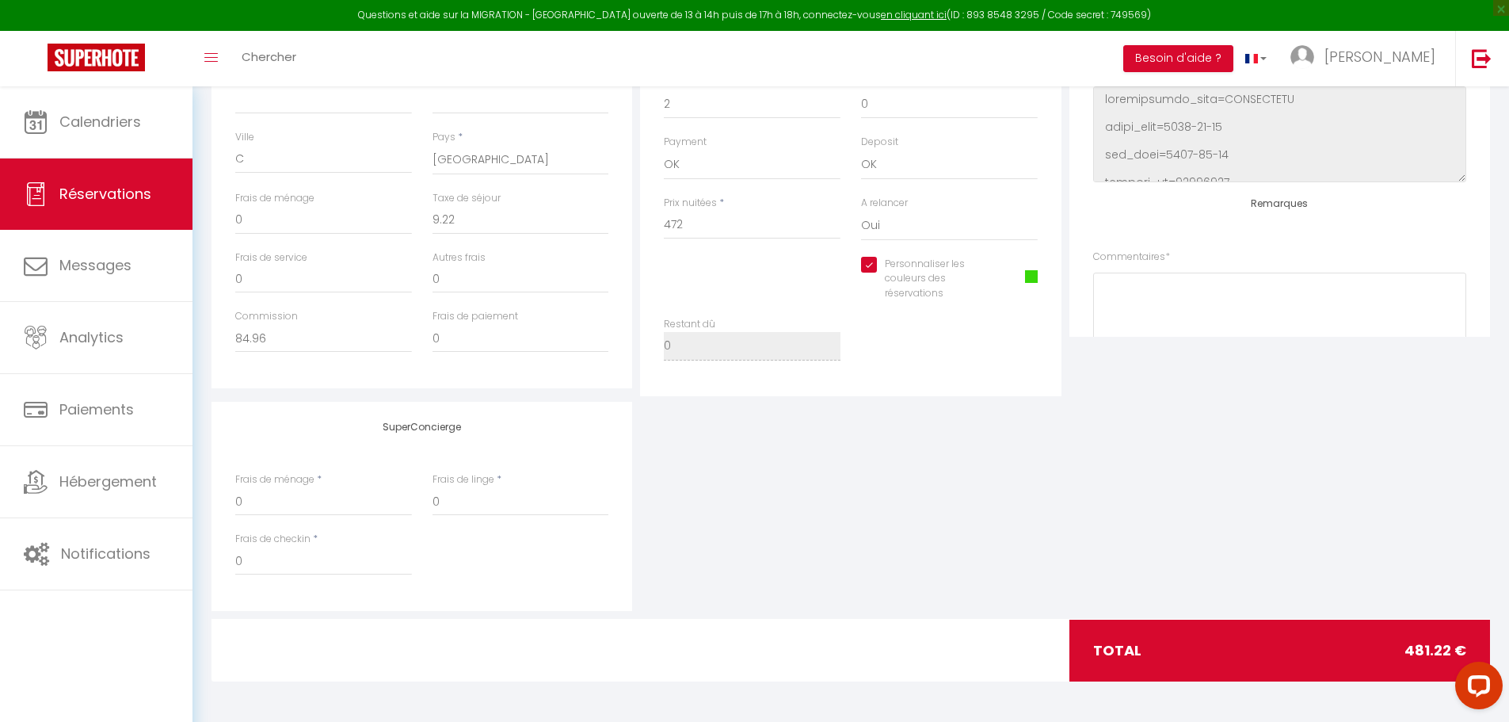
click at [1026, 272] on span at bounding box center [1031, 276] width 13 height 13
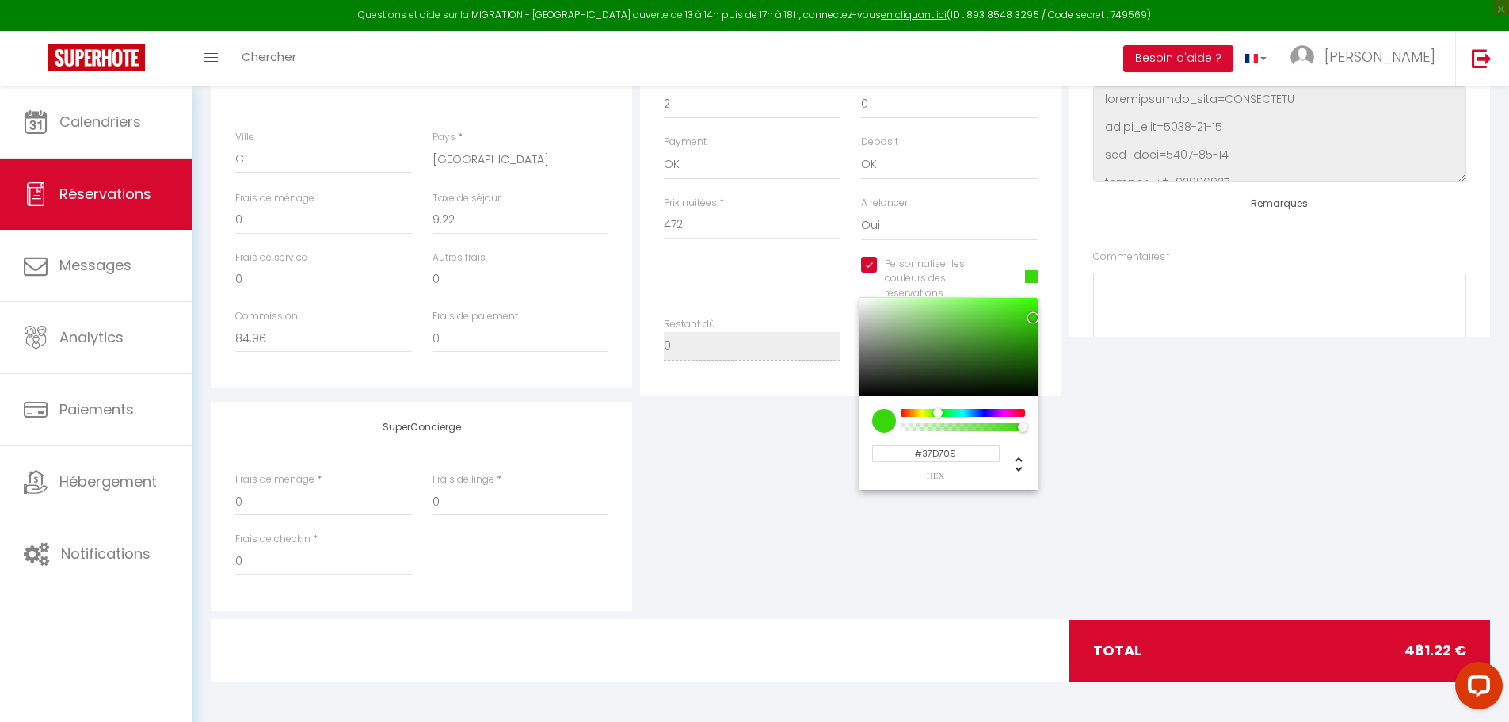
select select
type input "#D7090E"
click at [1023, 414] on div at bounding box center [962, 413] width 121 height 8
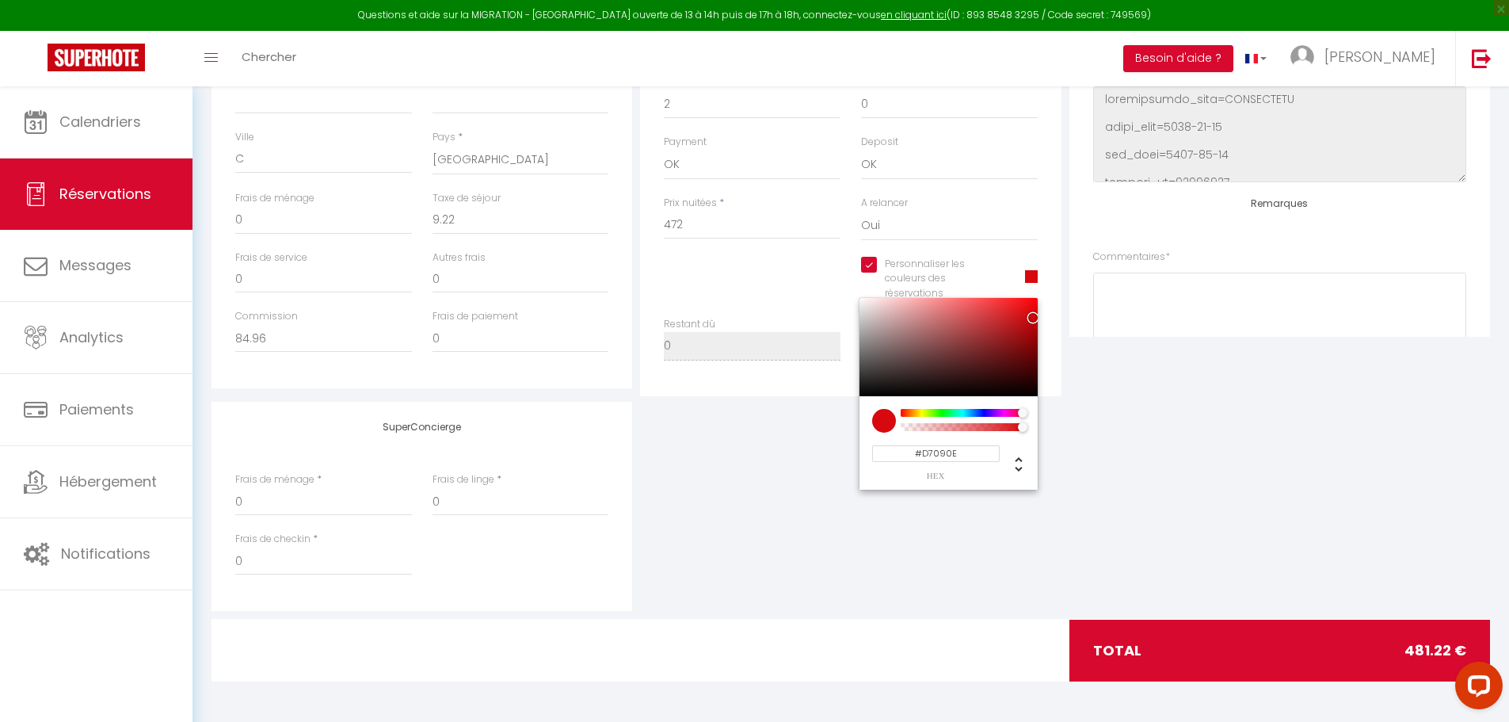
click at [836, 550] on div "SuperConcierge Frais de ménage * 0 Frais de linge * 0 Frais de checkin * 0" at bounding box center [851, 506] width 1286 height 209
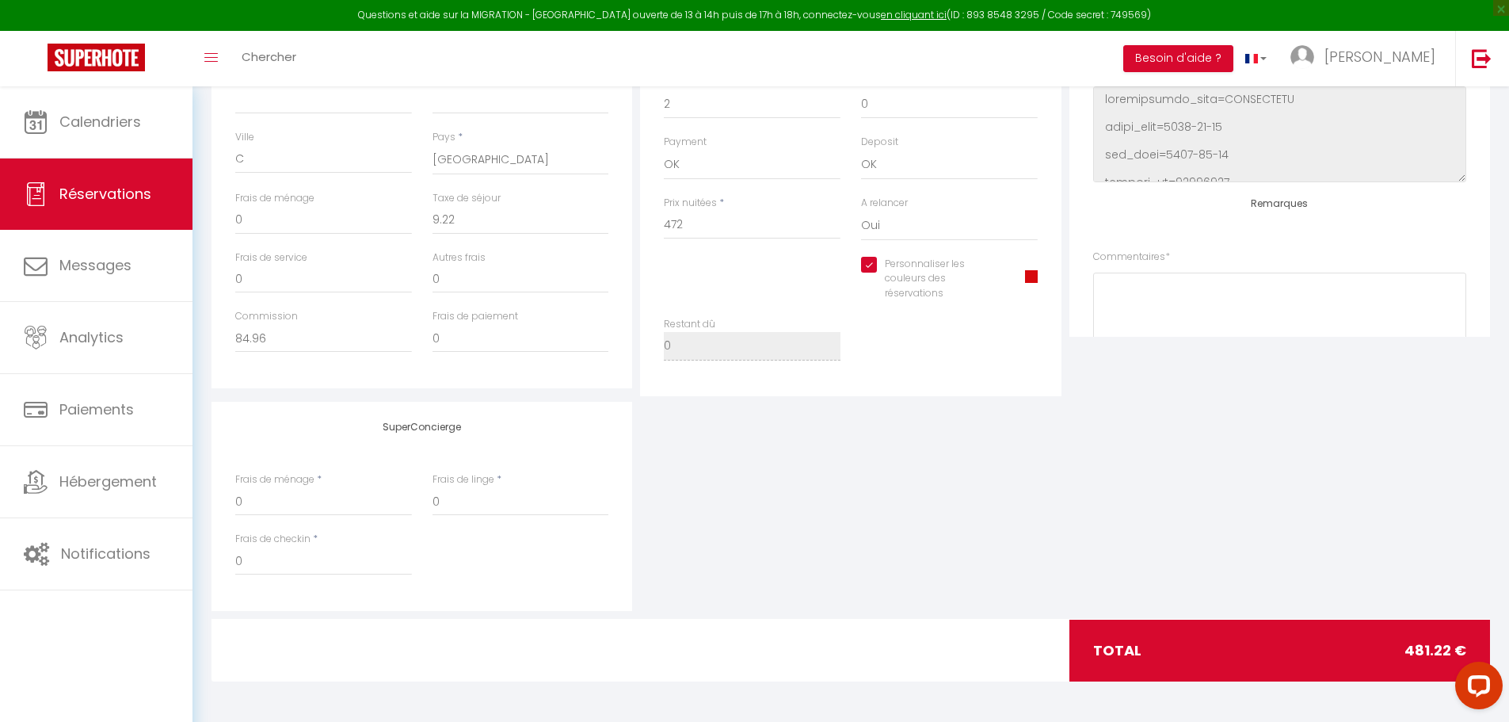
scroll to position [0, 0]
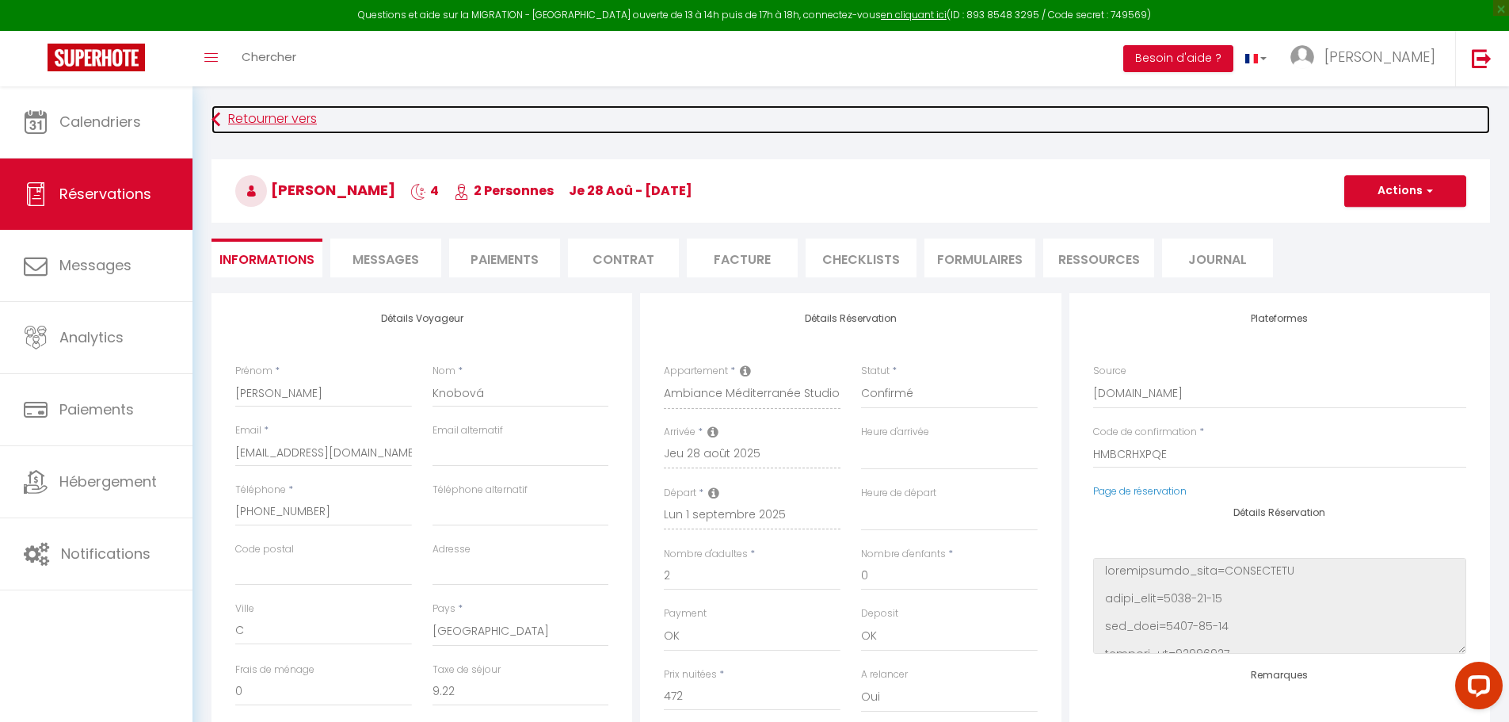
click at [256, 123] on link "Retourner vers" at bounding box center [850, 119] width 1278 height 29
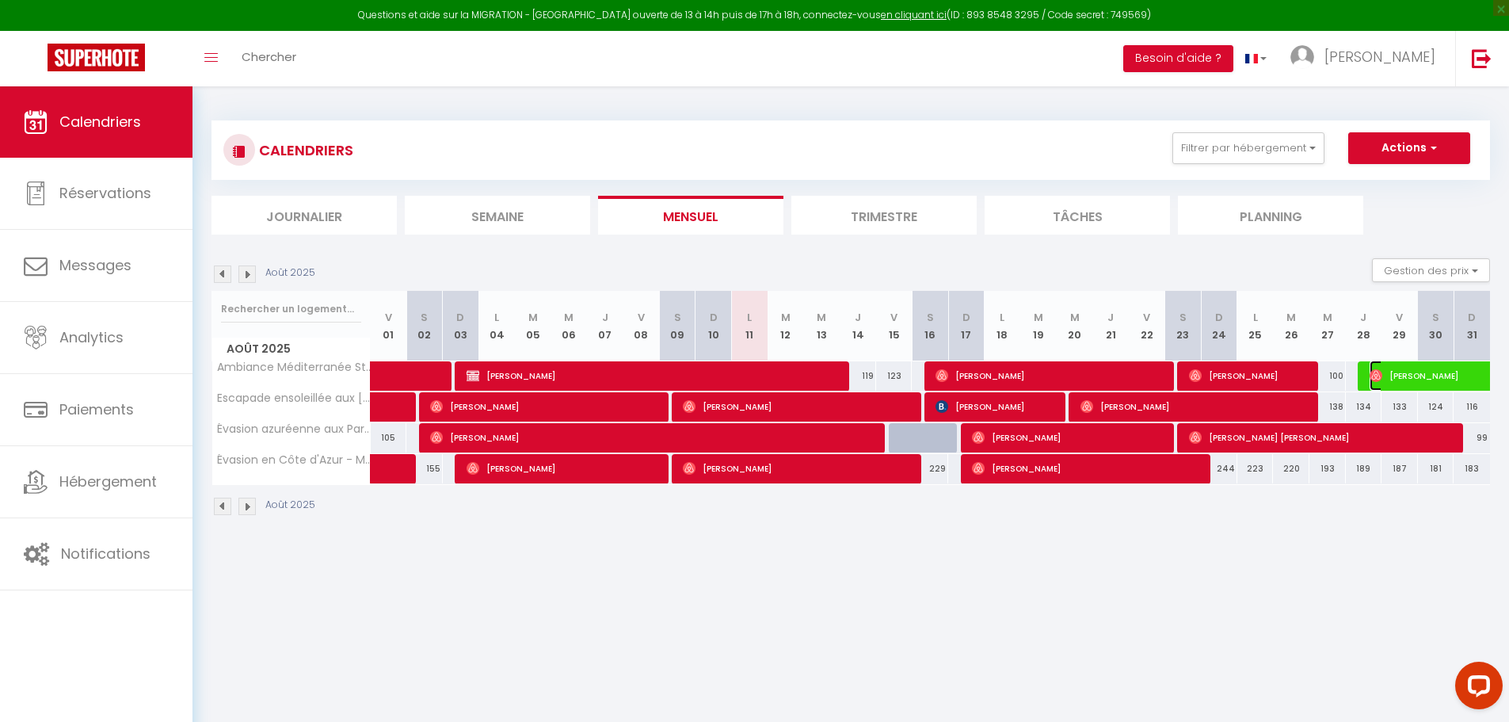
click at [1396, 375] on span "[PERSON_NAME]" at bounding box center [1442, 375] width 146 height 30
select select "OK"
select select "0"
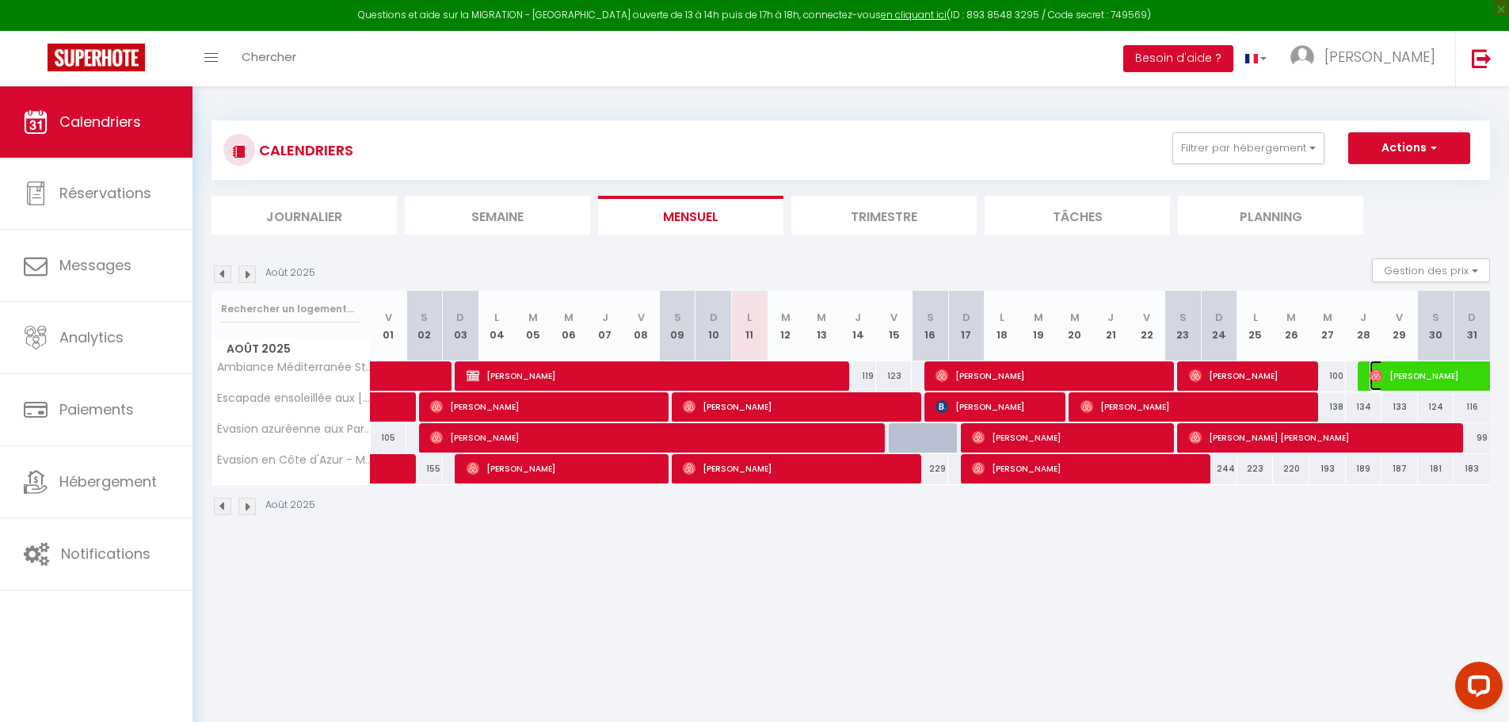
select select "1"
select select
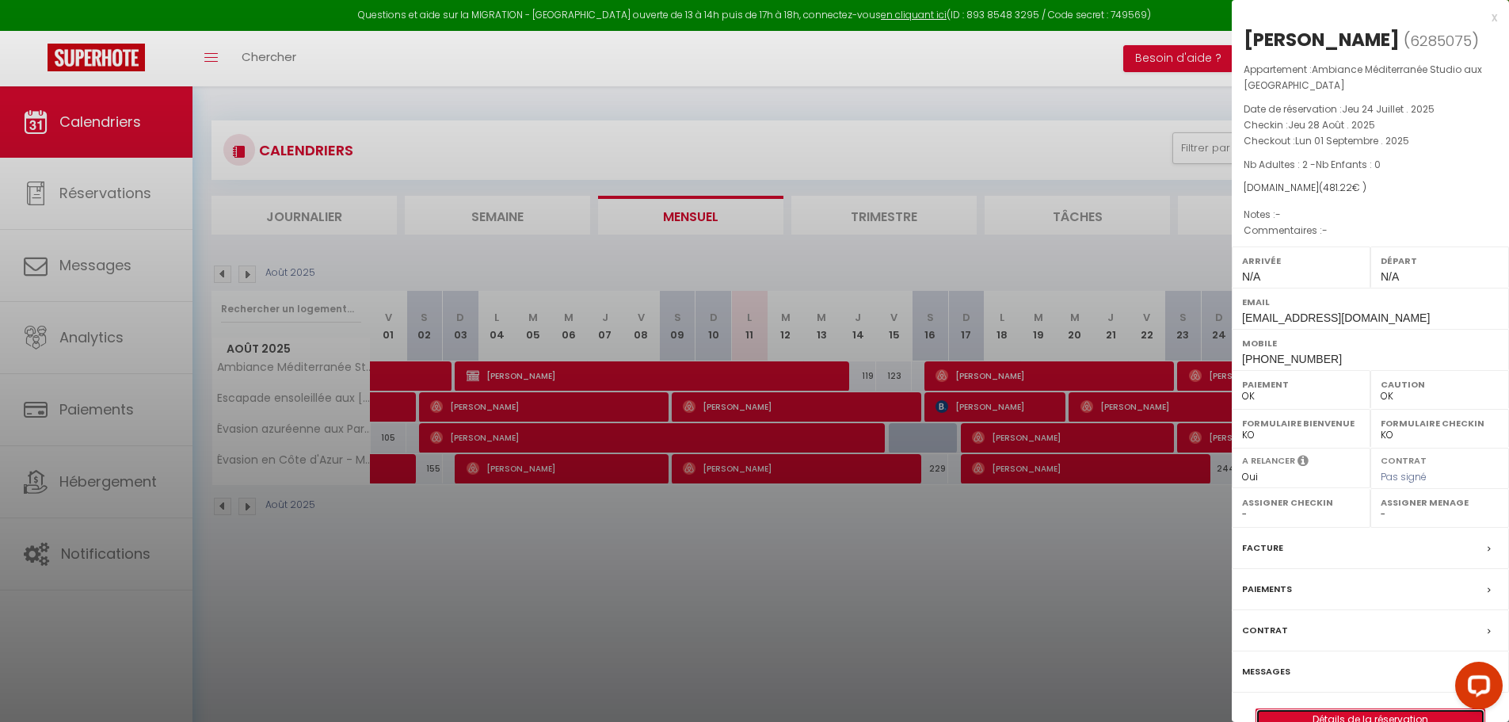
click at [1385, 714] on link "Détails de la réservation" at bounding box center [1370, 719] width 228 height 21
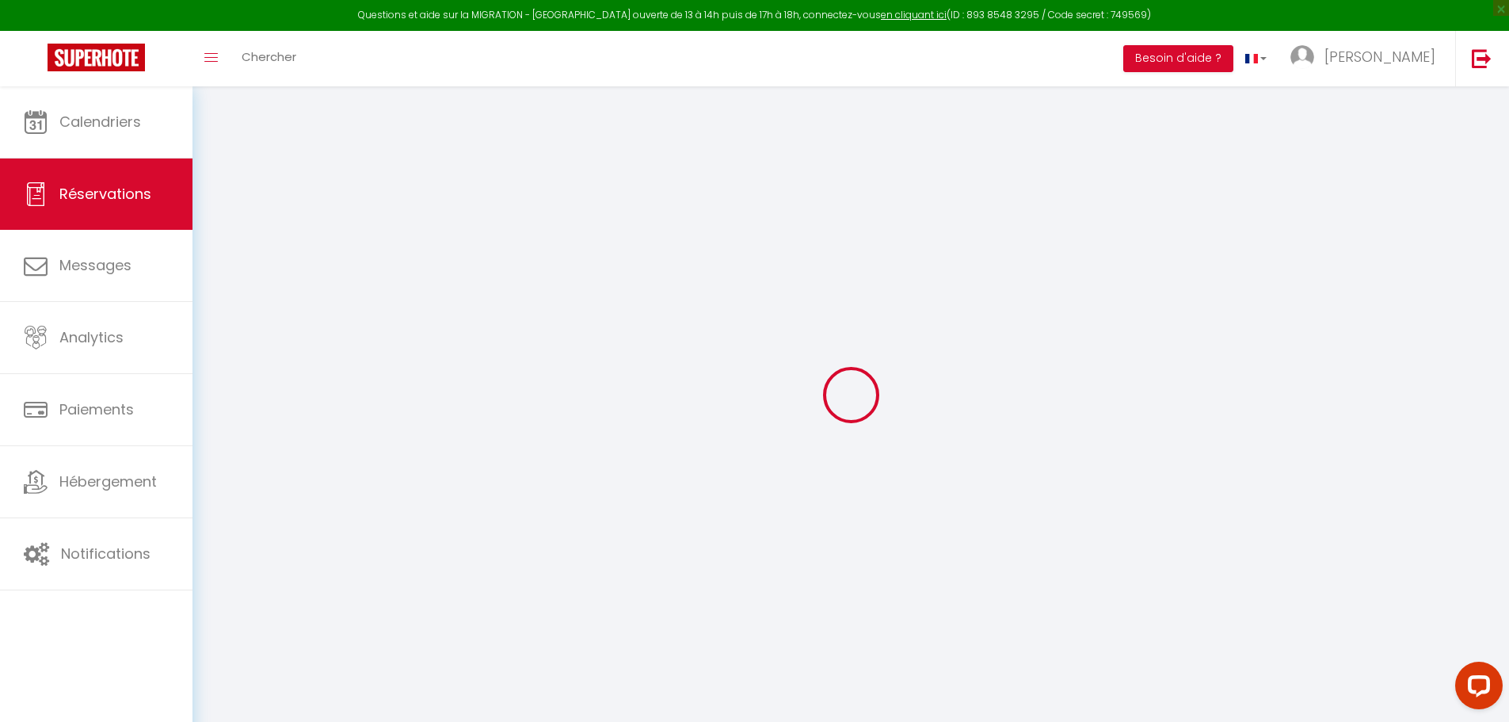
select select
checkbox input "true"
select select
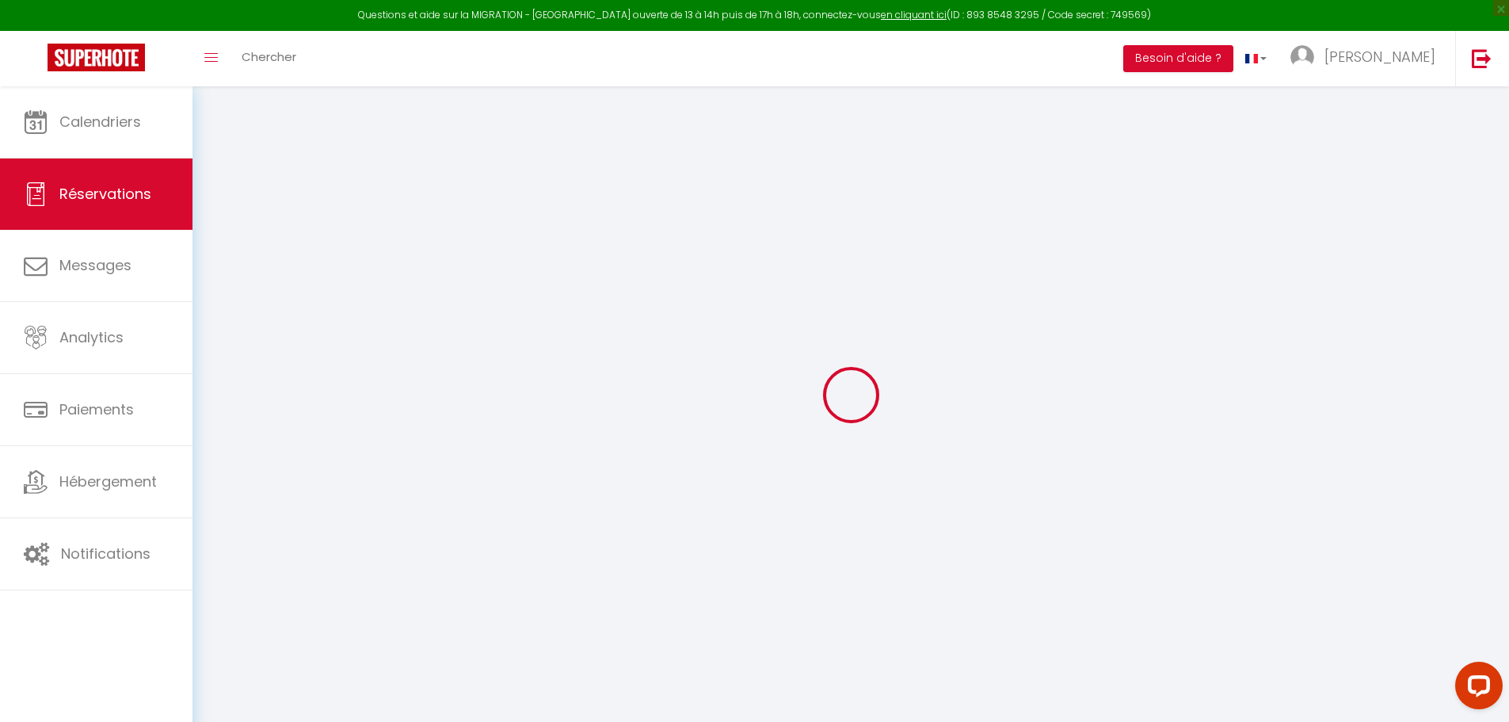
checkbox input "true"
type input "9.22"
select select
checkbox input "true"
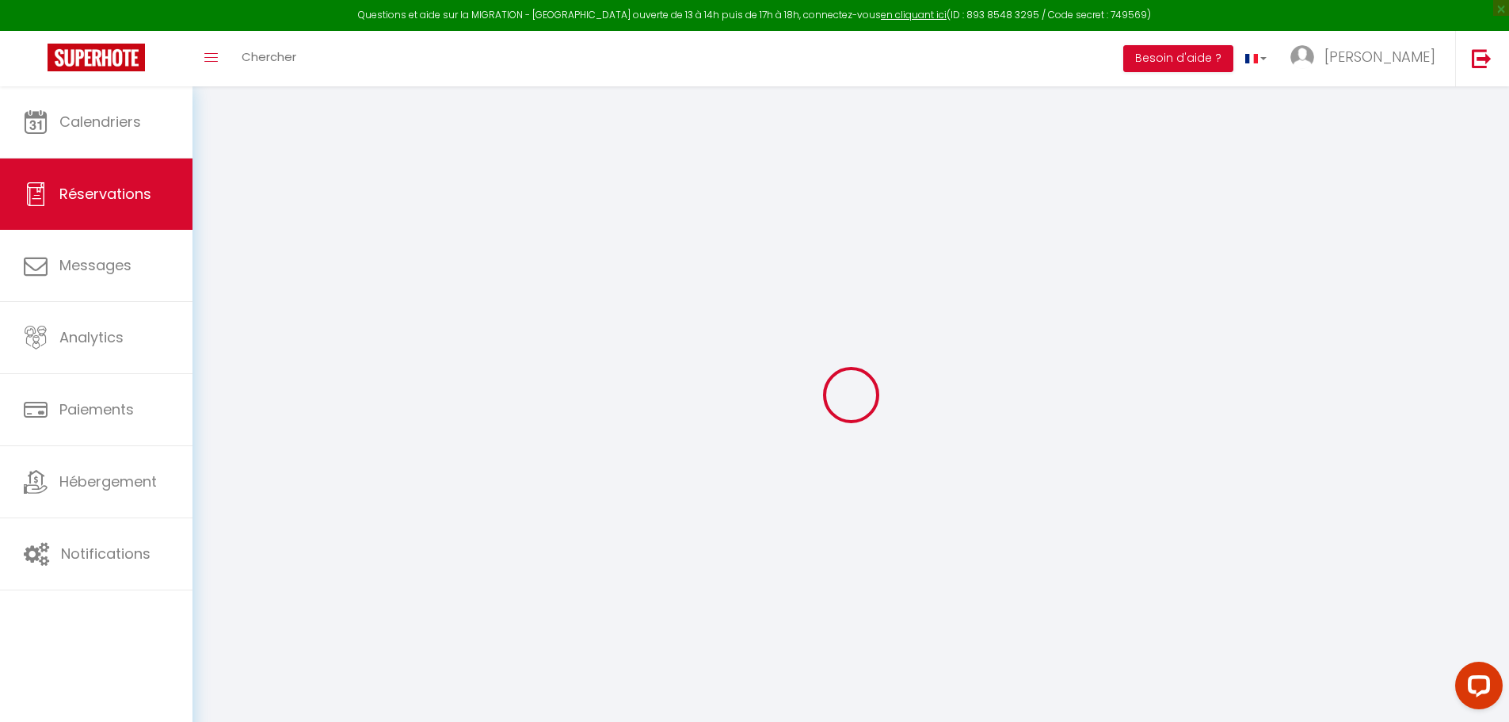
select select
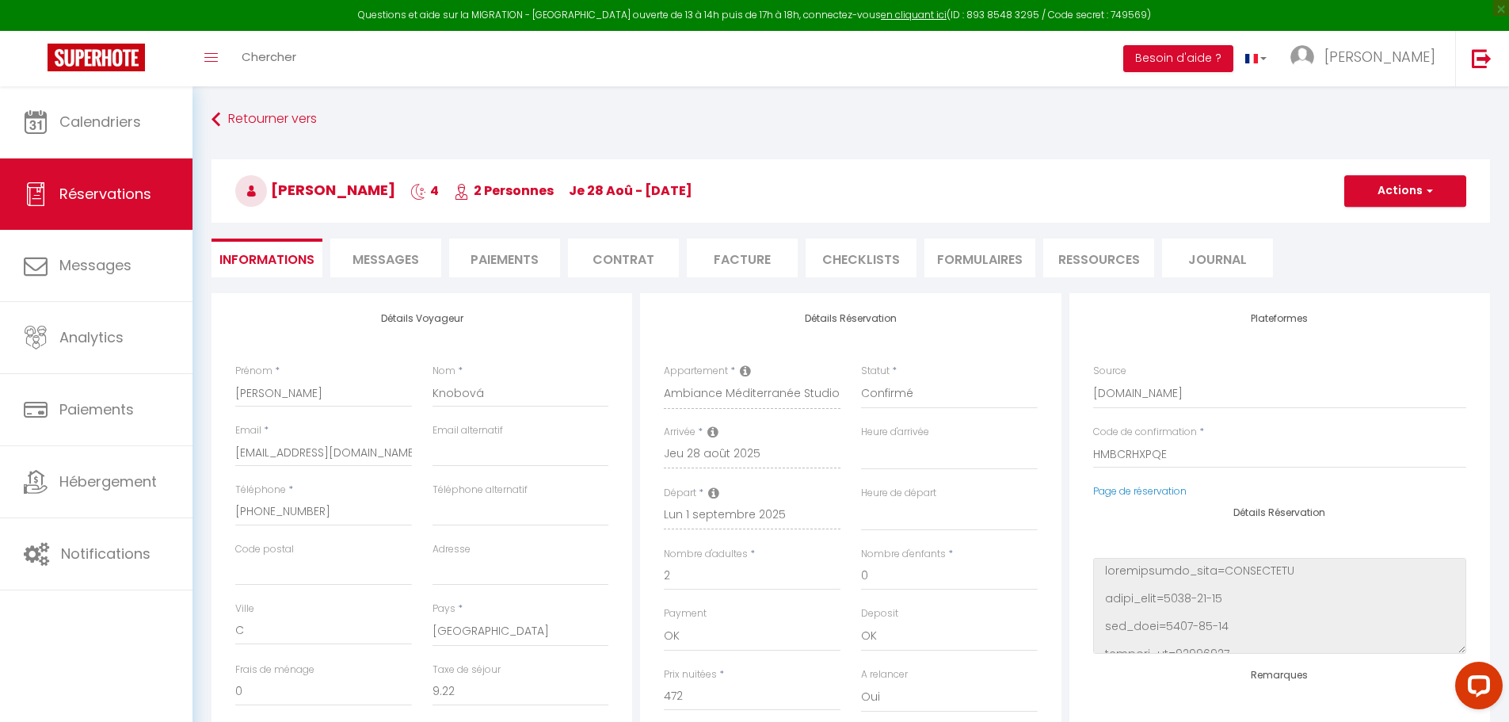
click at [391, 257] on span "Messages" at bounding box center [385, 259] width 67 height 18
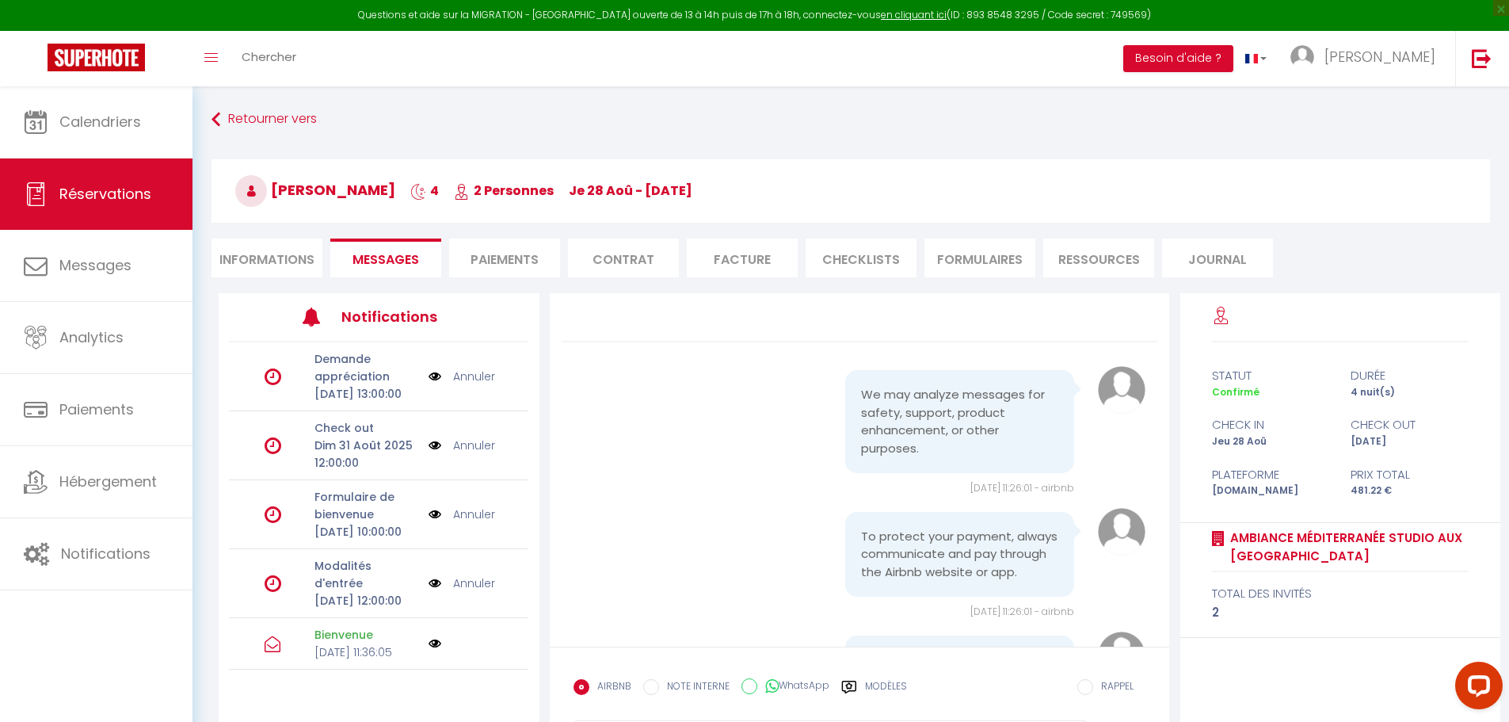
click at [261, 258] on li "Informations" at bounding box center [266, 257] width 111 height 39
select select
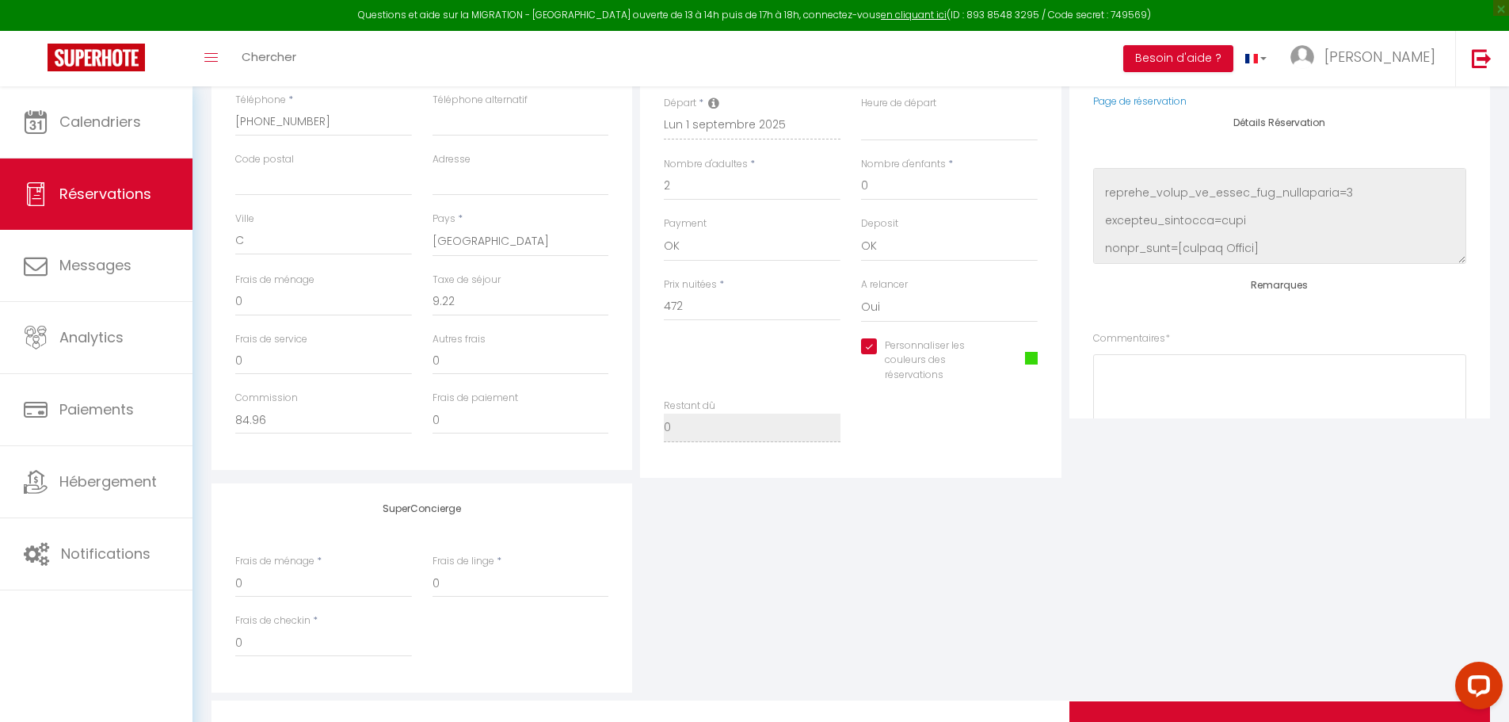
scroll to position [396, 0]
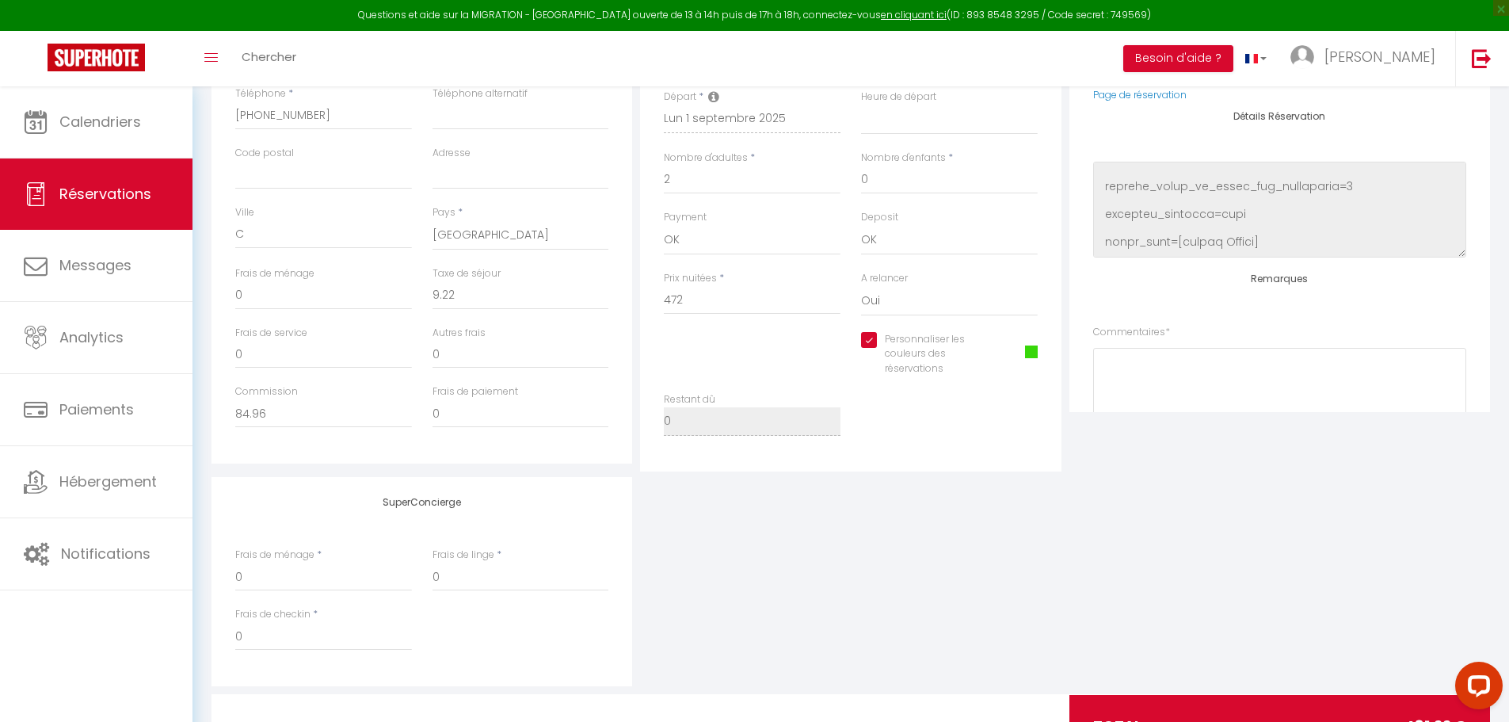
click at [1035, 352] on span at bounding box center [1031, 351] width 13 height 13
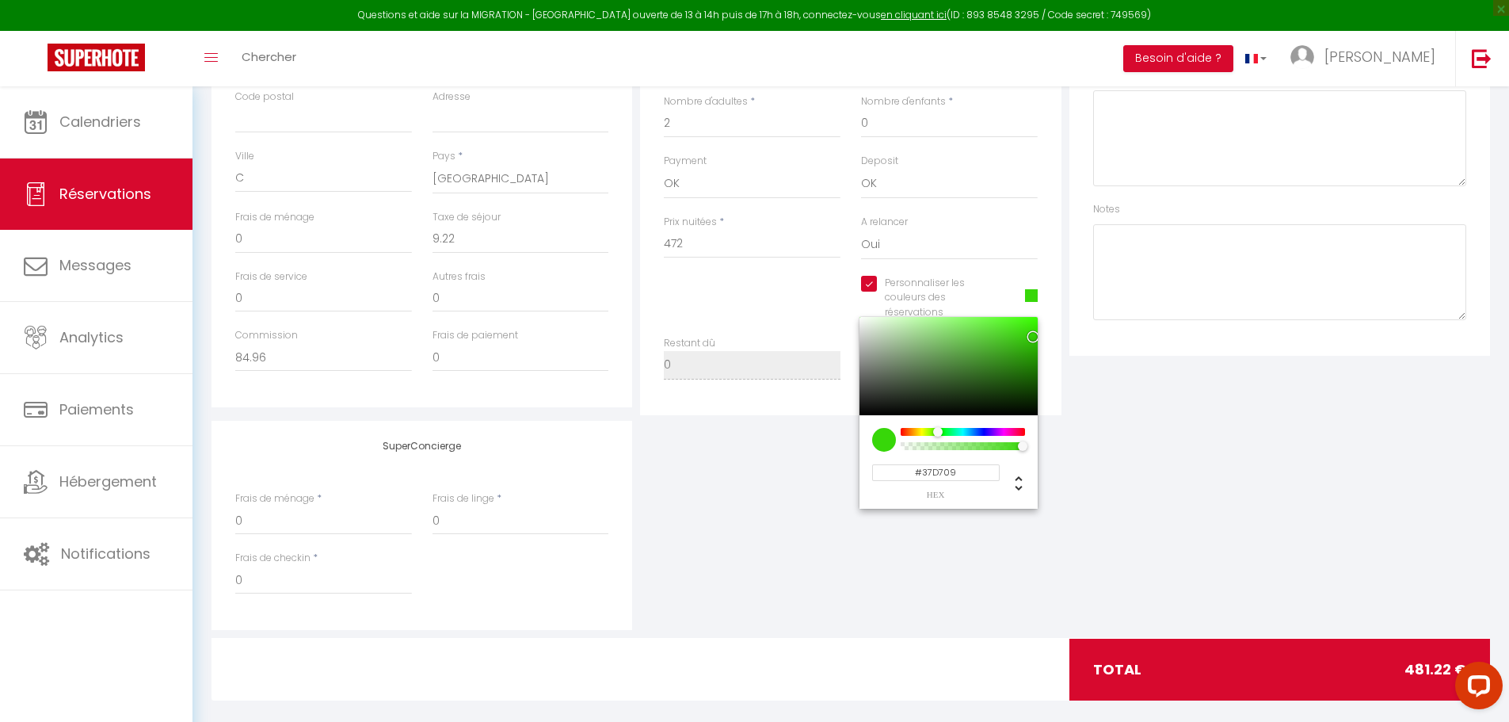
scroll to position [471, 0]
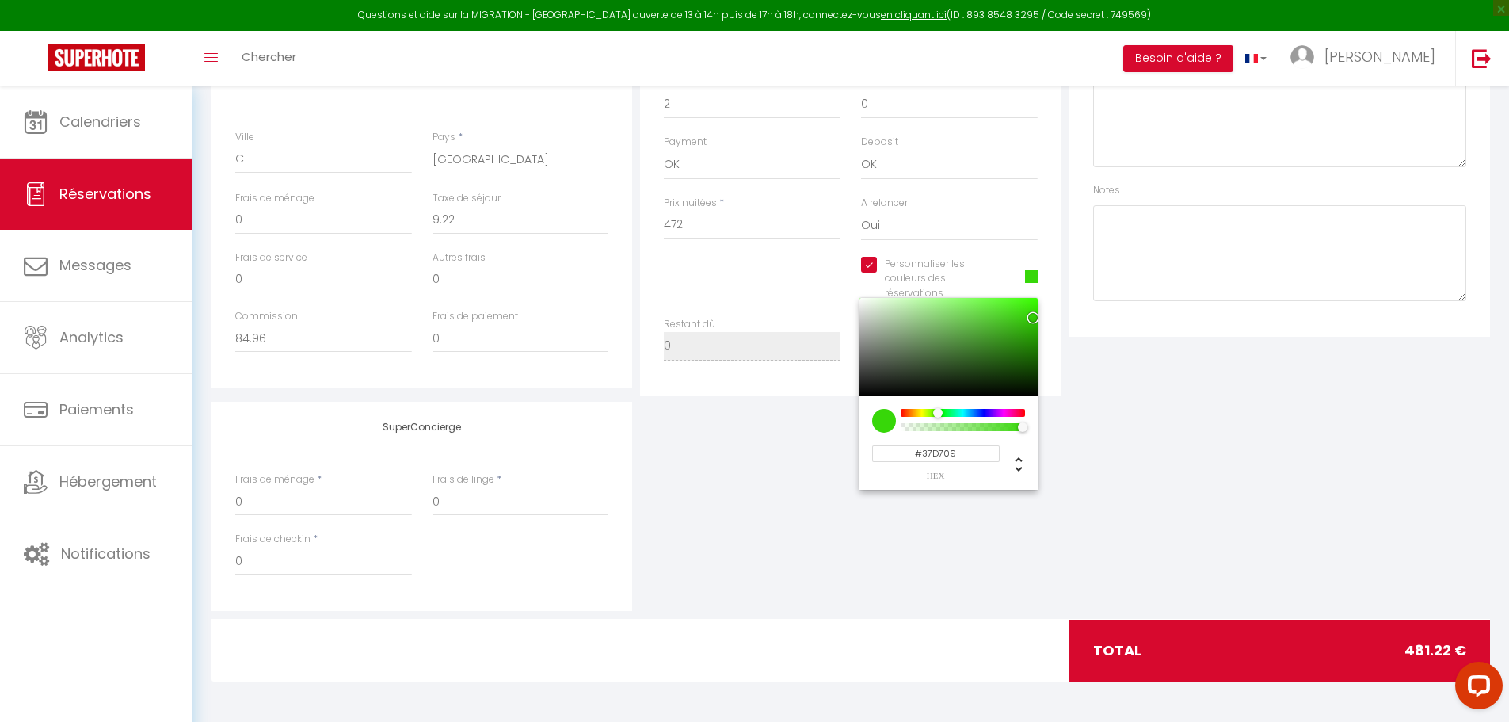
select select
checkbox input "true"
type input "#D71409"
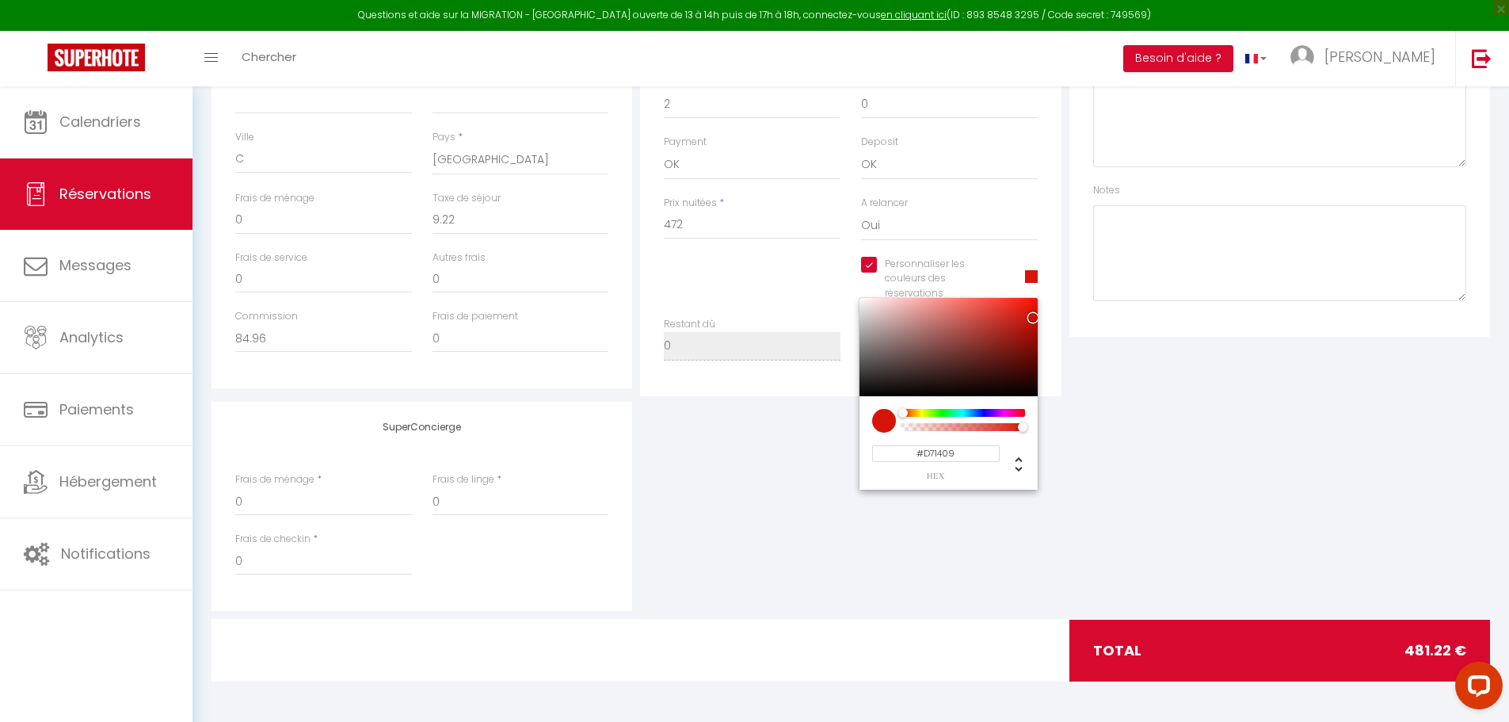
click at [903, 411] on div at bounding box center [962, 413] width 121 height 8
click at [793, 512] on div "SuperConcierge Frais de ménage * 0 Frais de linge * 0 Frais de checkin * 0" at bounding box center [851, 506] width 1286 height 209
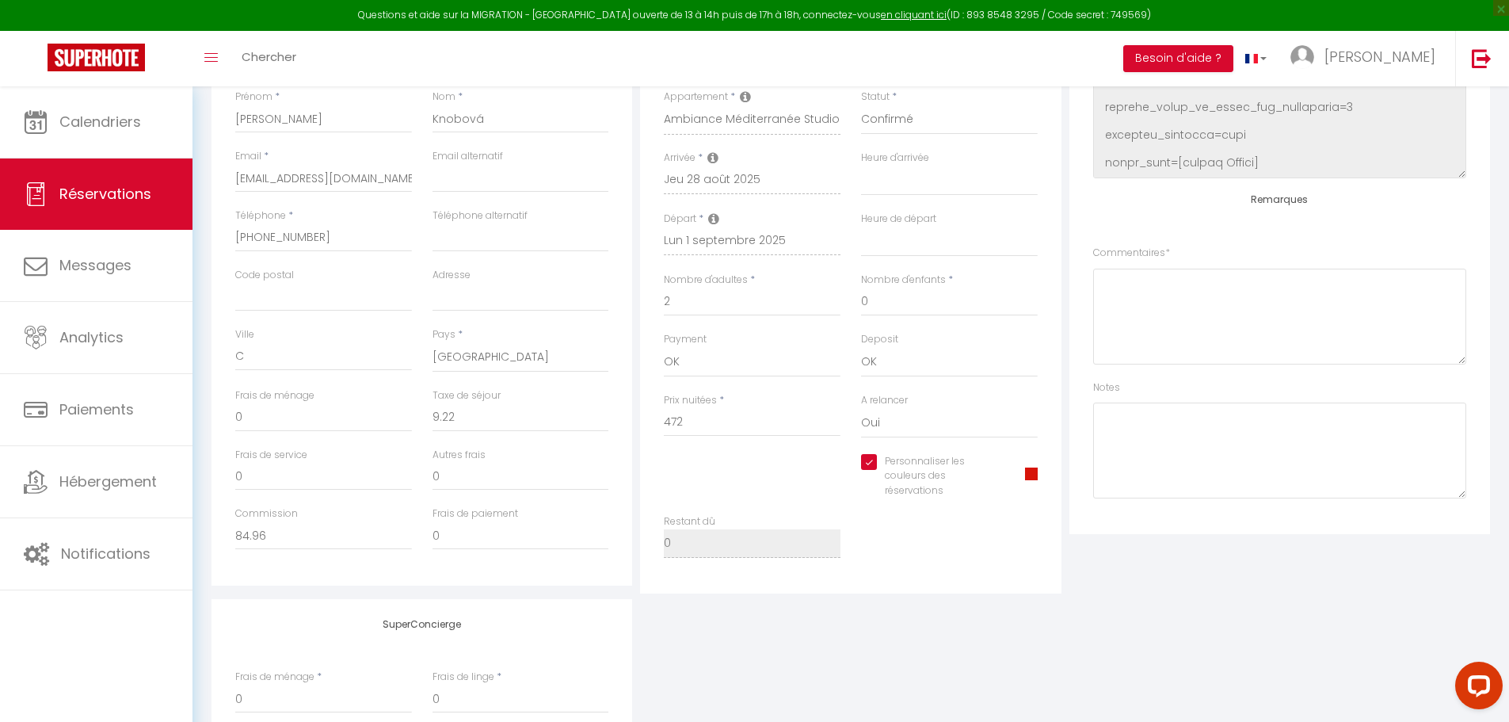
scroll to position [0, 0]
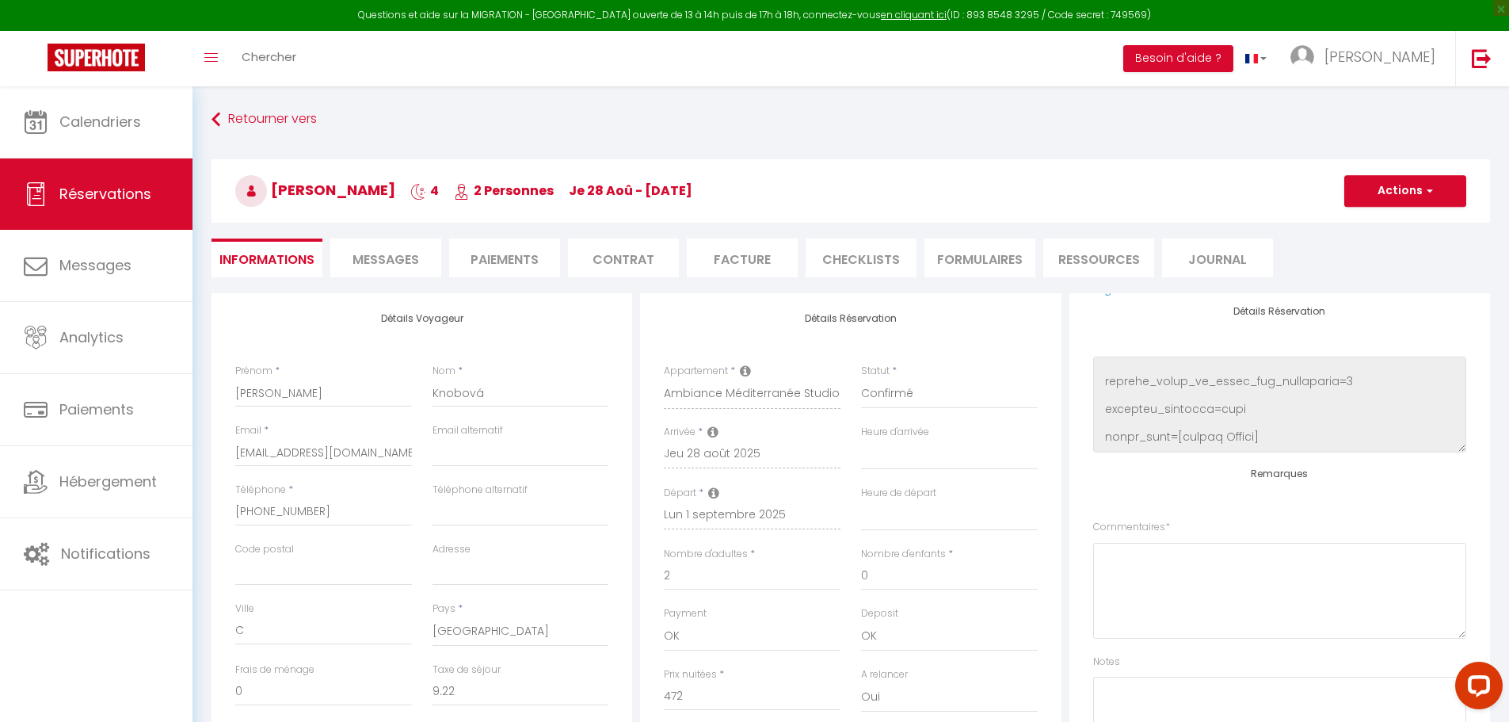
click at [406, 259] on span "Messages" at bounding box center [385, 259] width 67 height 18
select select
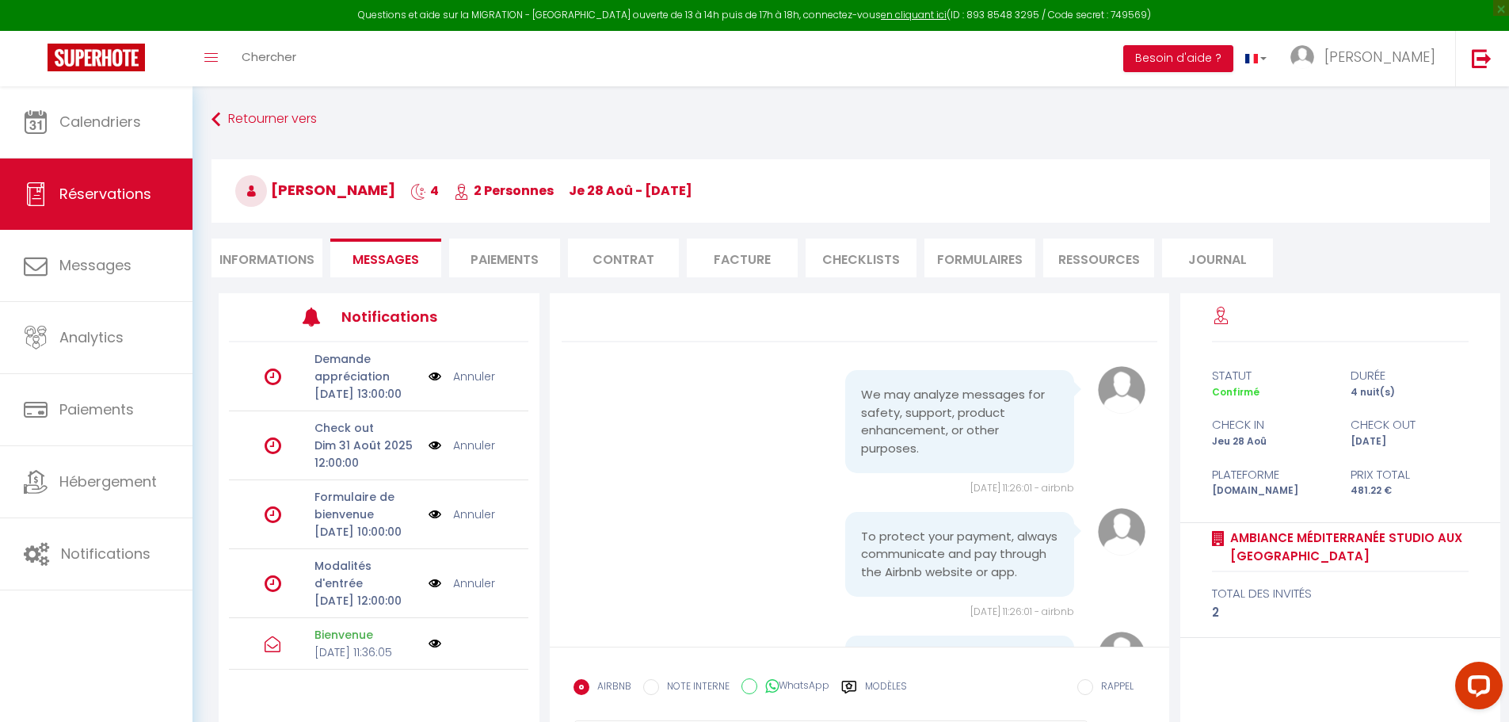
select select
click at [250, 254] on li "Informations" at bounding box center [266, 257] width 111 height 39
select select
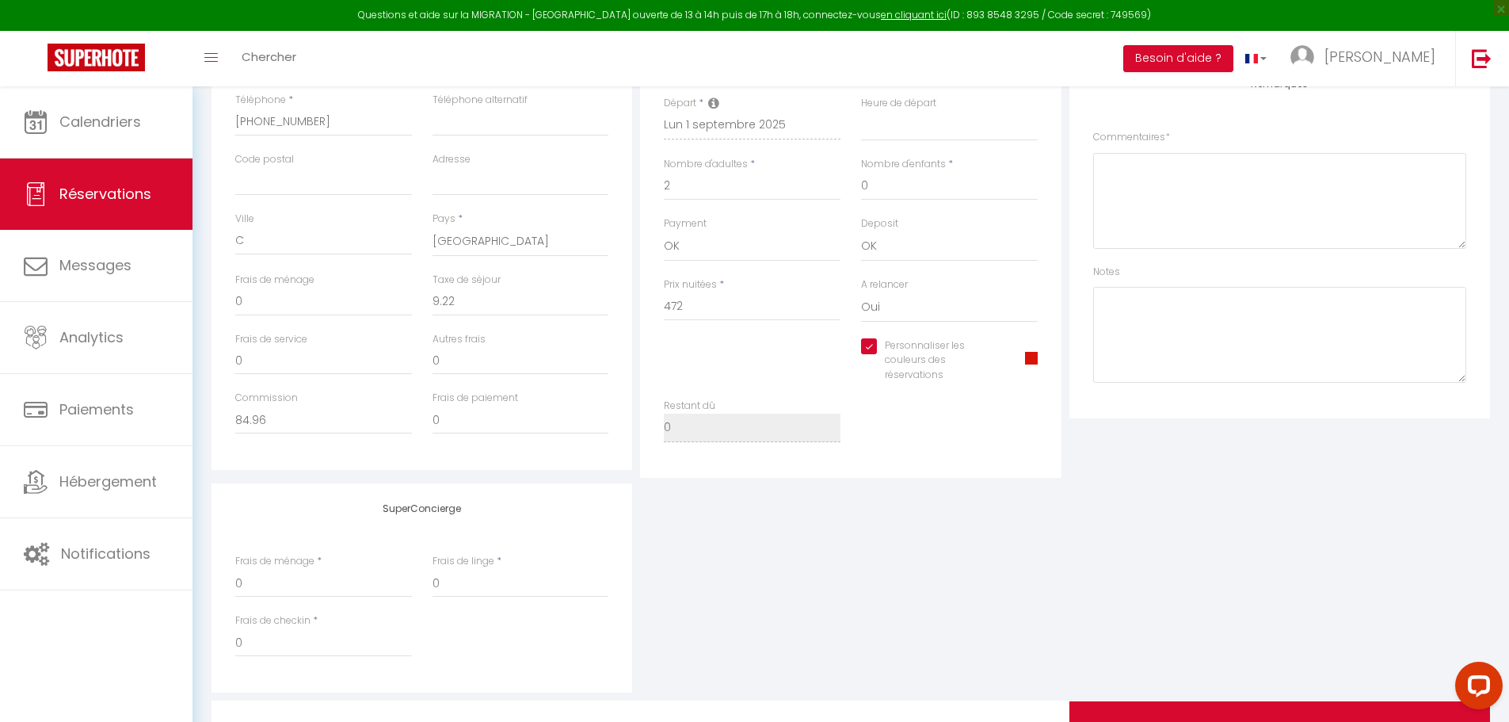
select select
checkbox input "true"
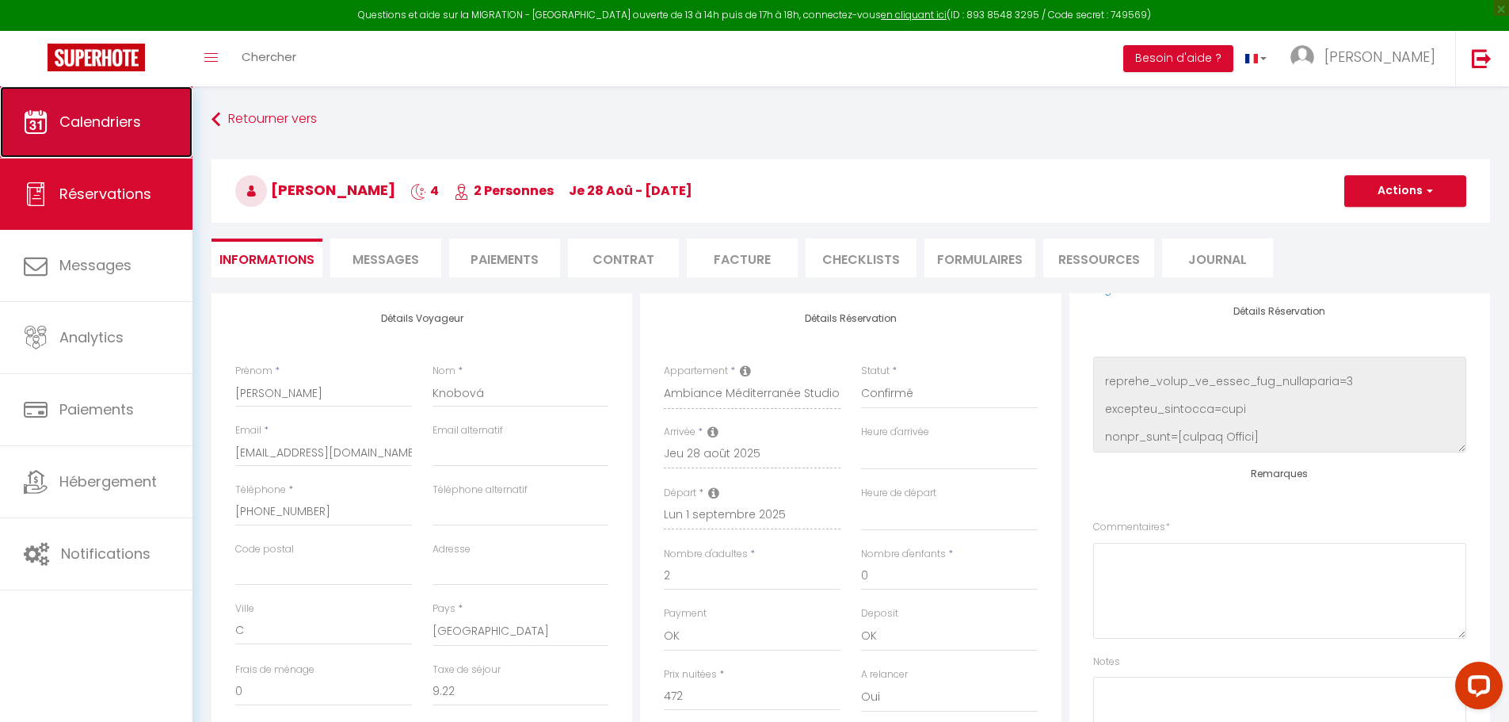
click at [99, 135] on link "Calendriers" at bounding box center [96, 121] width 192 height 71
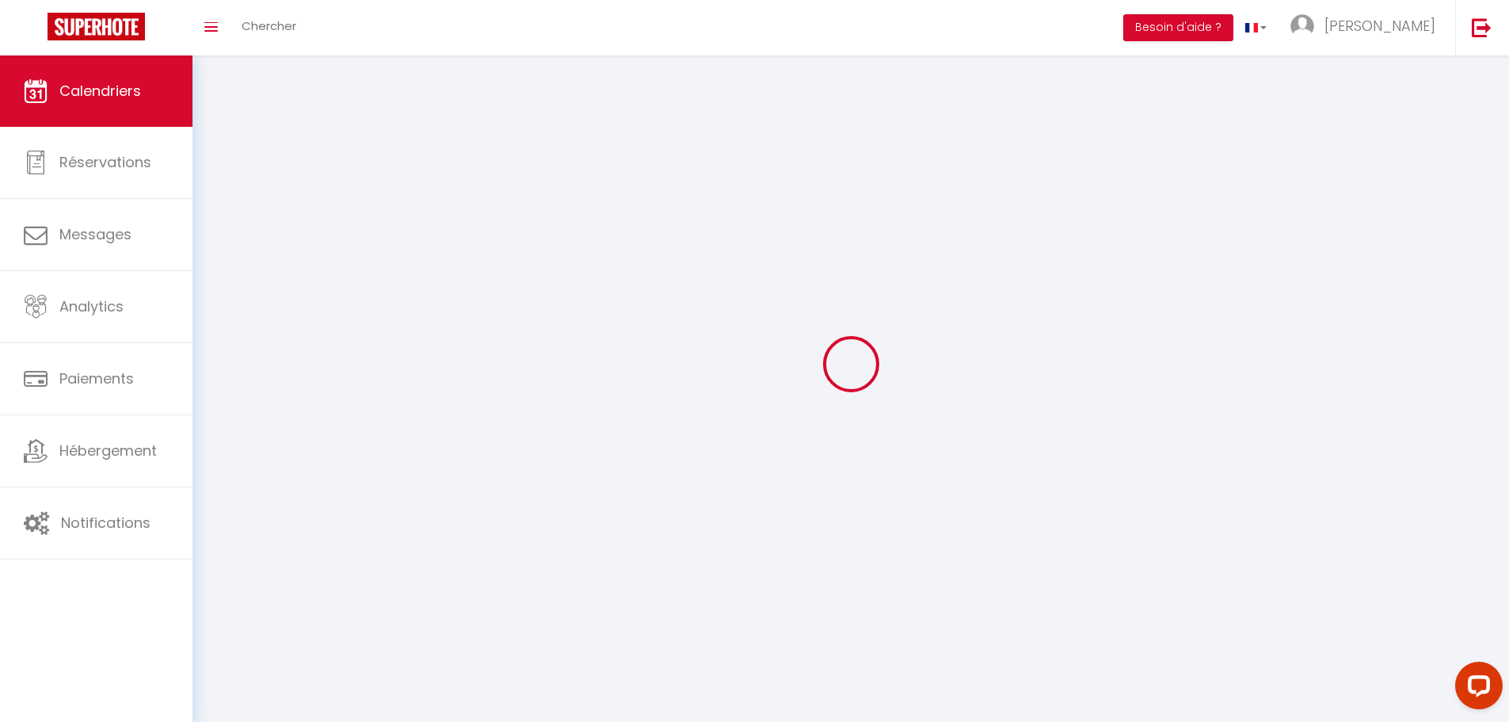
select select
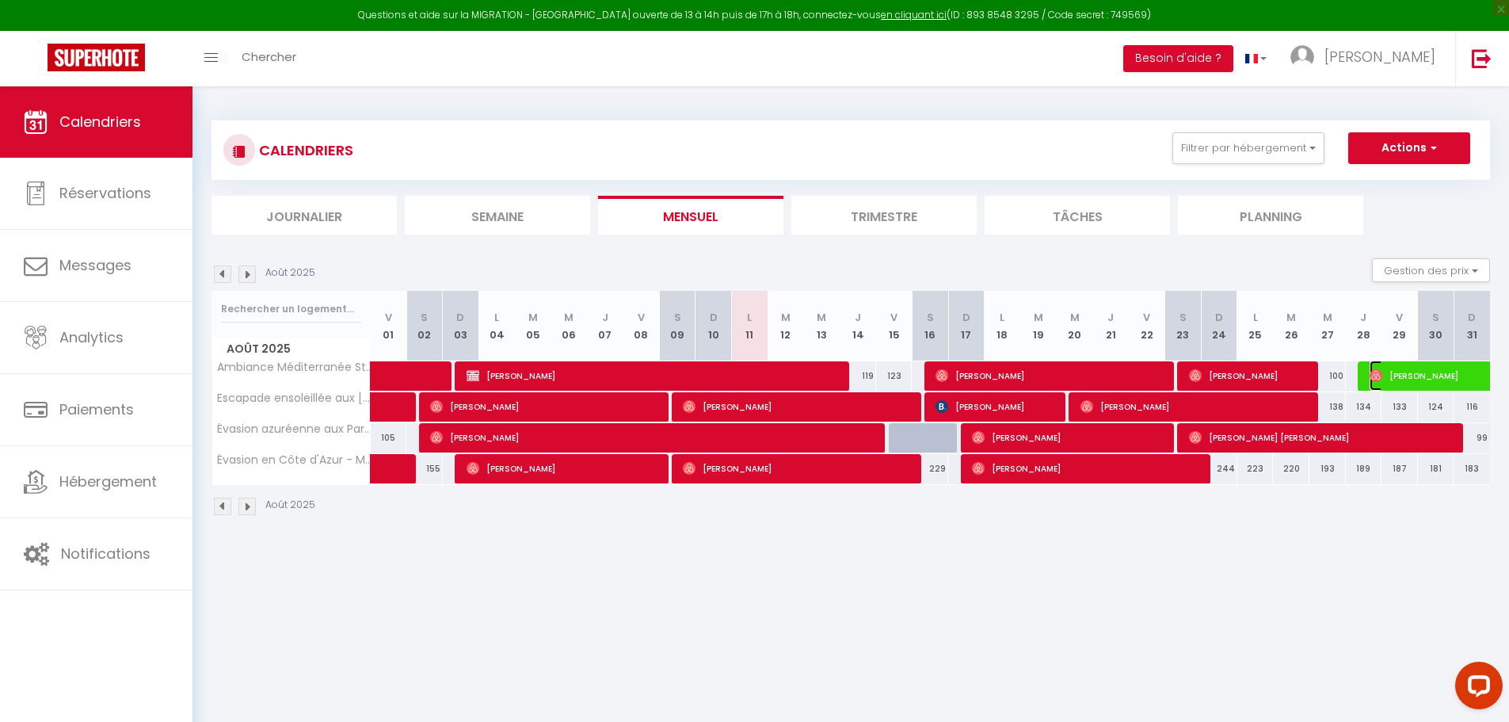
click at [1399, 374] on span "[PERSON_NAME]" at bounding box center [1442, 375] width 146 height 30
select select "OK"
select select "0"
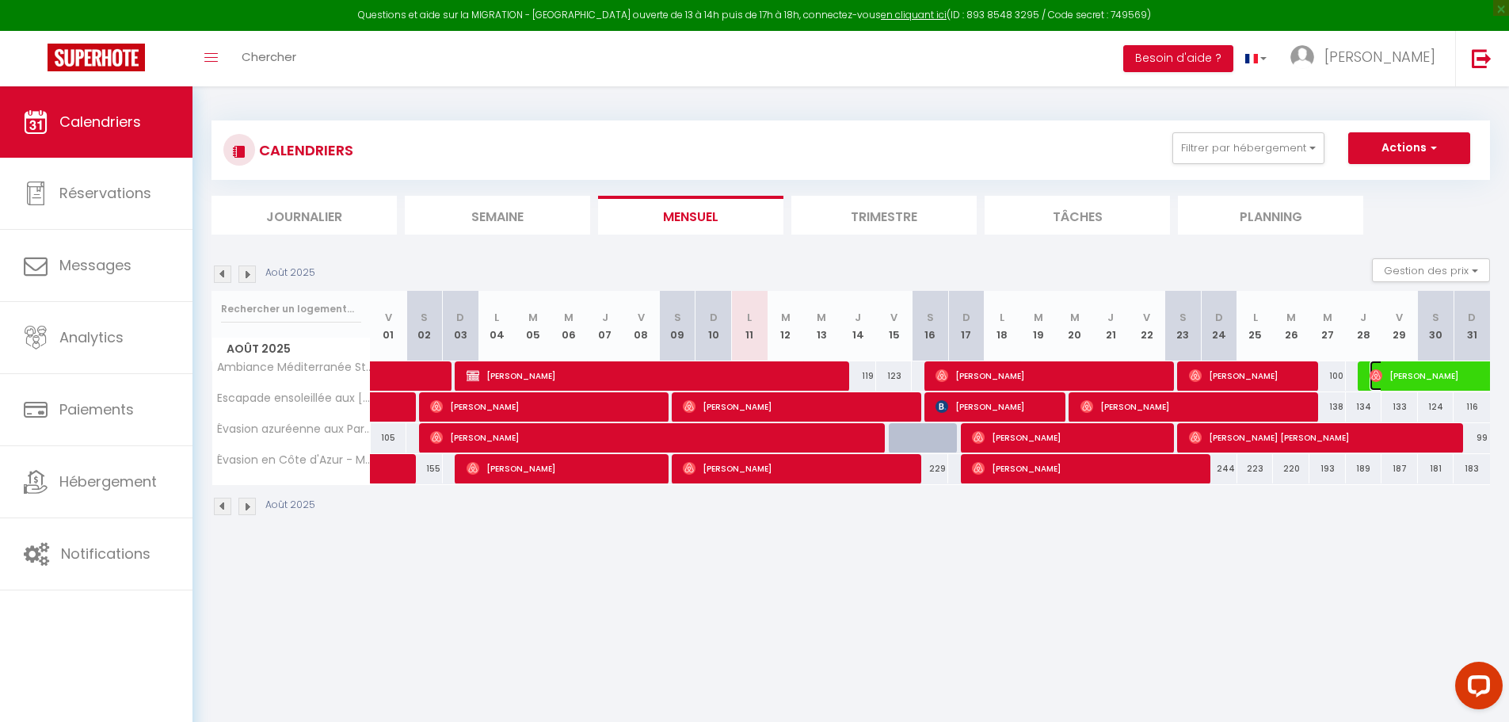
select select "1"
select select
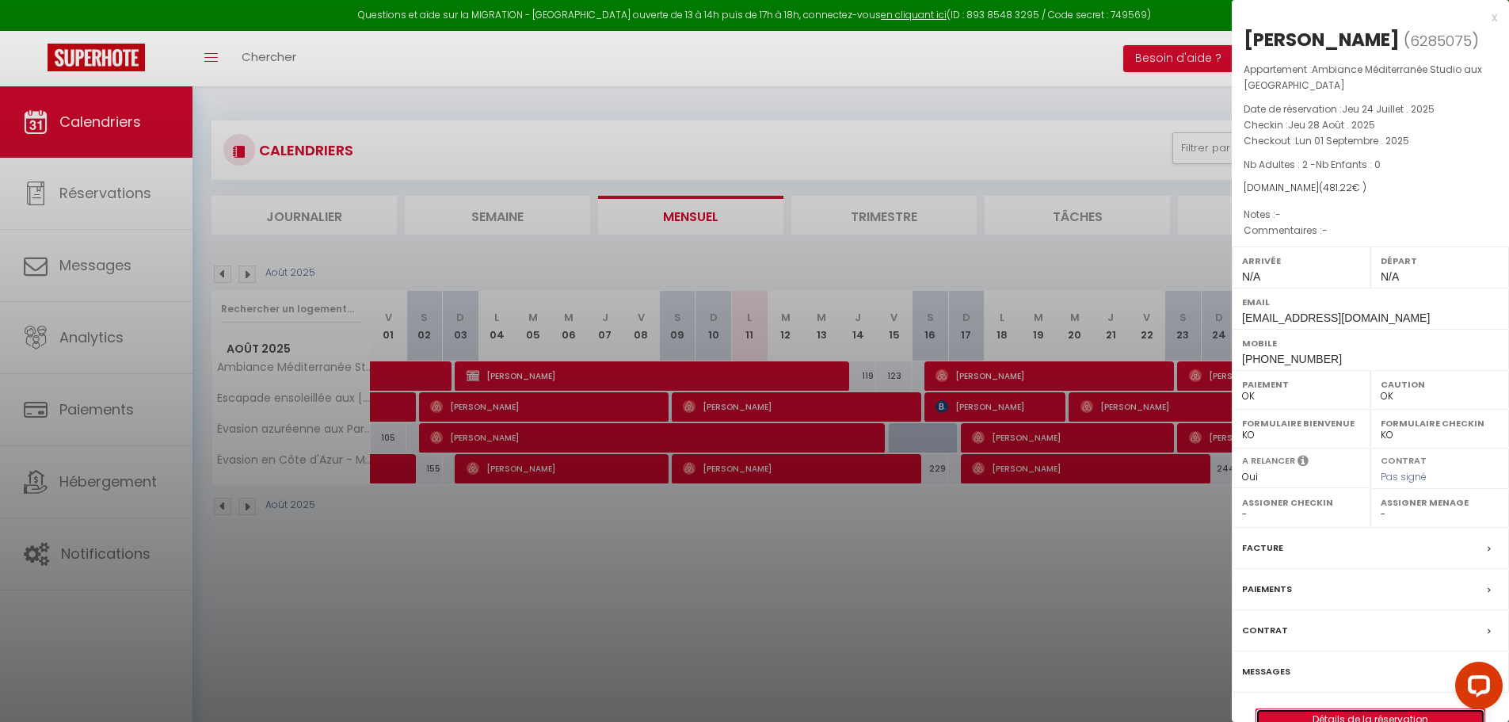
click at [1331, 715] on link "Détails de la réservation" at bounding box center [1370, 719] width 228 height 21
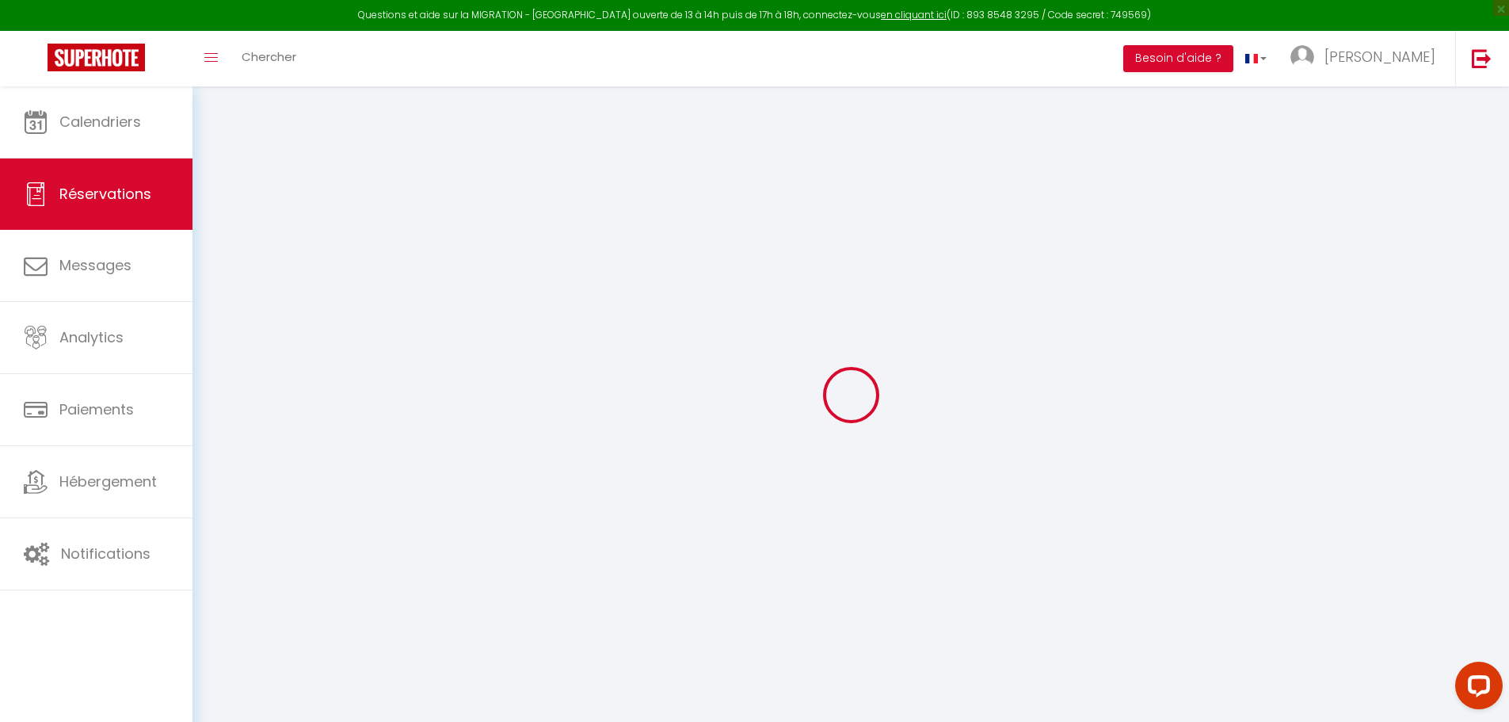
select select
checkbox input "true"
select select
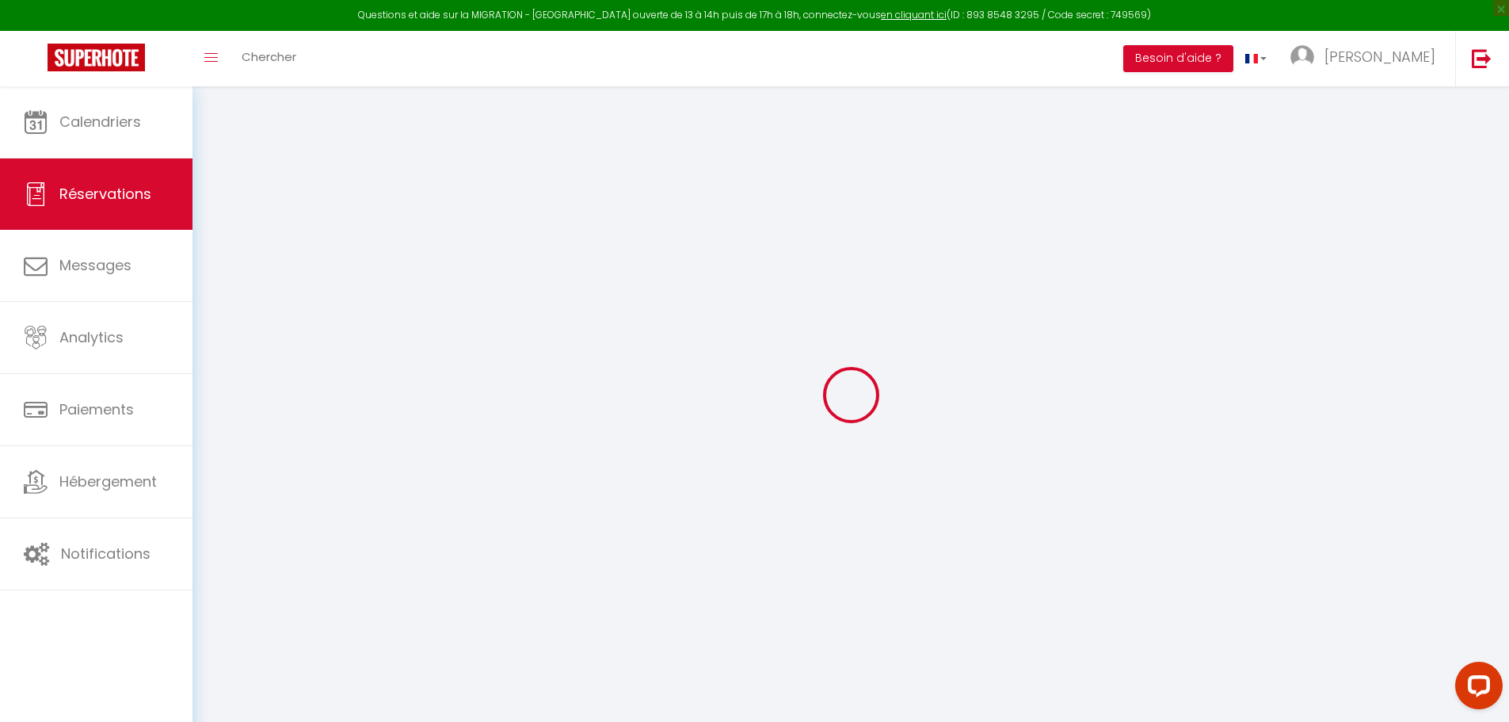
checkbox input "true"
select select
checkbox input "true"
type input "9.22"
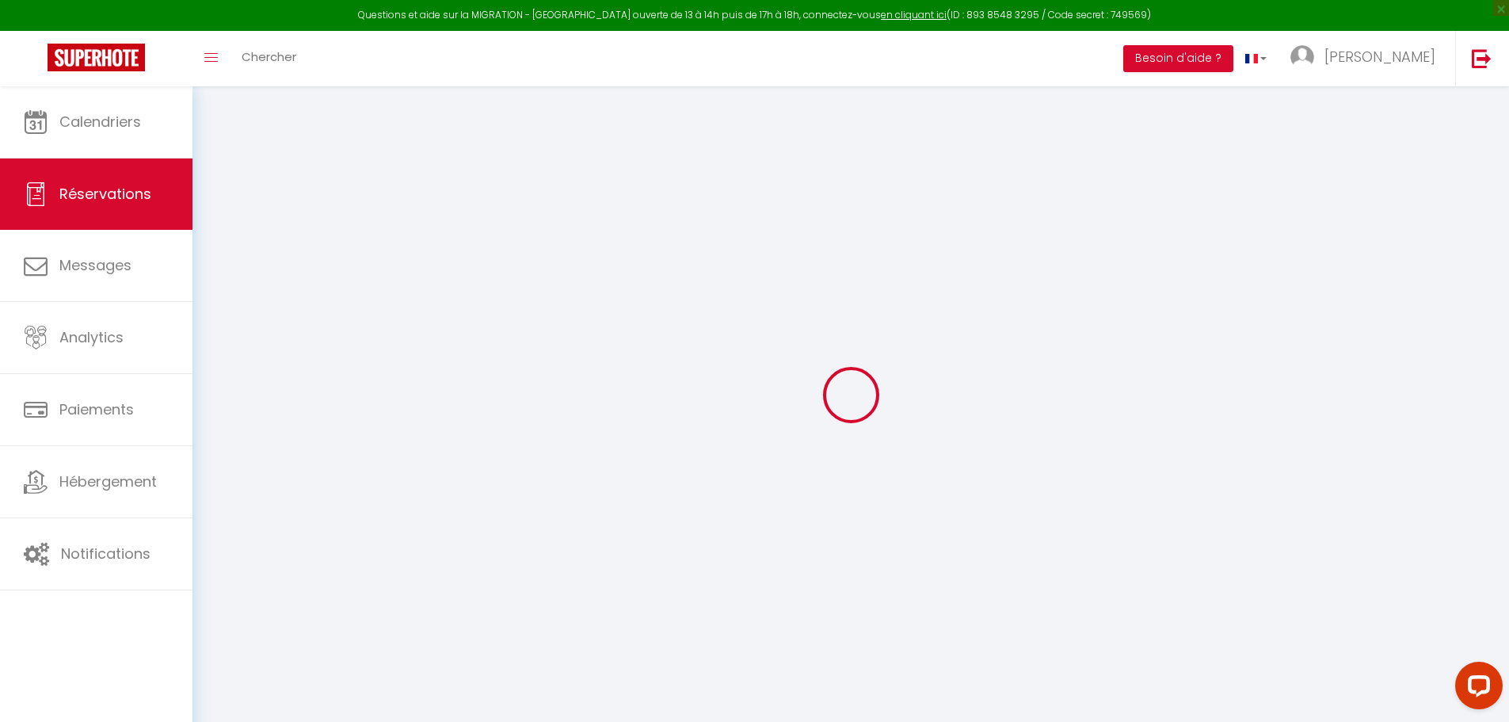
select select
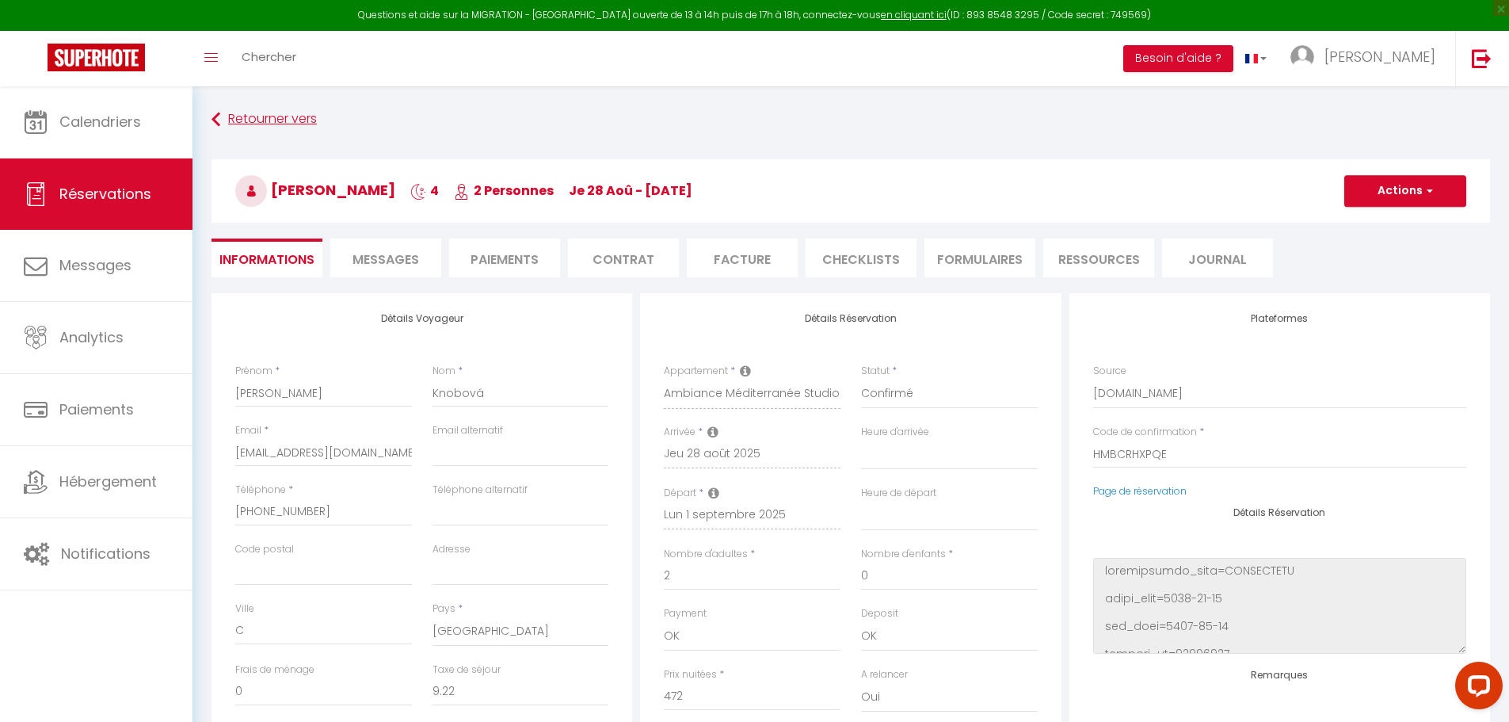
checkbox input "true"
select select
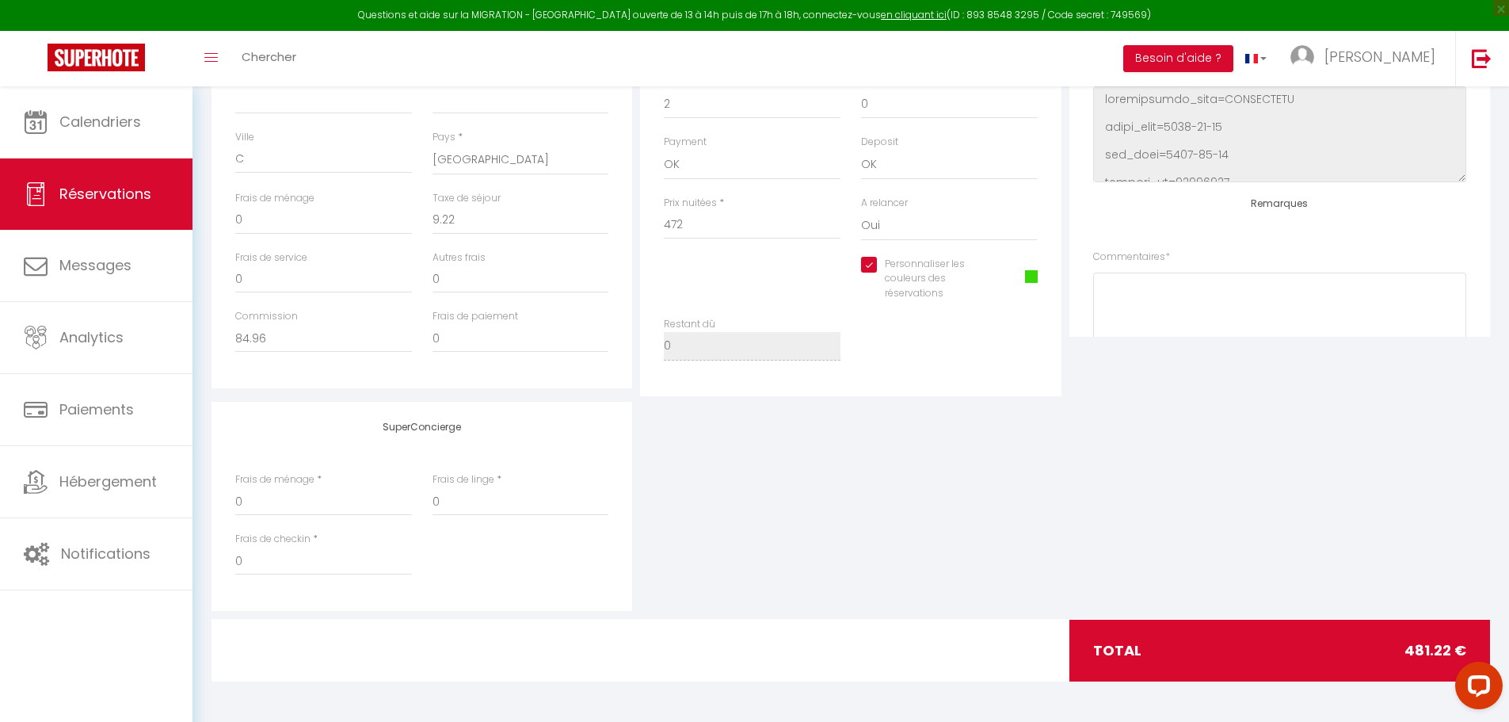
scroll to position [201, 0]
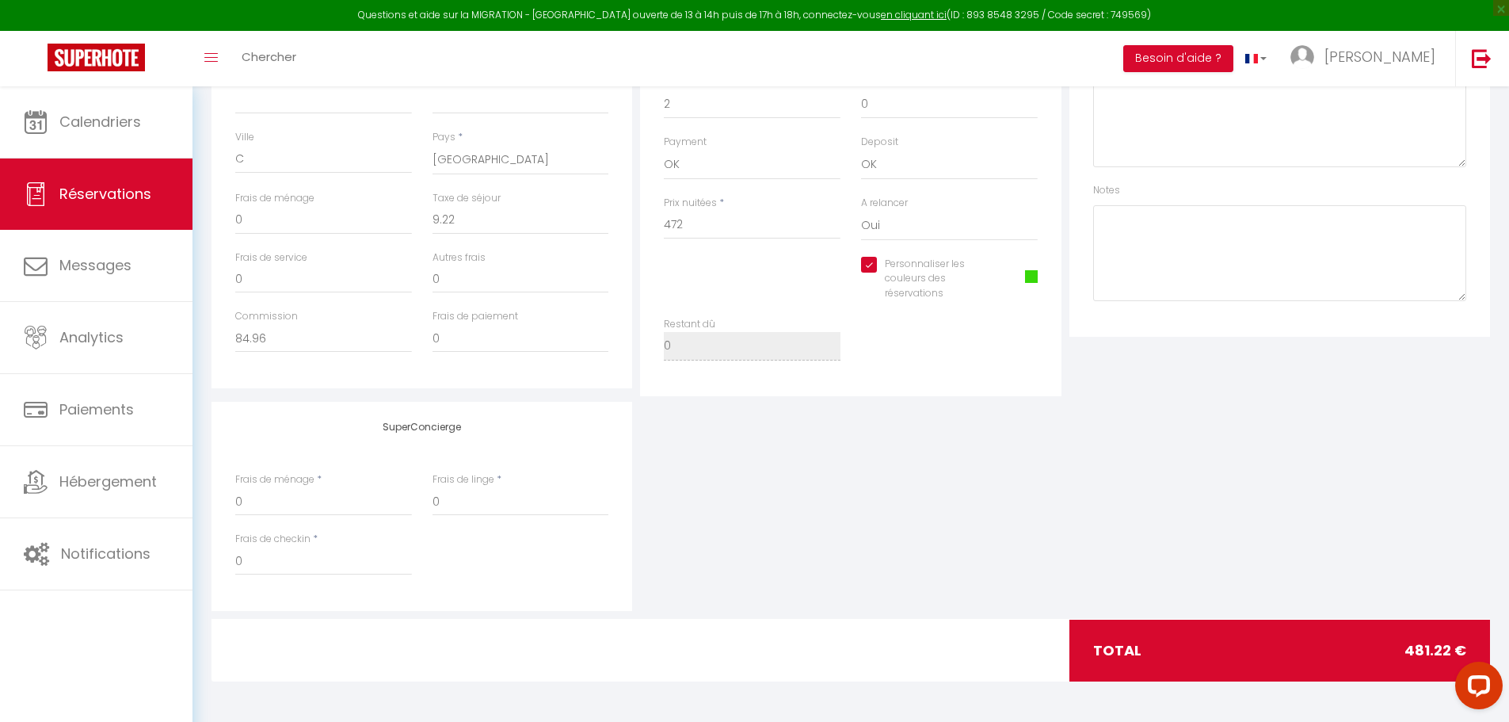
click at [1030, 276] on span at bounding box center [1031, 276] width 13 height 13
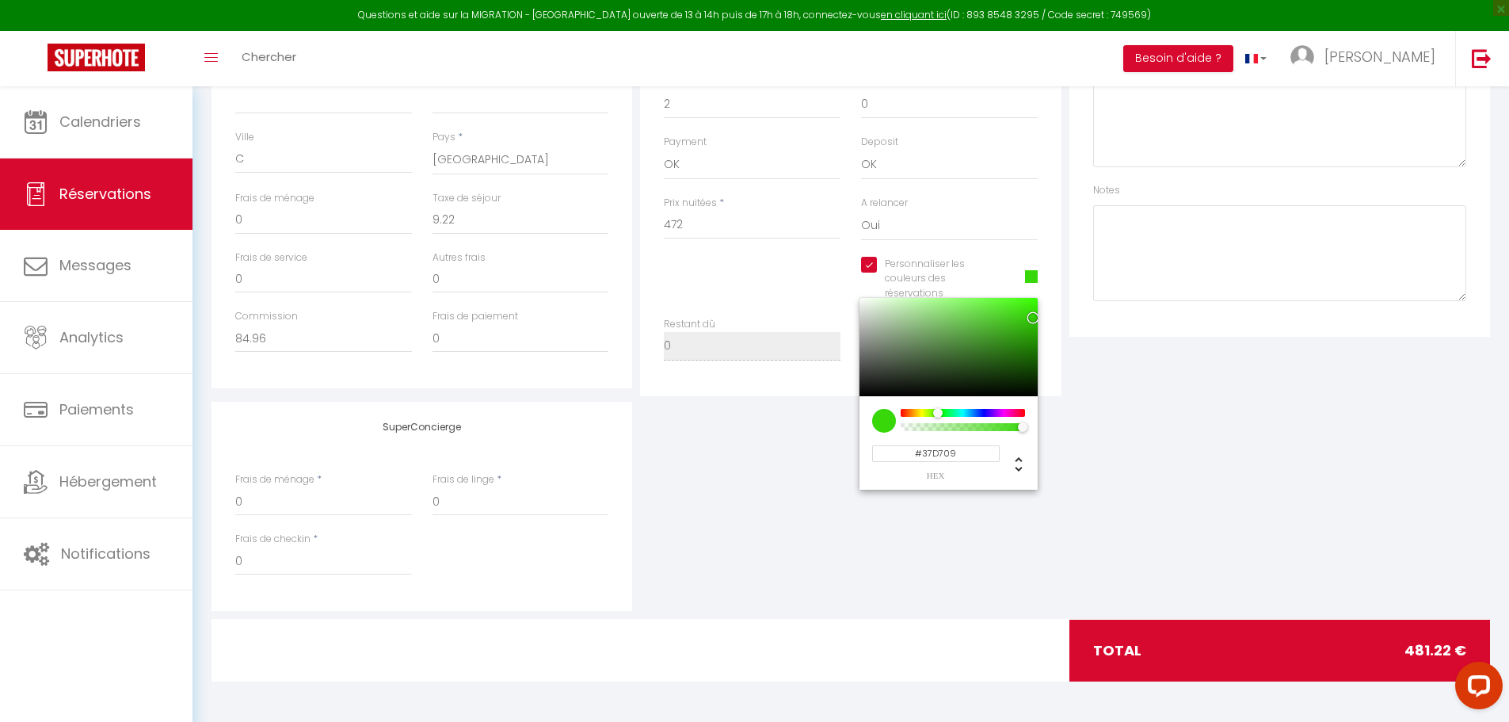
select select
checkbox input "true"
type input "#D70C09"
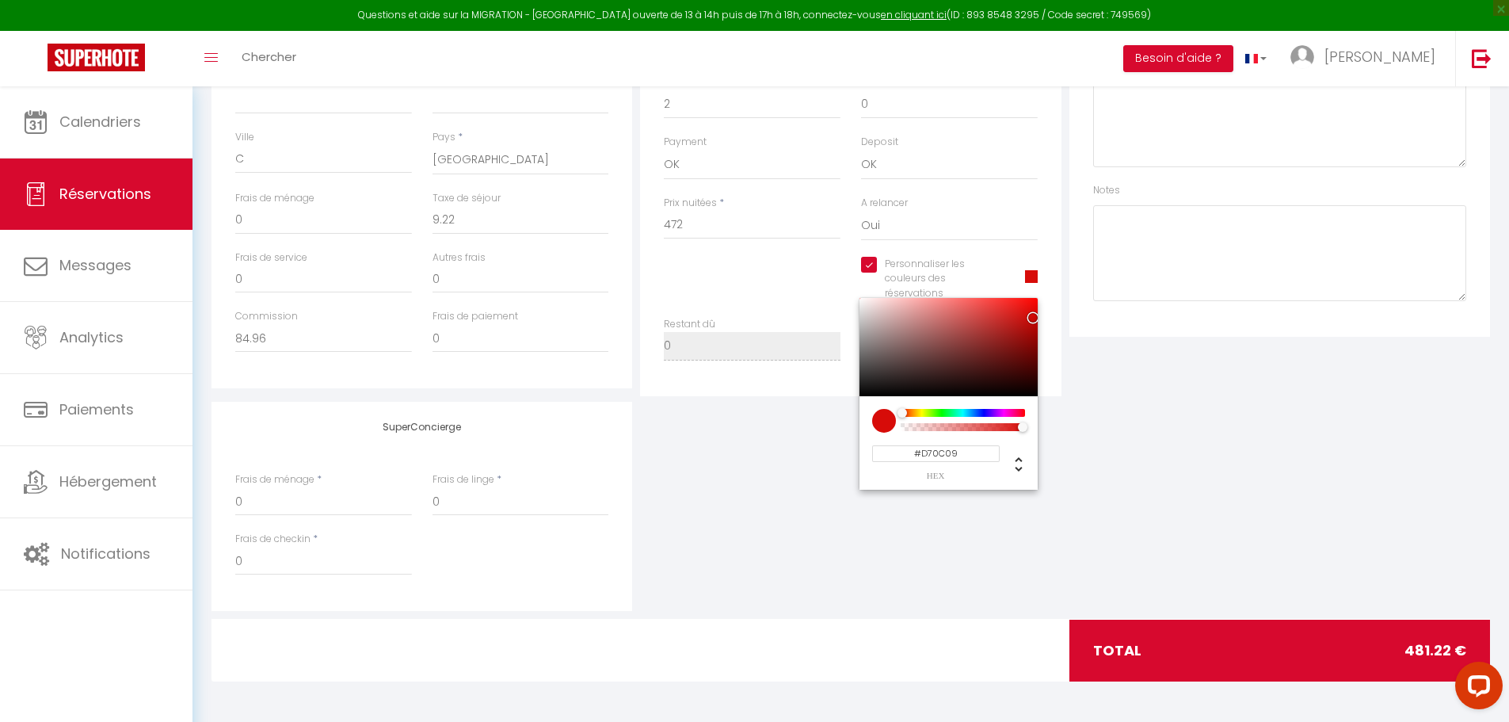
click at [902, 413] on div at bounding box center [962, 413] width 121 height 8
click at [1011, 620] on div at bounding box center [850, 650] width 433 height 62
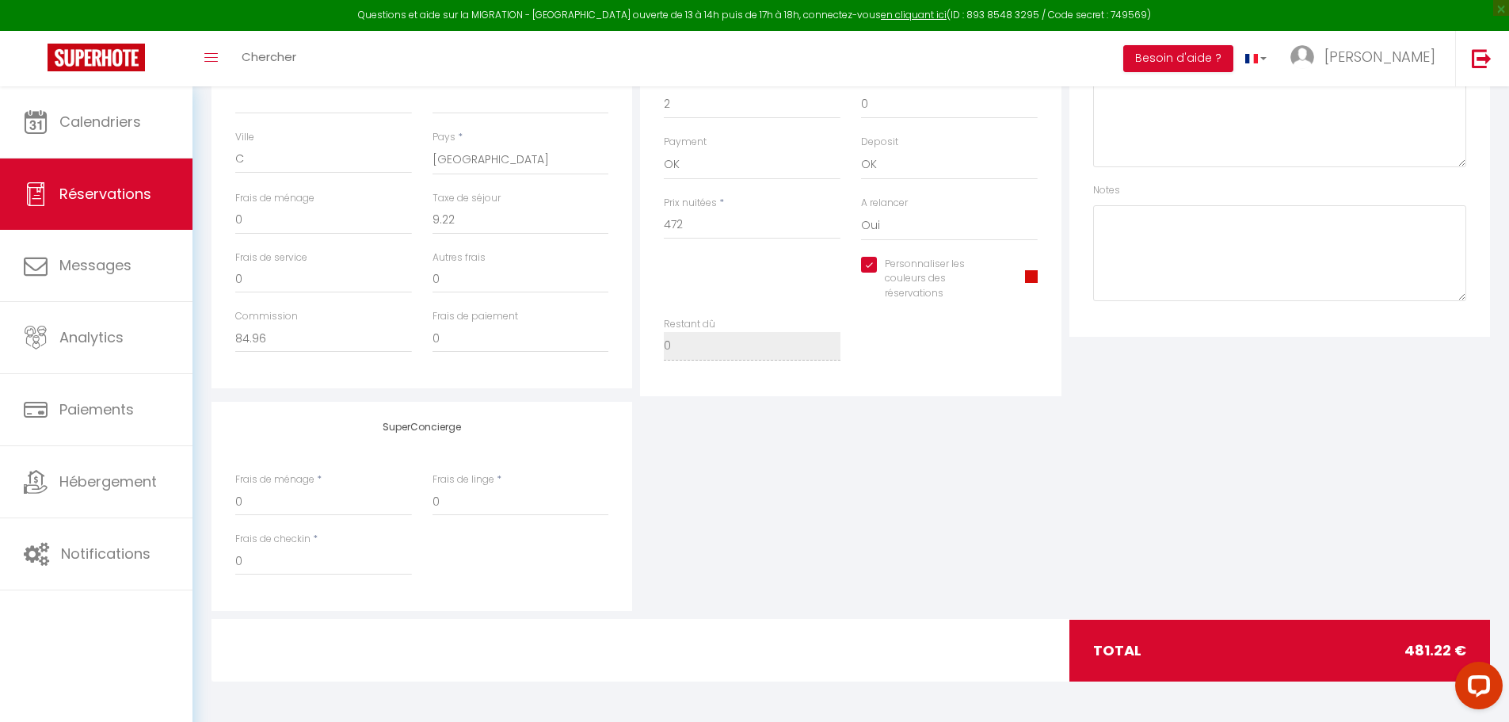
click at [1270, 657] on div "total 481.22 €" at bounding box center [1279, 650] width 420 height 62
click at [1426, 654] on span "481.22 €" at bounding box center [1435, 650] width 62 height 22
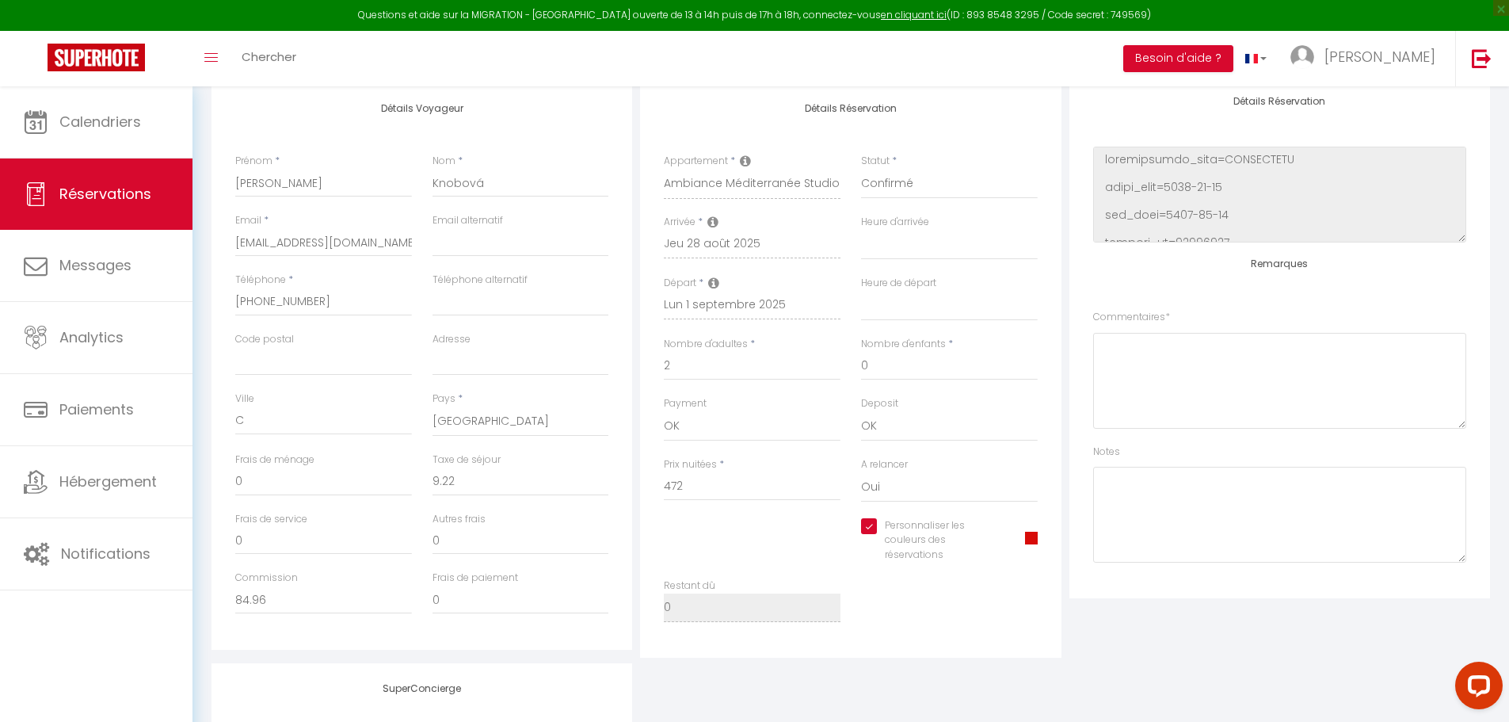
scroll to position [0, 0]
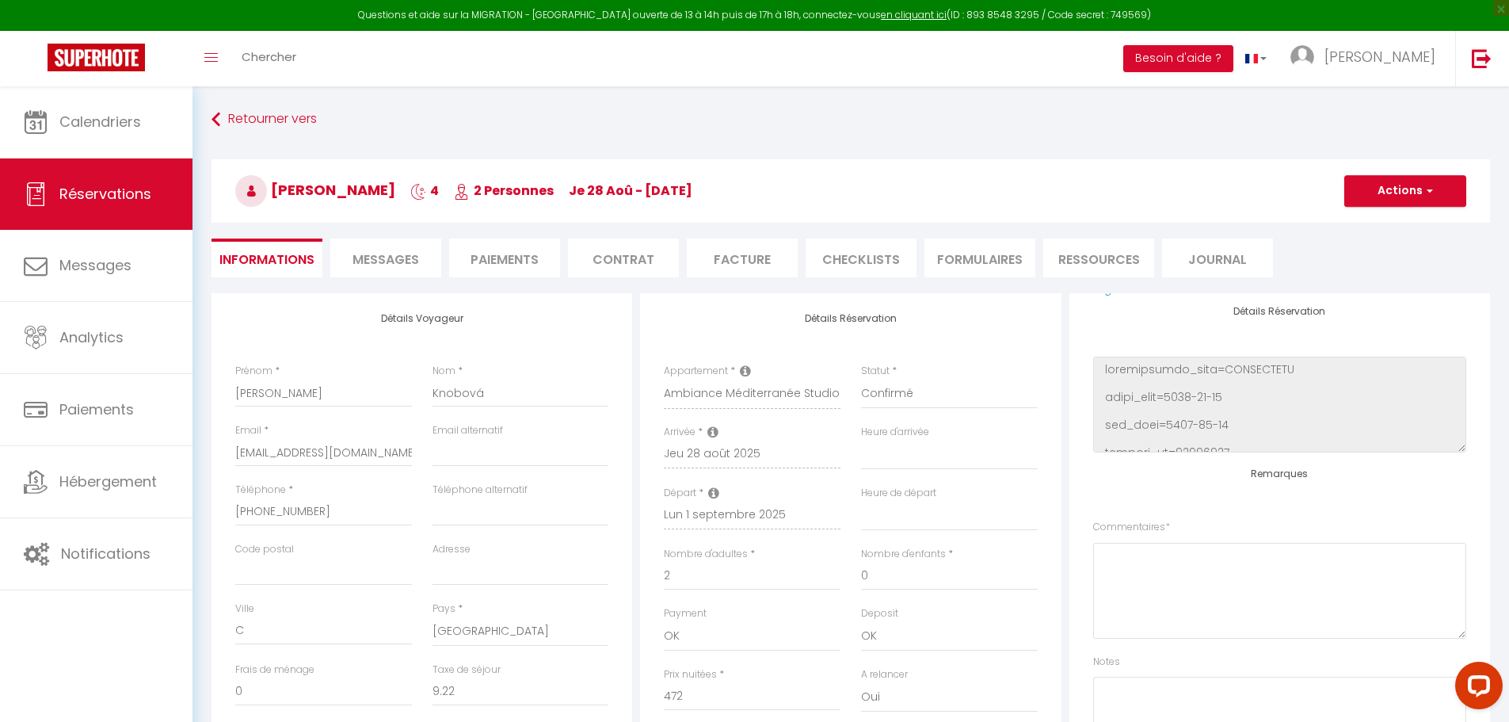
click at [381, 262] on span "Messages" at bounding box center [385, 259] width 67 height 18
select select
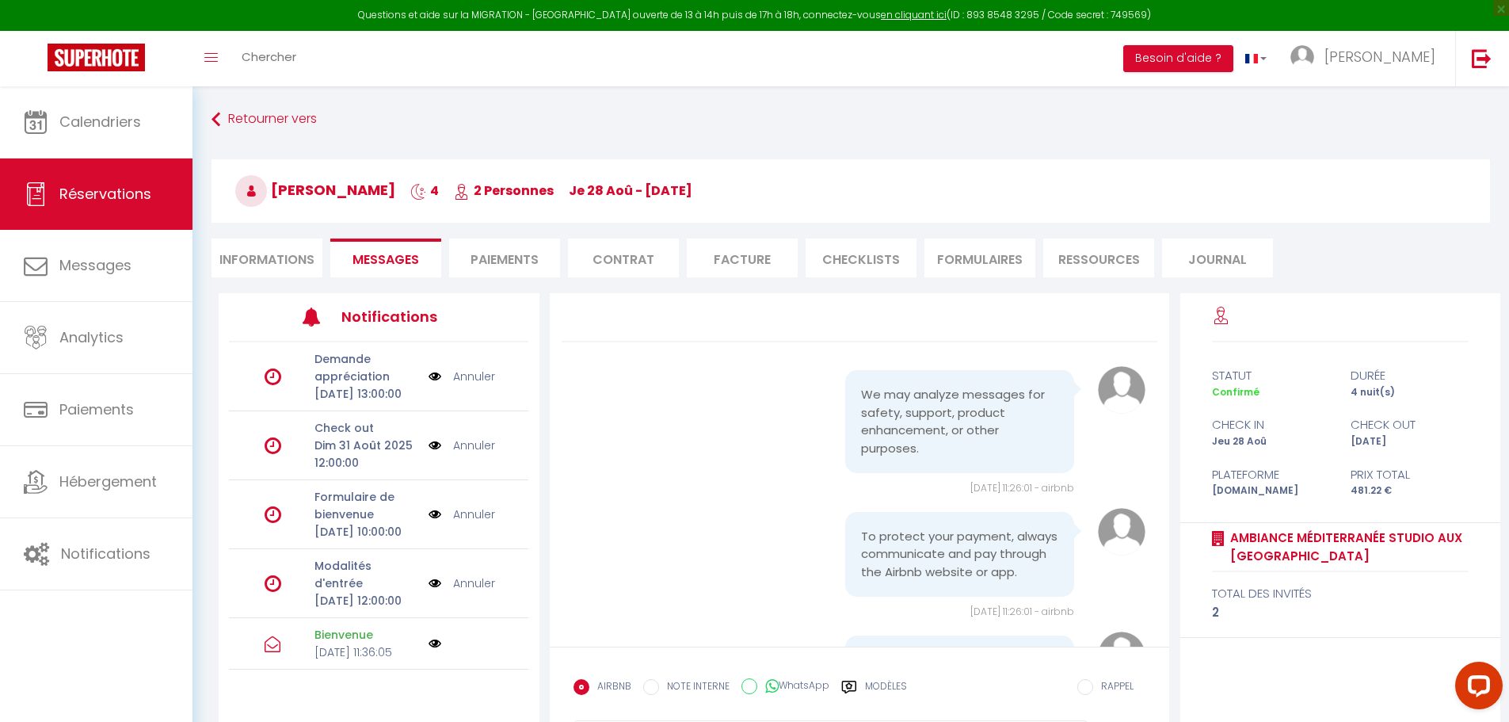
select select
click at [280, 262] on li "Informations" at bounding box center [266, 257] width 111 height 39
select select
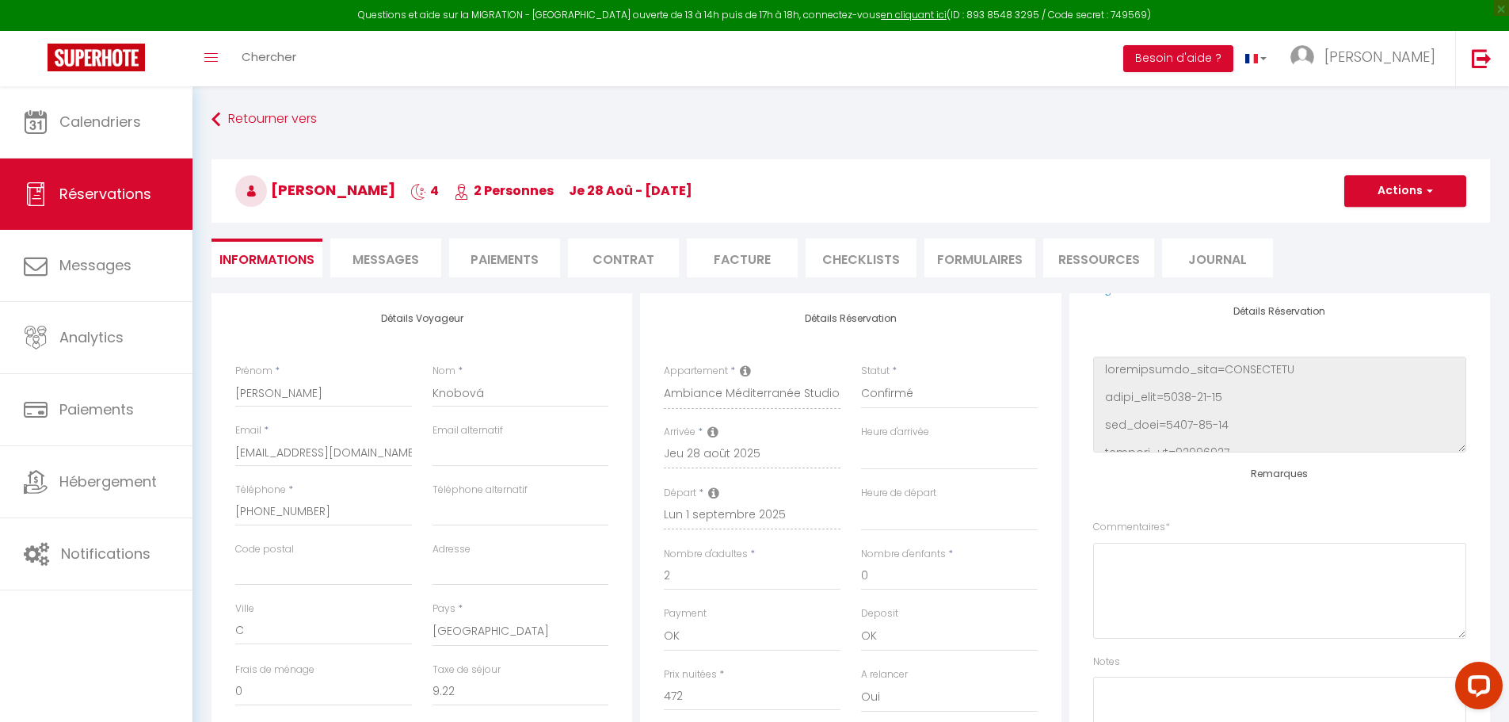
select select
checkbox input "true"
click at [1441, 199] on button "Actions" at bounding box center [1405, 191] width 122 height 32
click at [1362, 223] on link "Enregistrer" at bounding box center [1389, 225] width 125 height 21
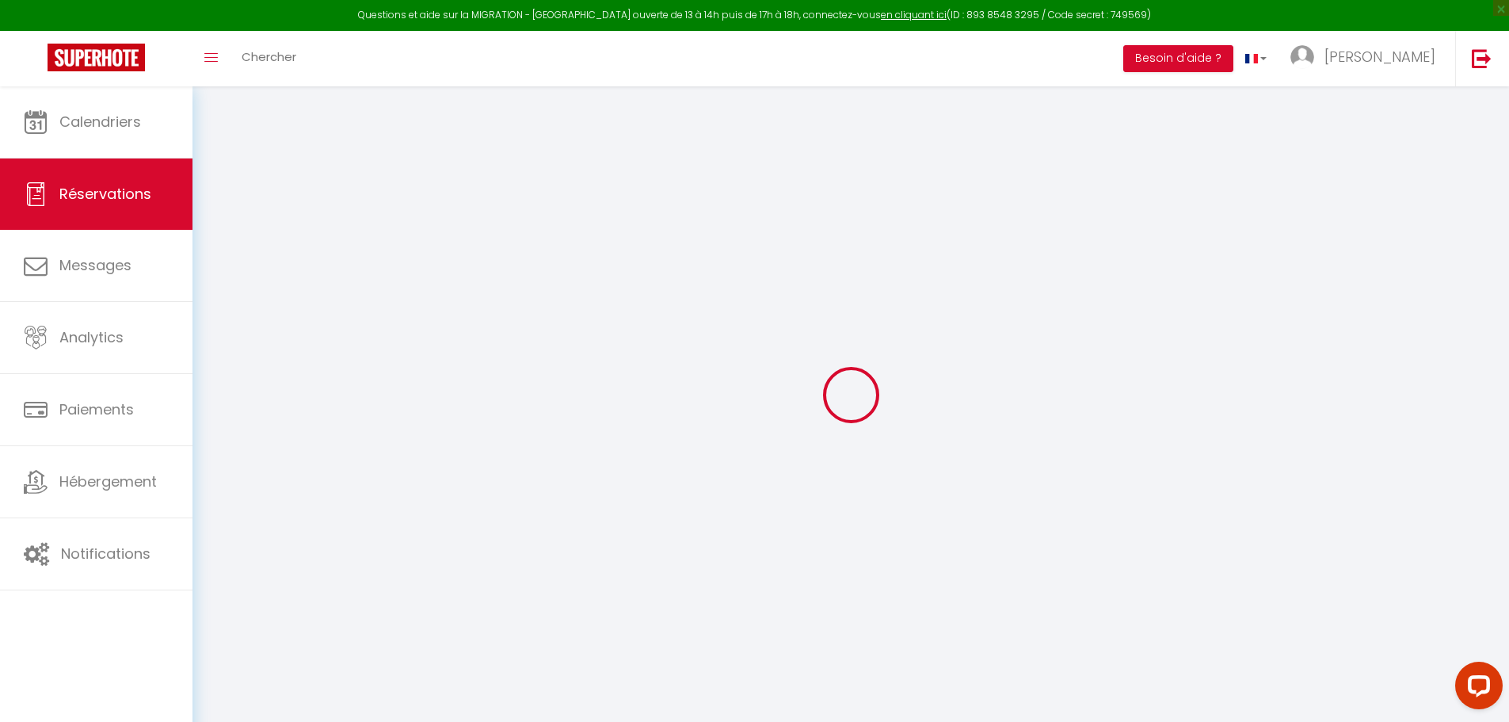
select select "not_cancelled"
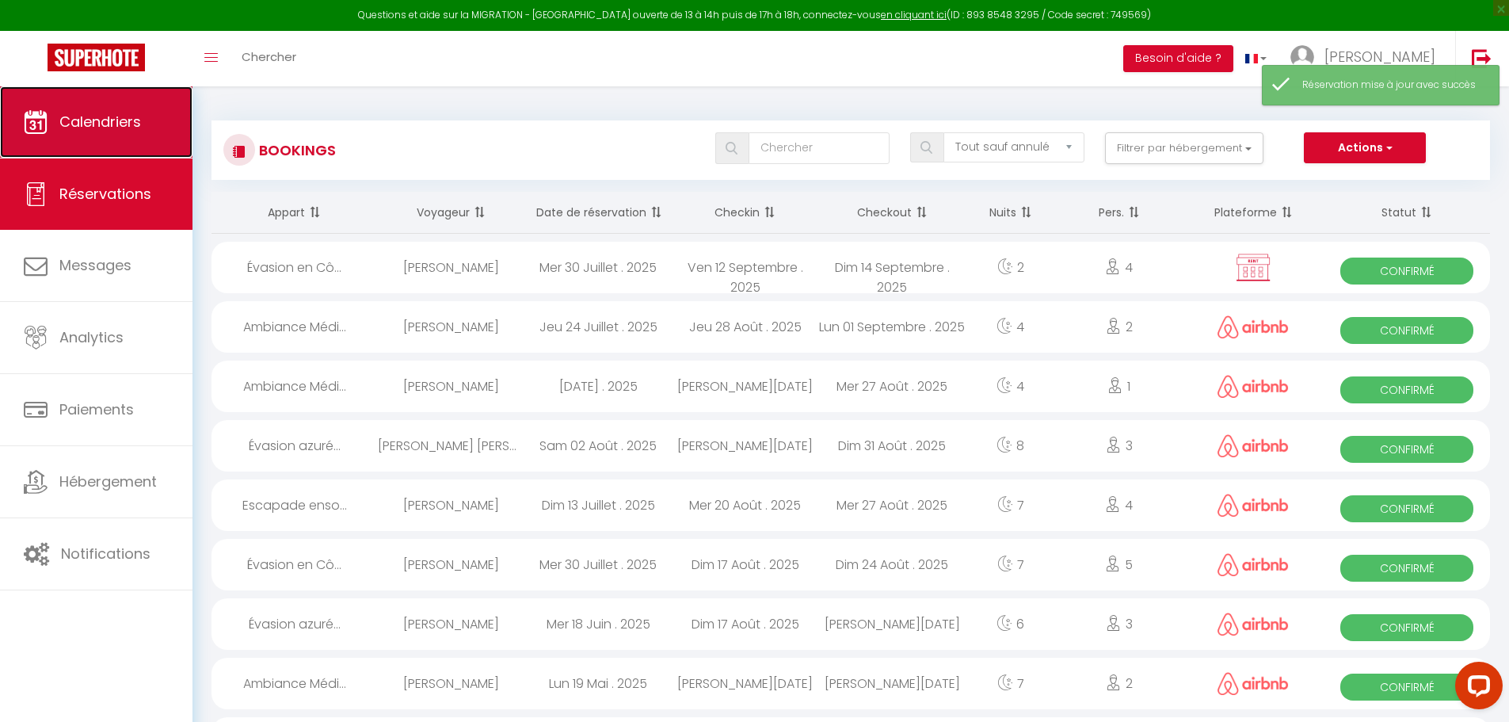
click at [114, 131] on link "Calendriers" at bounding box center [96, 121] width 192 height 71
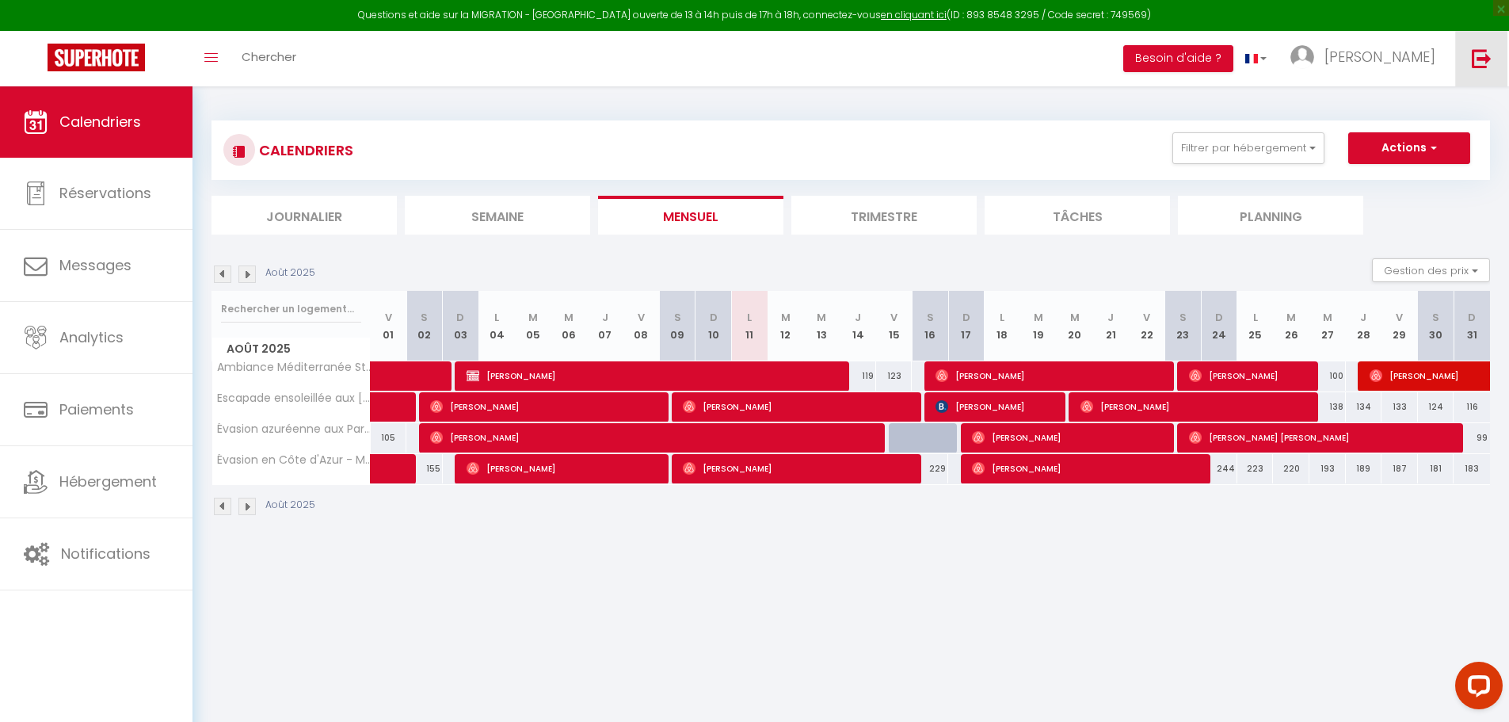
click at [1480, 49] on img at bounding box center [1482, 58] width 20 height 20
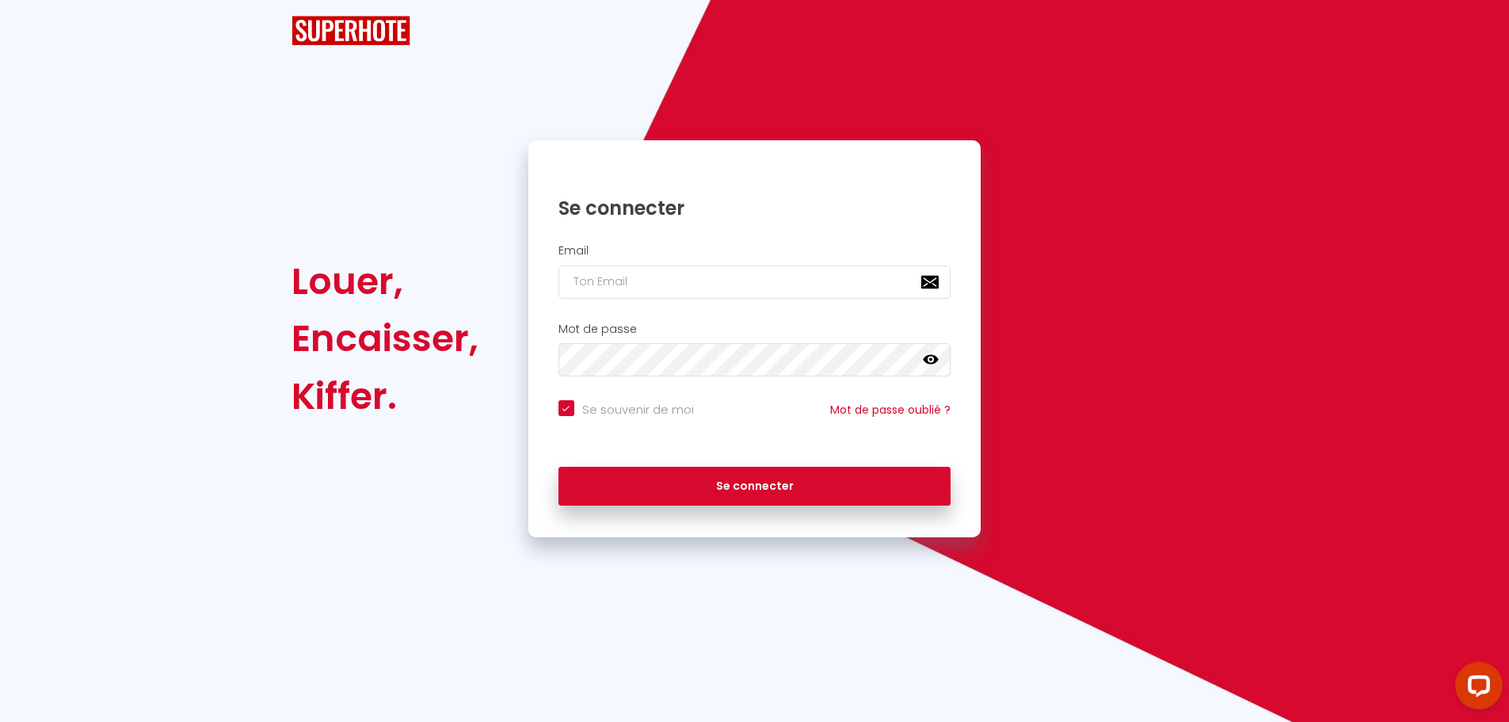
checkbox input "true"
